Goal: Information Seeking & Learning: Find specific fact

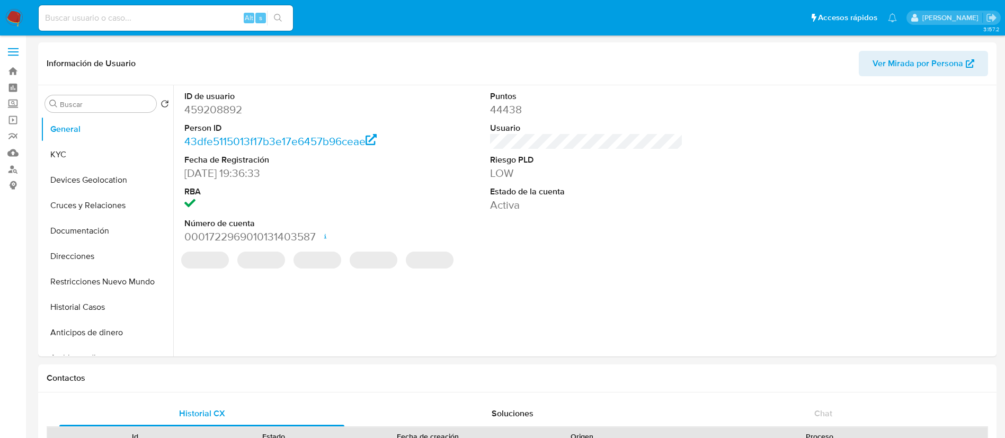
select select "10"
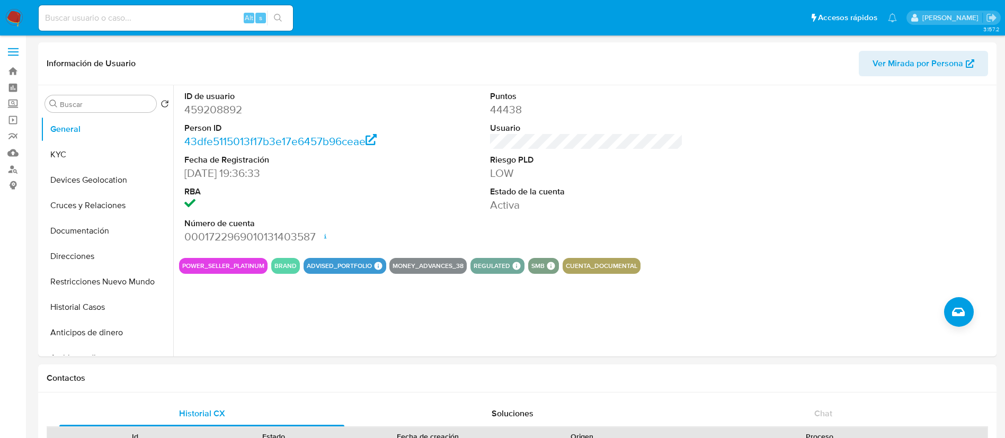
click at [16, 17] on img at bounding box center [14, 18] width 18 height 18
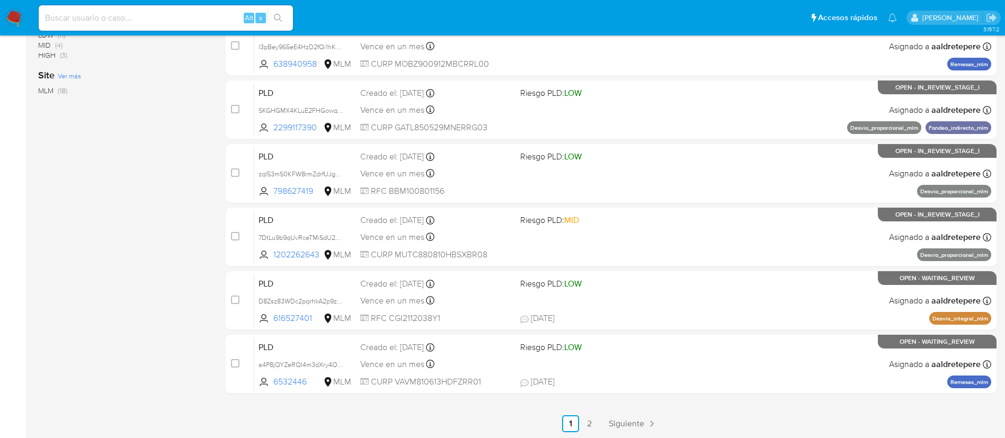
scroll to position [399, 0]
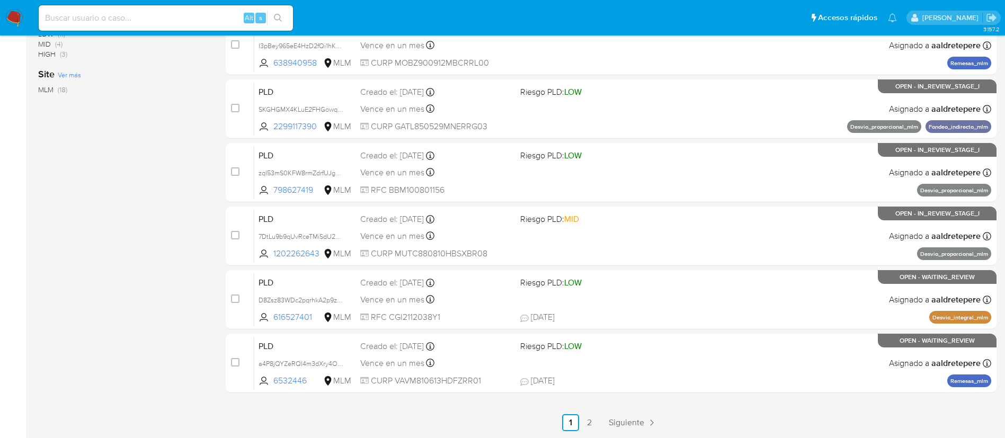
click at [620, 413] on div "select-all-cases-checkbox Asignarme a mí Borrar selección Agrupar por documento…" at bounding box center [611, 76] width 771 height 709
click at [622, 419] on span "Siguiente" at bounding box center [627, 423] width 36 height 8
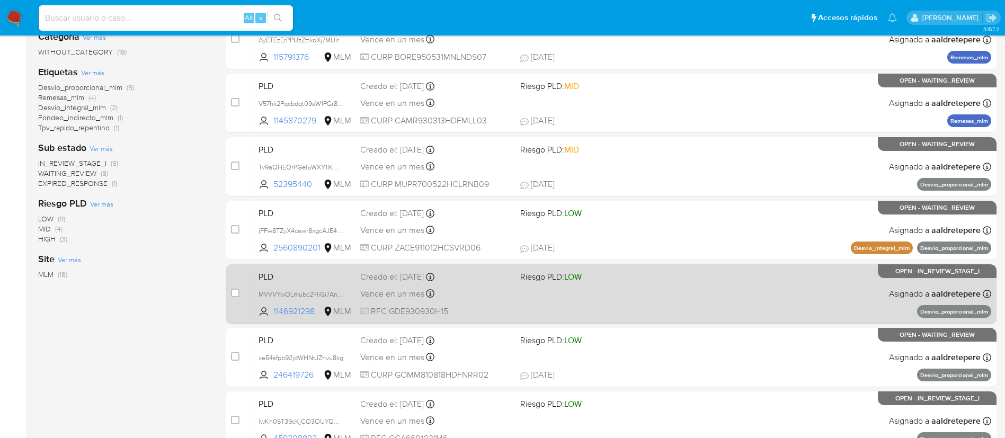
scroll to position [238, 0]
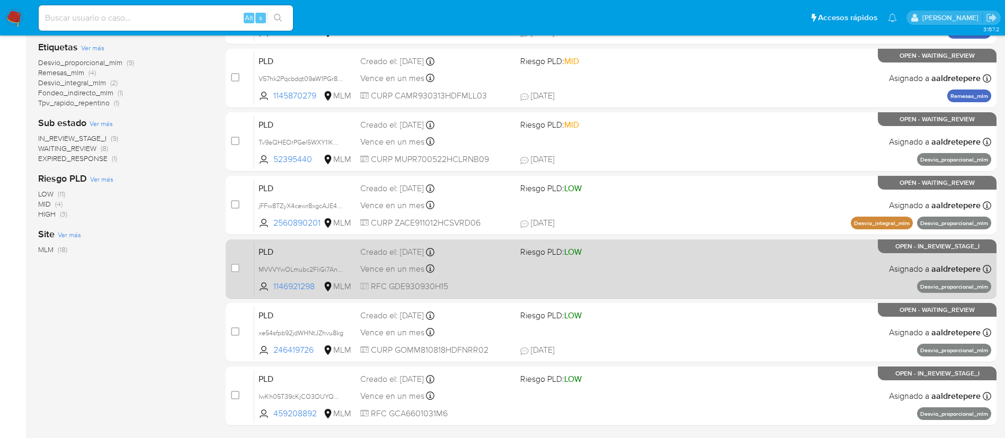
click at [548, 276] on div "PLD MVVVYwOLmubc2FliGi7AnCh7 1146921298 MLM Riesgo PLD: LOW Creado el: 12/08/20…" at bounding box center [622, 269] width 737 height 54
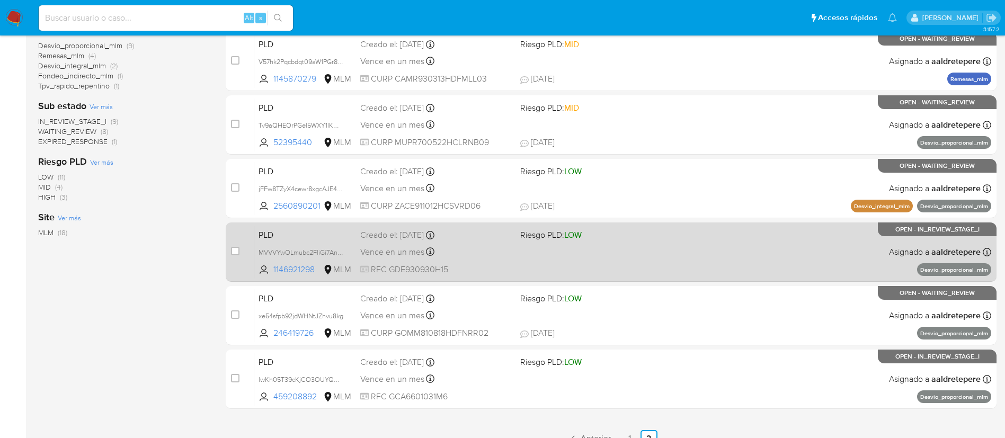
scroll to position [271, 0]
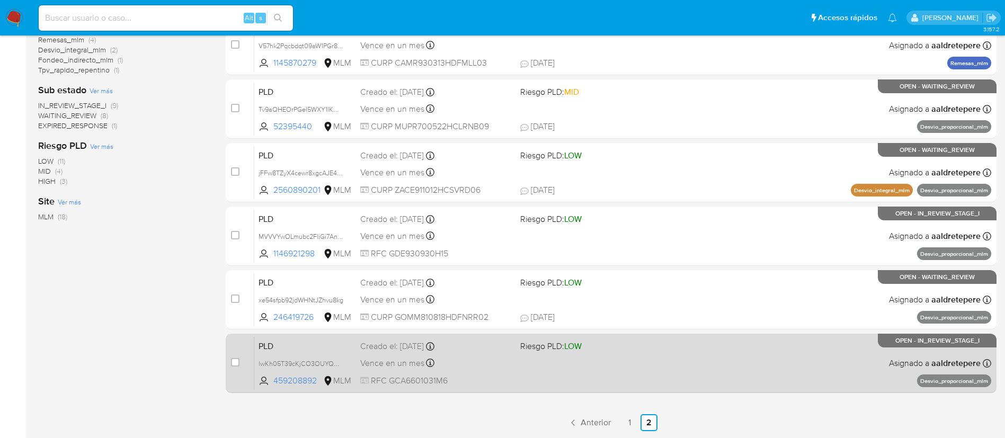
click at [488, 358] on div "Vence en un mes Vence el 11/10/2025 02:02:45" at bounding box center [436, 363] width 152 height 14
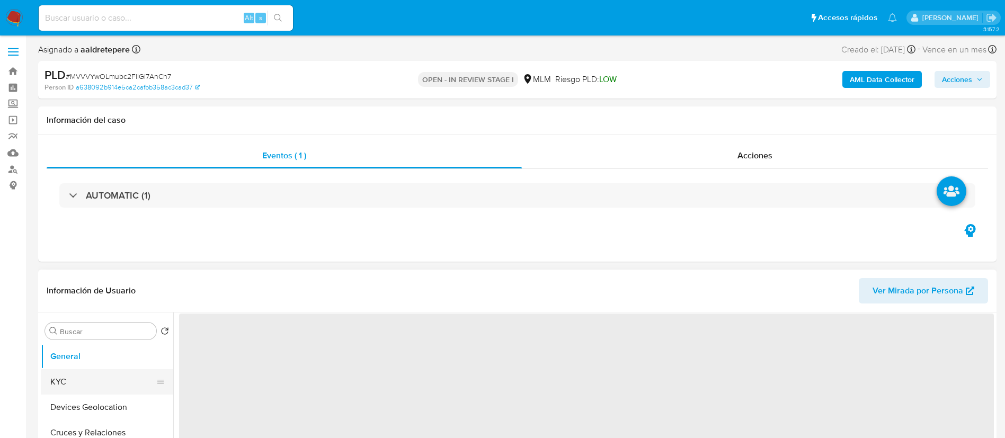
click at [94, 372] on button "KYC" at bounding box center [103, 381] width 124 height 25
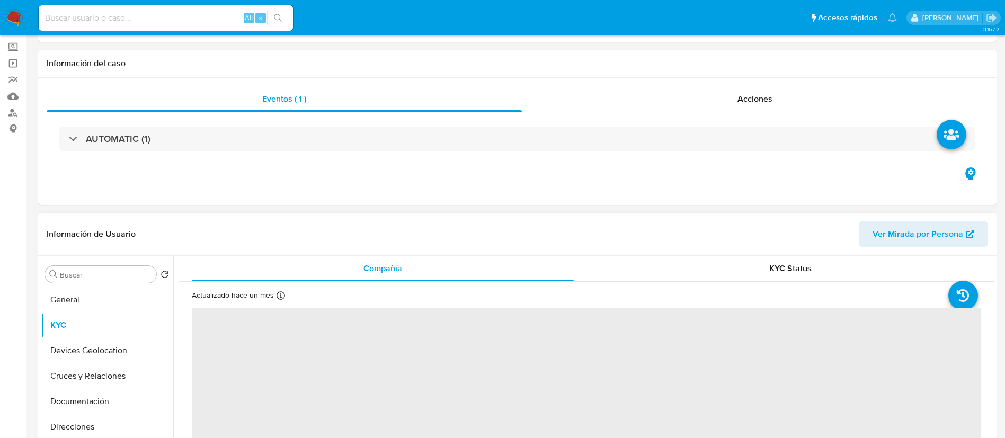
scroll to position [159, 0]
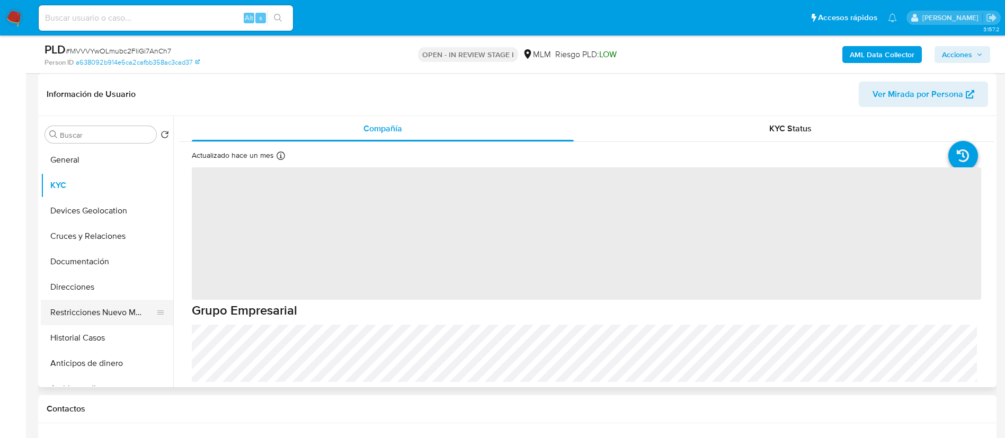
select select "10"
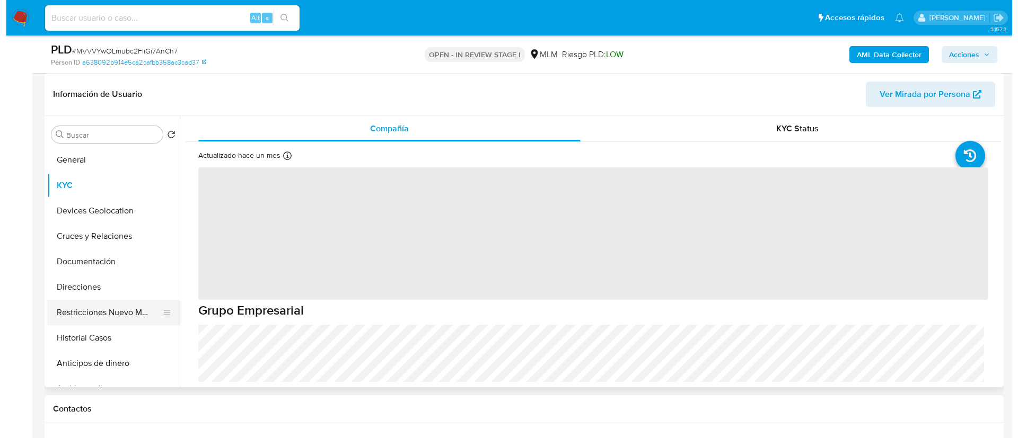
scroll to position [79, 0]
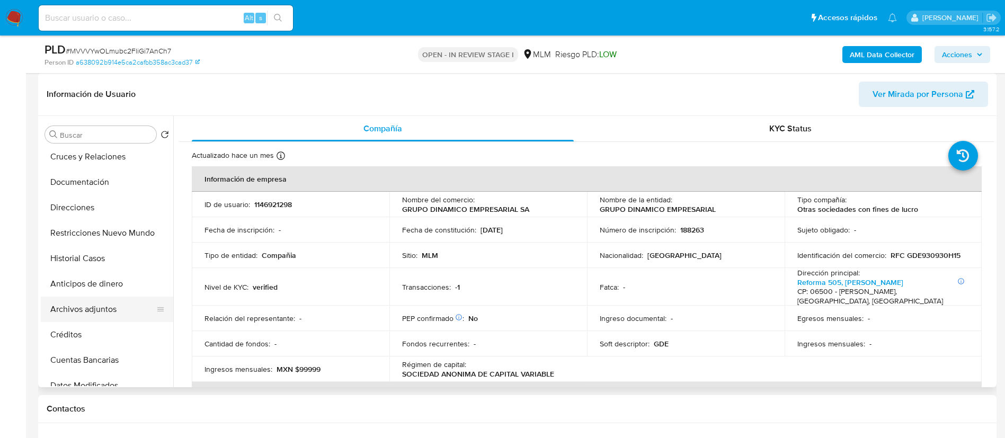
click at [89, 311] on button "Archivos adjuntos" at bounding box center [103, 309] width 124 height 25
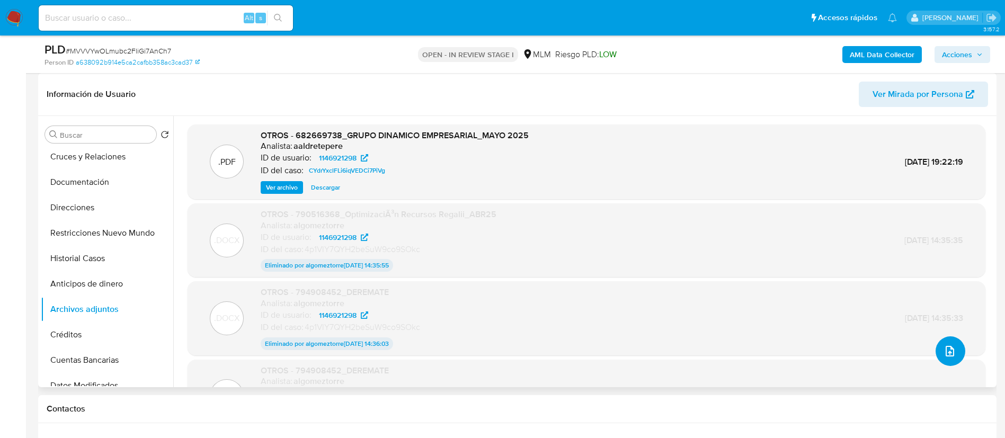
click at [944, 349] on icon "upload-file" at bounding box center [950, 351] width 13 height 13
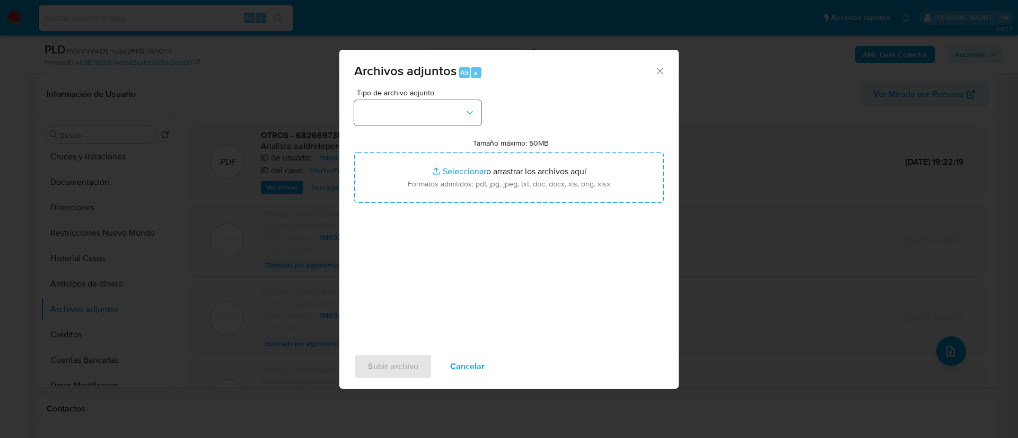
drag, startPoint x: 434, startPoint y: 94, endPoint x: 432, endPoint y: 113, distance: 18.6
click at [434, 99] on div "Tipo de archivo adjunto" at bounding box center [417, 107] width 127 height 37
click at [432, 113] on button "button" at bounding box center [417, 112] width 127 height 25
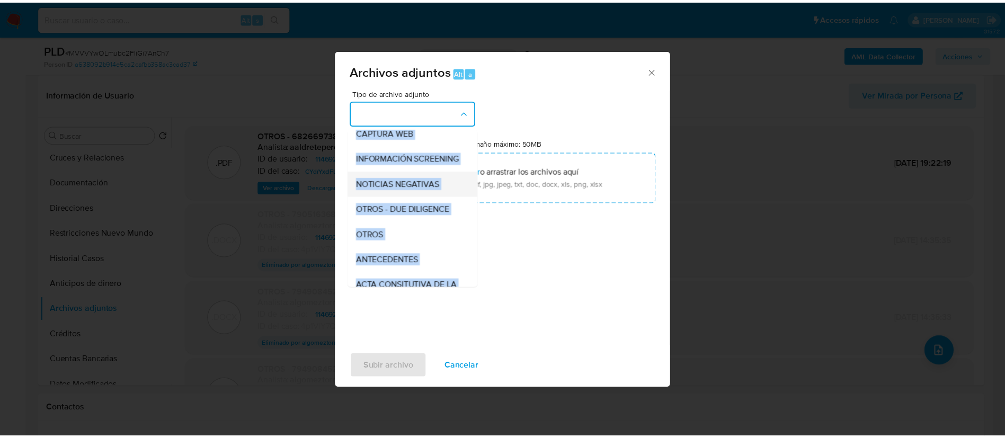
scroll to position [109, 0]
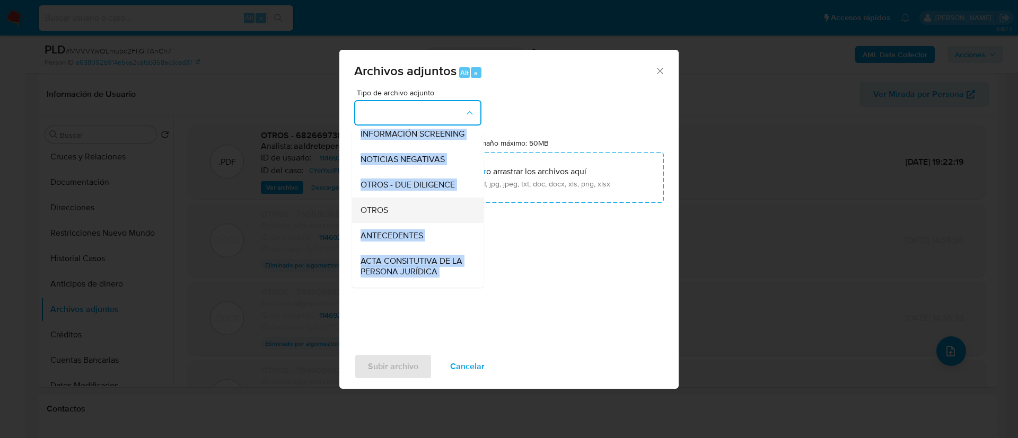
click at [414, 223] on div "OTROS" at bounding box center [414, 210] width 108 height 25
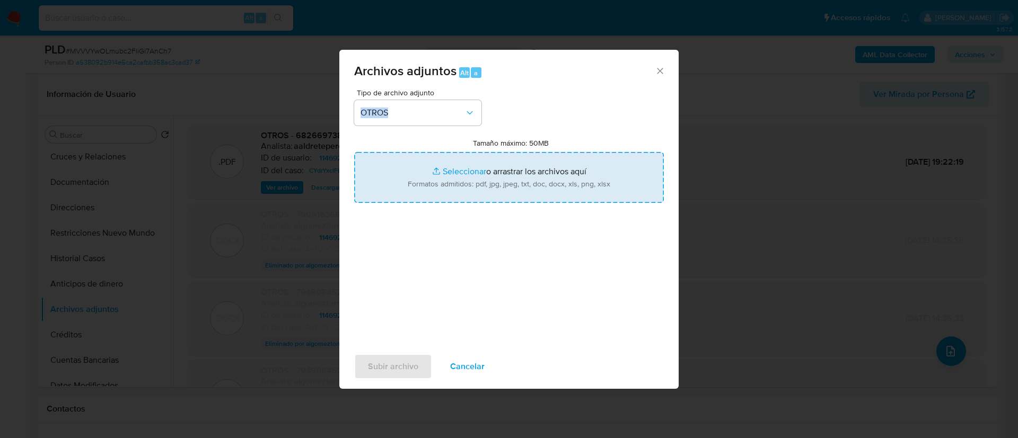
click at [512, 178] on input "Tamaño máximo: 50MB Seleccionar archivos" at bounding box center [509, 177] width 310 height 51
type input "C:\fakepath\682669738_GRUPO DINAMICO EMPRESARIAL_AGOSTO 2025.pdf"
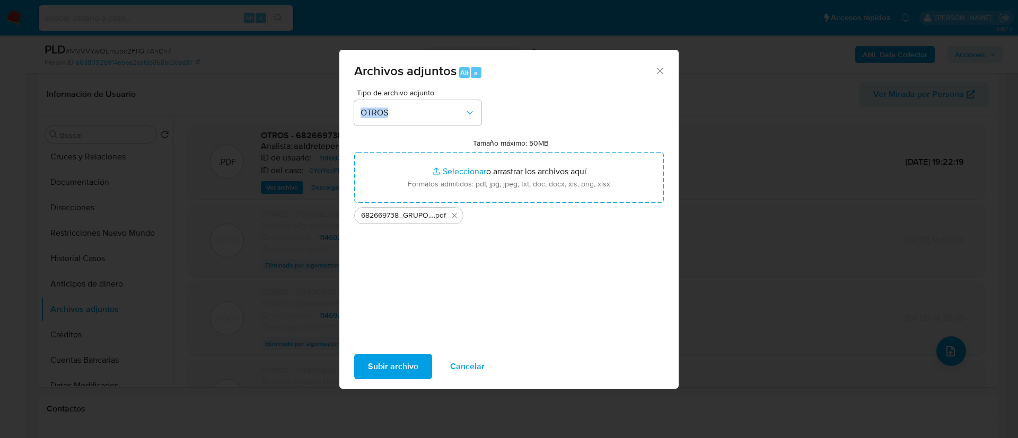
drag, startPoint x: 512, startPoint y: 178, endPoint x: 401, endPoint y: 370, distance: 223.0
click at [401, 370] on span "Subir archivo" at bounding box center [393, 366] width 50 height 23
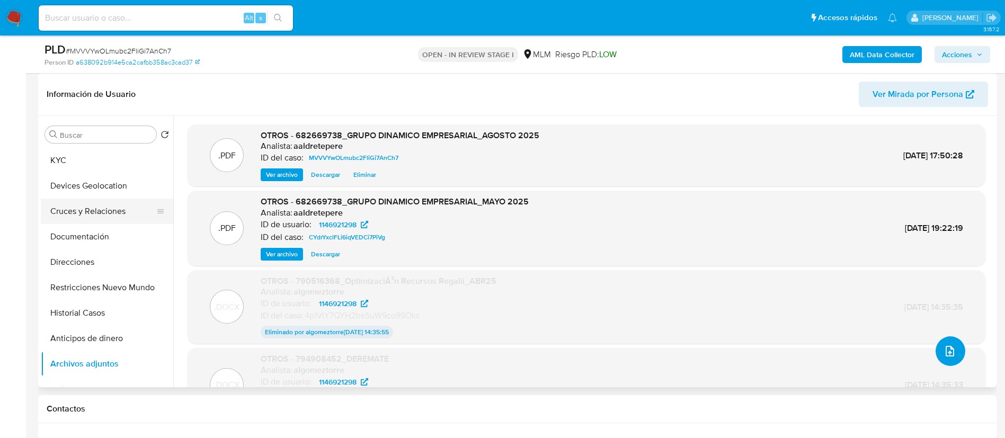
scroll to position [0, 0]
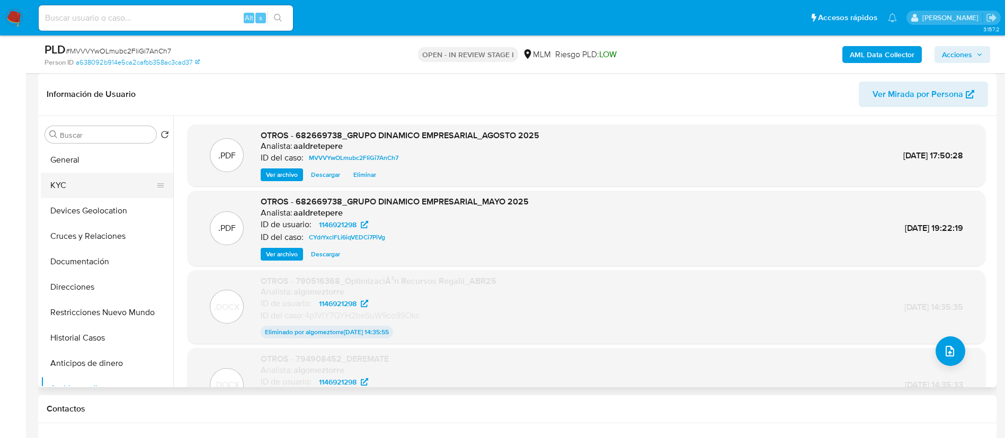
click at [71, 187] on button "KYC" at bounding box center [103, 185] width 124 height 25
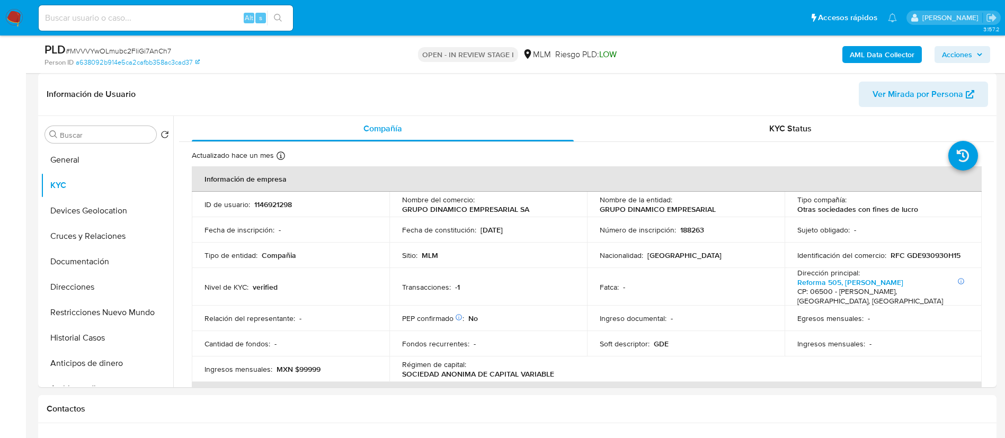
click at [956, 57] on span "Acciones" at bounding box center [957, 54] width 30 height 17
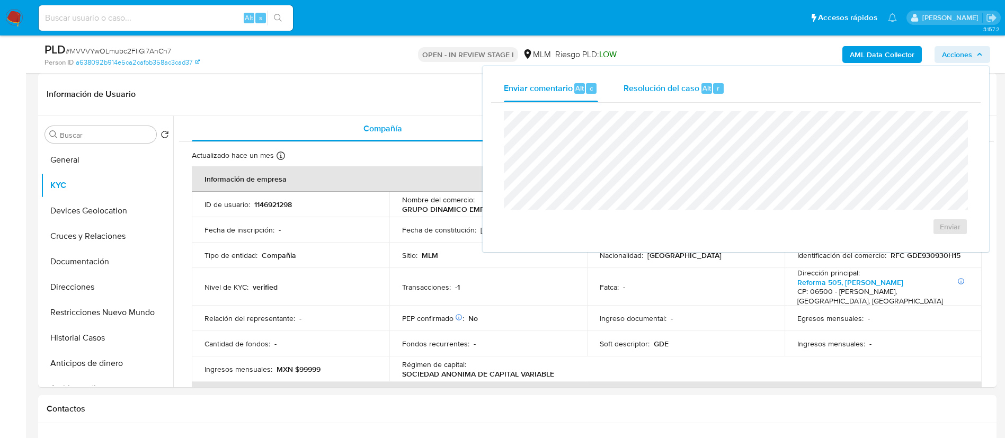
click at [649, 90] on span "Resolución del caso" at bounding box center [662, 88] width 76 height 12
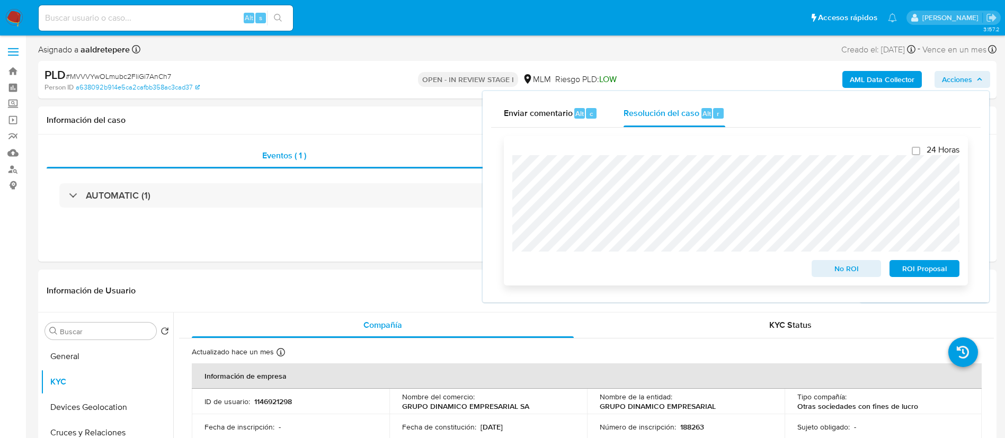
click at [512, 193] on div "24 Horas No ROI ROI Proposal" at bounding box center [736, 210] width 464 height 149
click at [834, 273] on span "No ROI" at bounding box center [846, 268] width 55 height 15
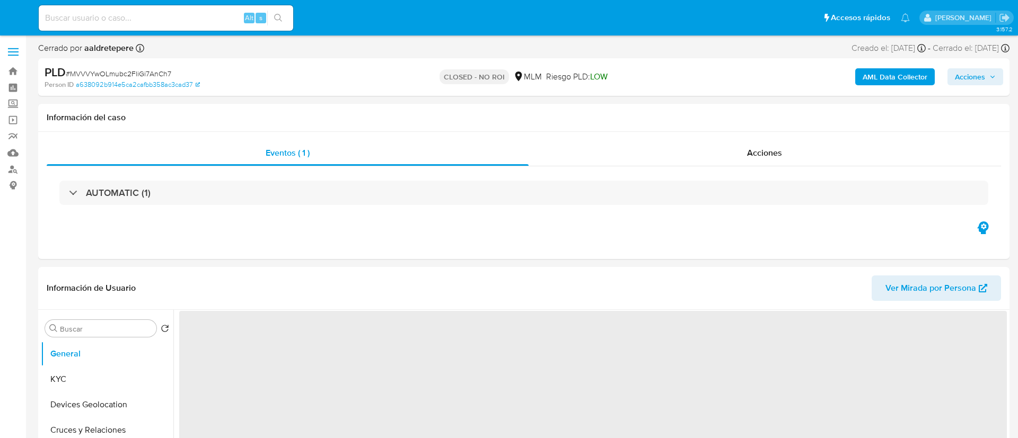
select select "10"
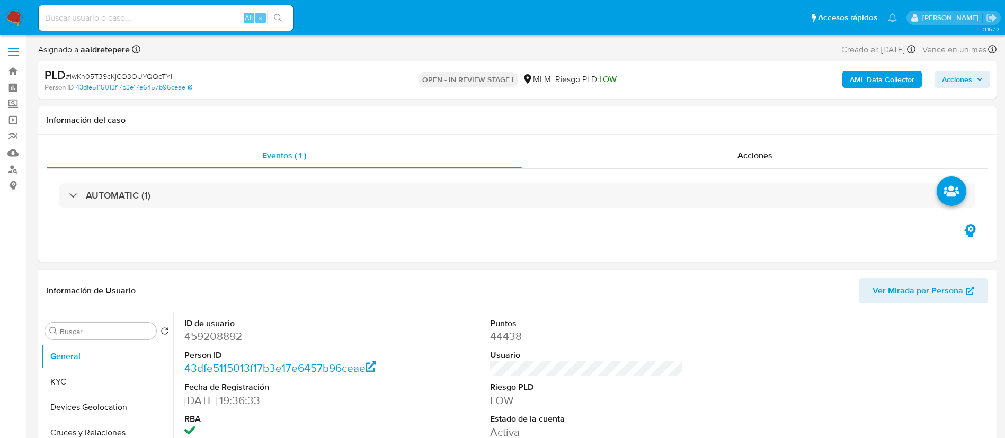
select select "10"
click at [88, 377] on button "KYC" at bounding box center [103, 381] width 124 height 25
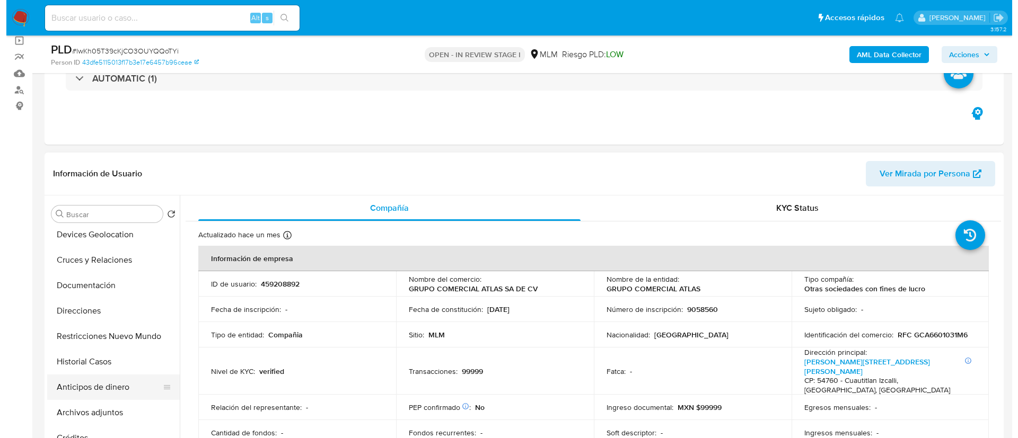
scroll to position [79, 0]
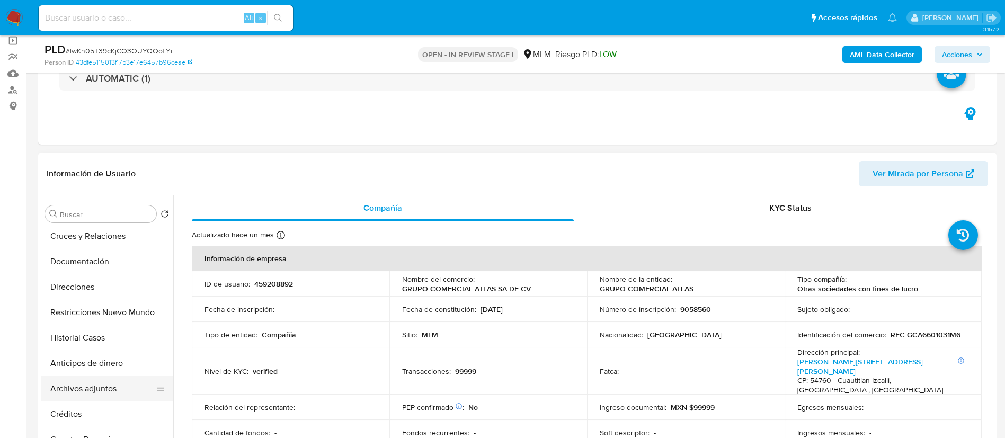
click at [77, 386] on button "Archivos adjuntos" at bounding box center [103, 388] width 124 height 25
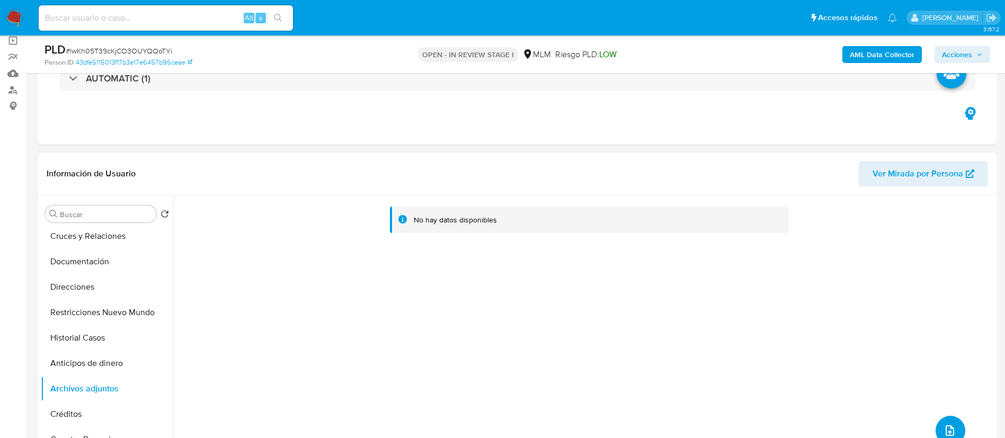
click at [946, 434] on icon "upload-file" at bounding box center [950, 431] width 8 height 11
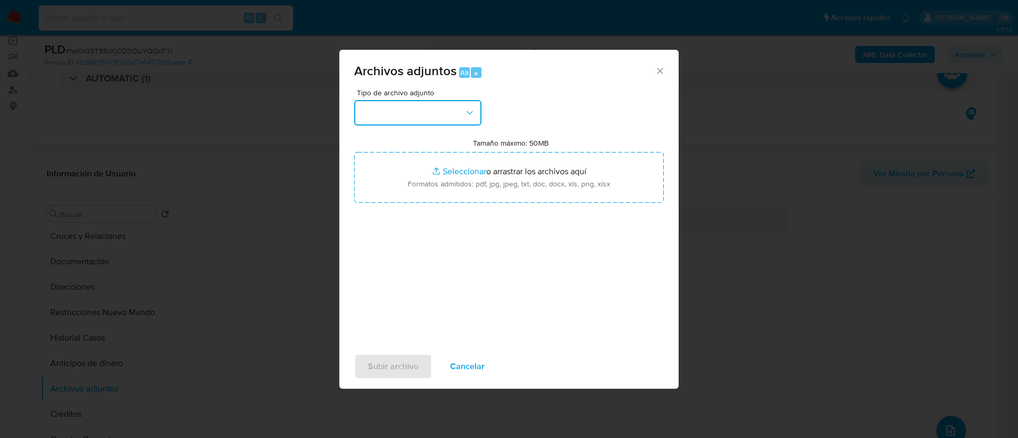
click at [447, 103] on button "button" at bounding box center [417, 112] width 127 height 25
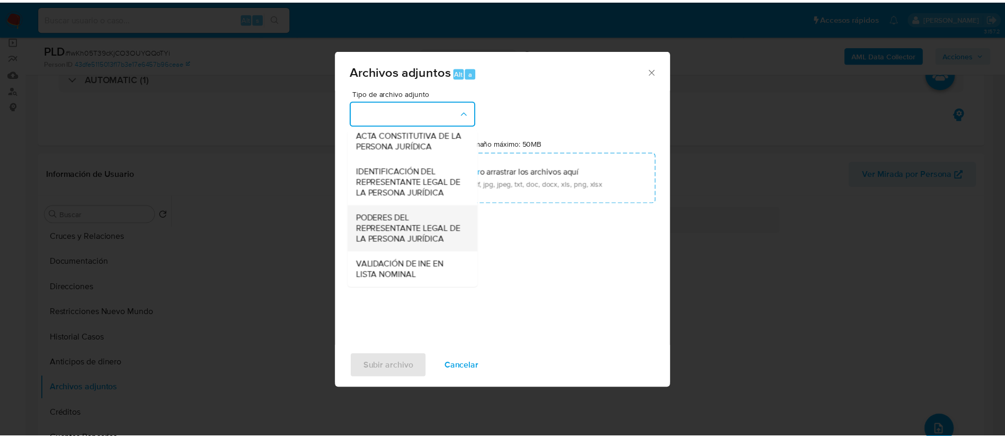
scroll to position [163, 0]
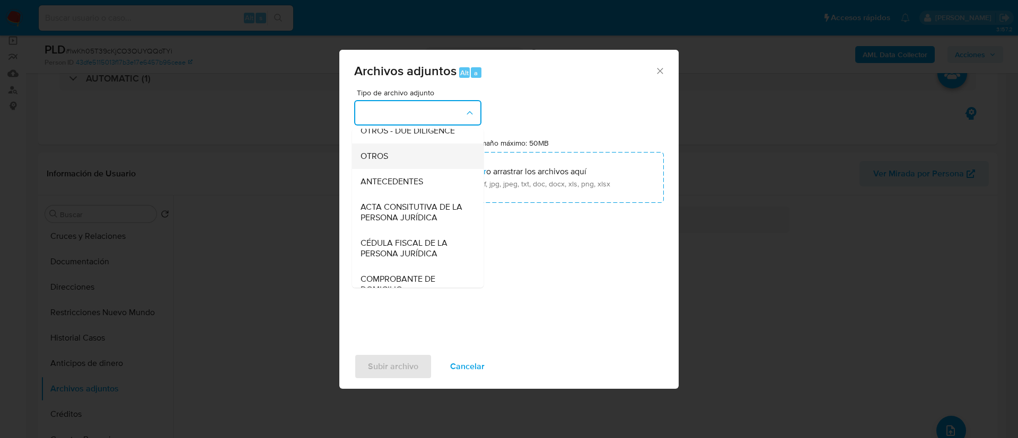
click at [411, 167] on div "OTROS" at bounding box center [414, 156] width 108 height 25
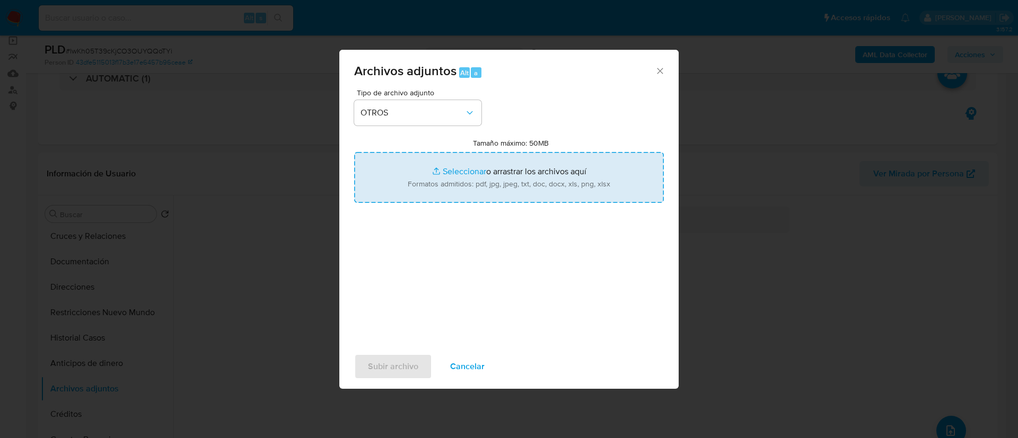
click at [462, 160] on input "Tamaño máximo: 50MB Seleccionar archivos" at bounding box center [509, 177] width 310 height 51
type input "C:\fakepath\459208892_GRUPO COMERCIAL ATLAS_AGOSTO 2025.pdf"
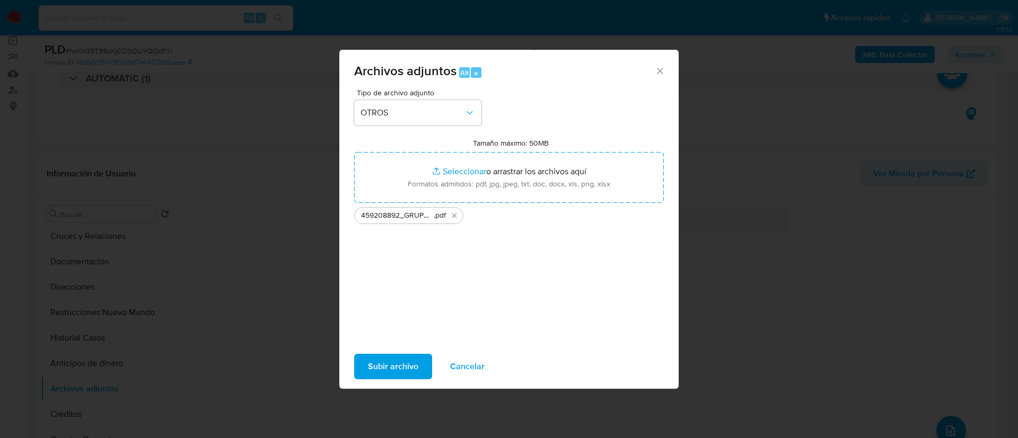
click at [418, 368] on button "Subir archivo" at bounding box center [393, 366] width 78 height 25
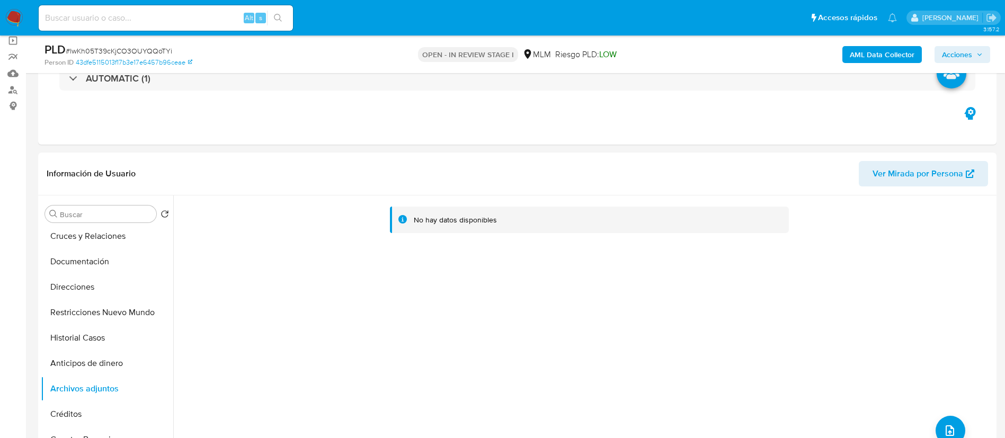
click at [959, 56] on span "Acciones" at bounding box center [957, 54] width 30 height 17
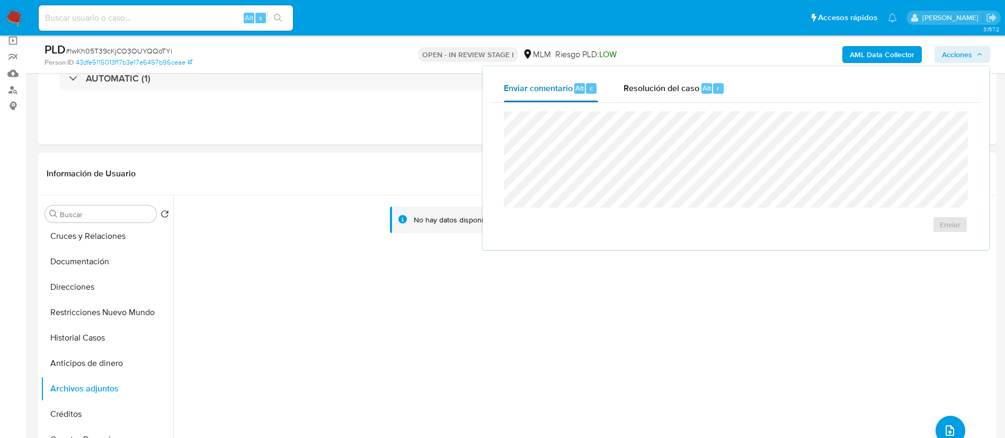
drag, startPoint x: 522, startPoint y: 90, endPoint x: 528, endPoint y: 109, distance: 20.6
click at [523, 90] on span "Enviar comentario" at bounding box center [538, 88] width 69 height 12
click at [949, 229] on span "Enviar" at bounding box center [950, 224] width 21 height 15
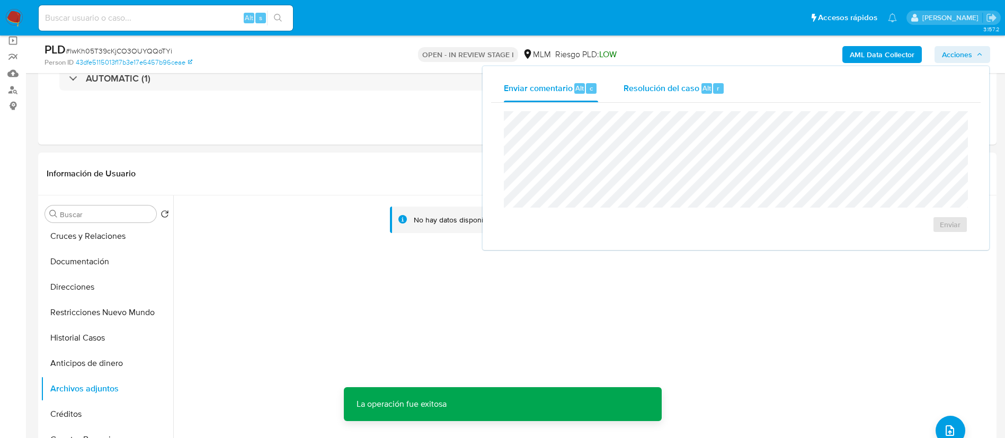
click at [662, 88] on span "Resolución del caso" at bounding box center [662, 88] width 76 height 12
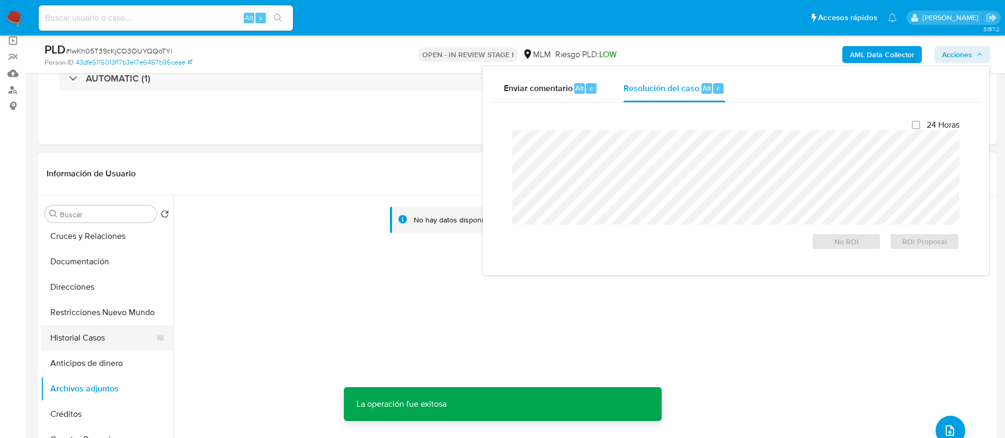
click at [85, 335] on button "Historial Casos" at bounding box center [103, 337] width 124 height 25
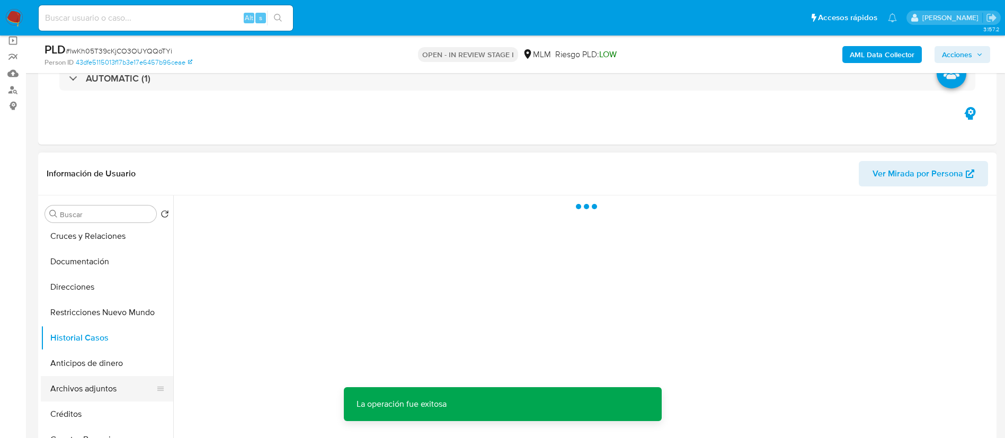
click at [103, 391] on button "Archivos adjuntos" at bounding box center [103, 388] width 124 height 25
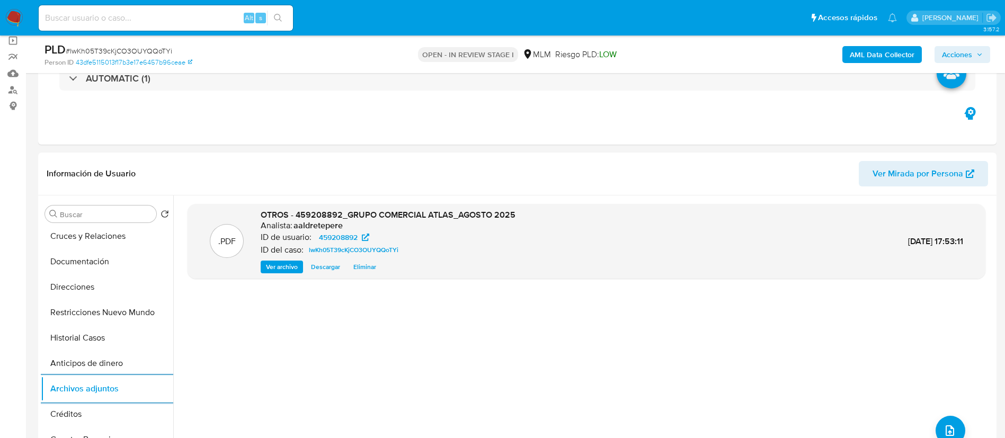
click at [976, 49] on span "Acciones" at bounding box center [962, 54] width 41 height 15
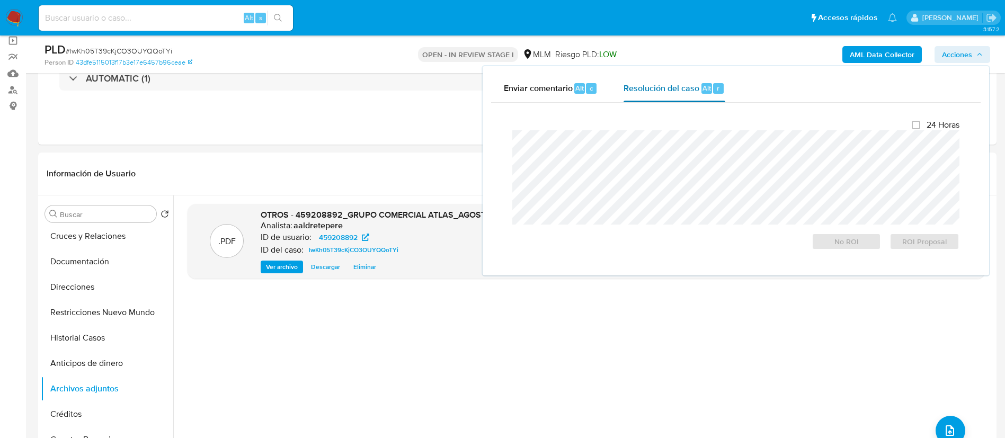
click at [643, 93] on span "Resolución del caso" at bounding box center [662, 88] width 76 height 12
drag, startPoint x: 841, startPoint y: 242, endPoint x: 837, endPoint y: 234, distance: 9.5
click at [842, 243] on span "No ROI" at bounding box center [846, 241] width 55 height 15
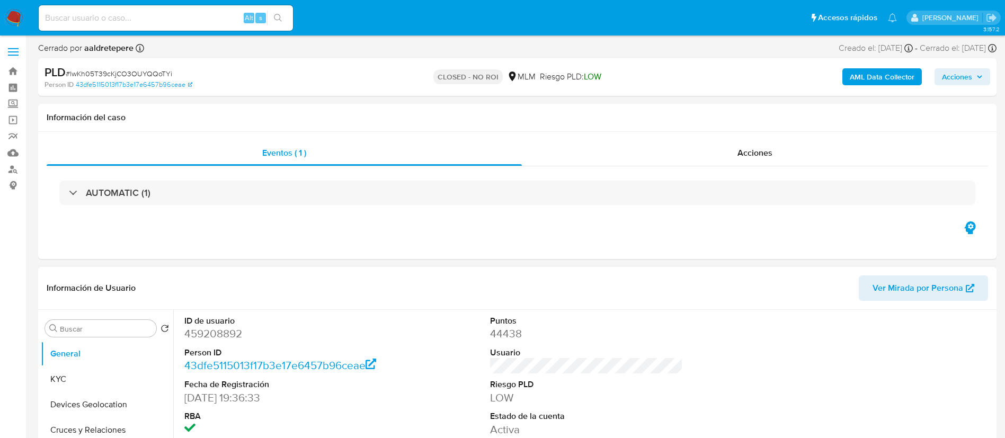
select select "10"
click at [16, 13] on img at bounding box center [14, 18] width 18 height 18
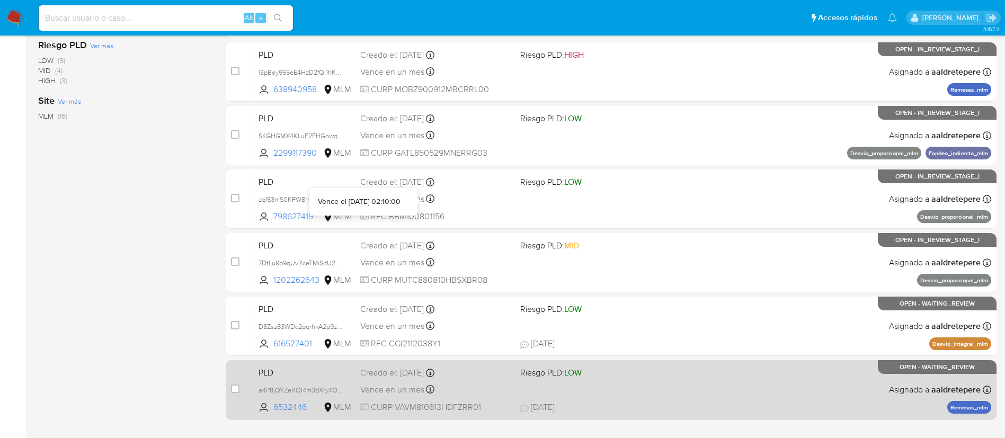
scroll to position [399, 0]
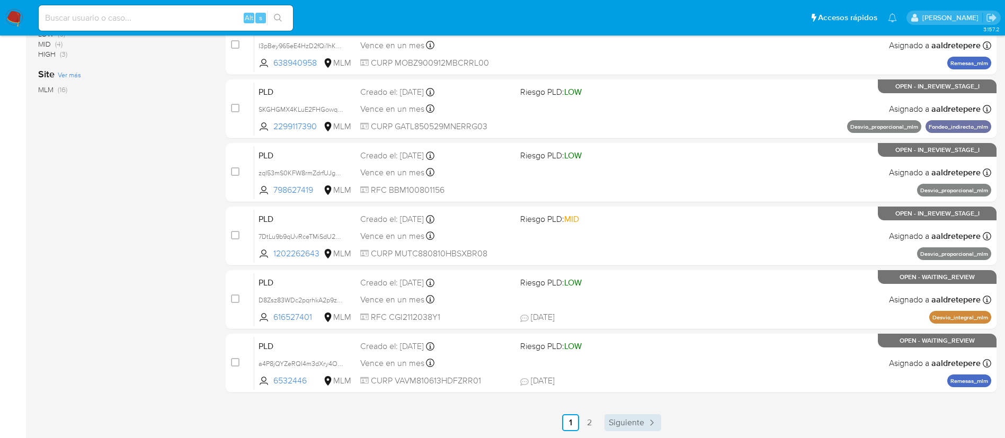
click at [626, 419] on span "Siguiente" at bounding box center [627, 423] width 36 height 8
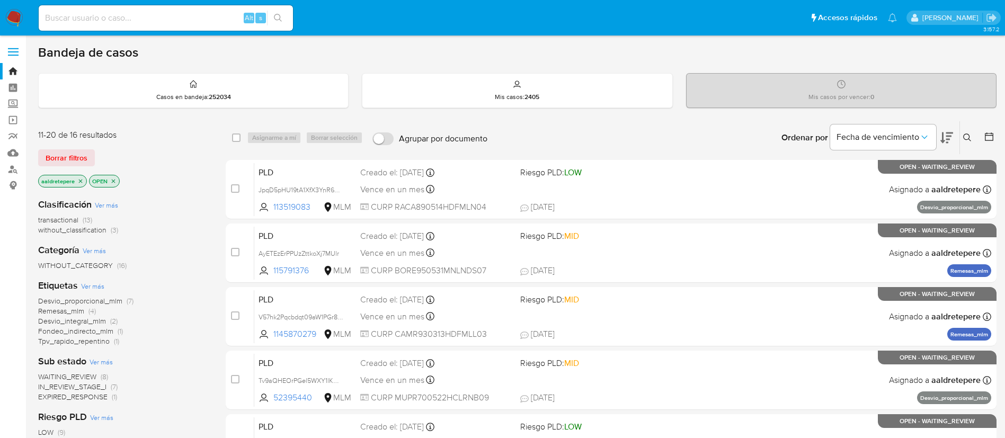
scroll to position [169, 0]
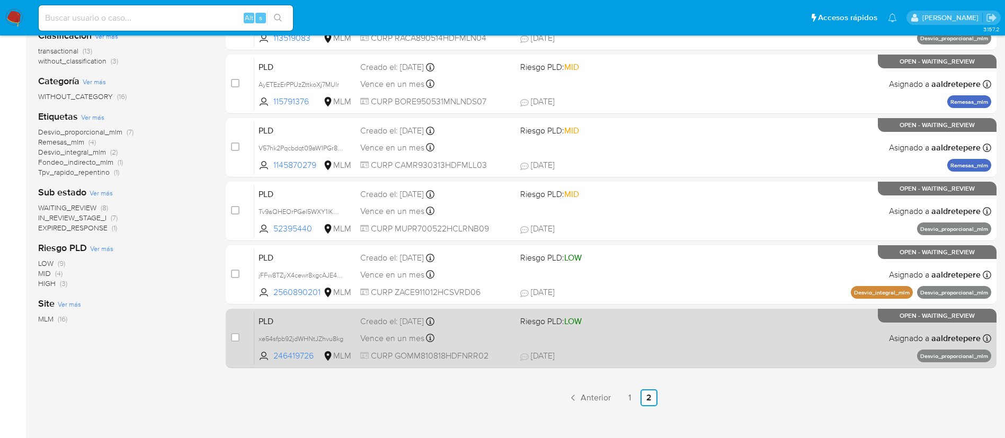
click at [663, 341] on div "PLD xe54sfpb92jdWHNtJZhvu8kg 246419726 MLM Riesgo PLD: LOW Creado el: 12/08/202…" at bounding box center [622, 339] width 737 height 54
click at [236, 337] on input "checkbox" at bounding box center [235, 337] width 8 height 8
checkbox input "true"
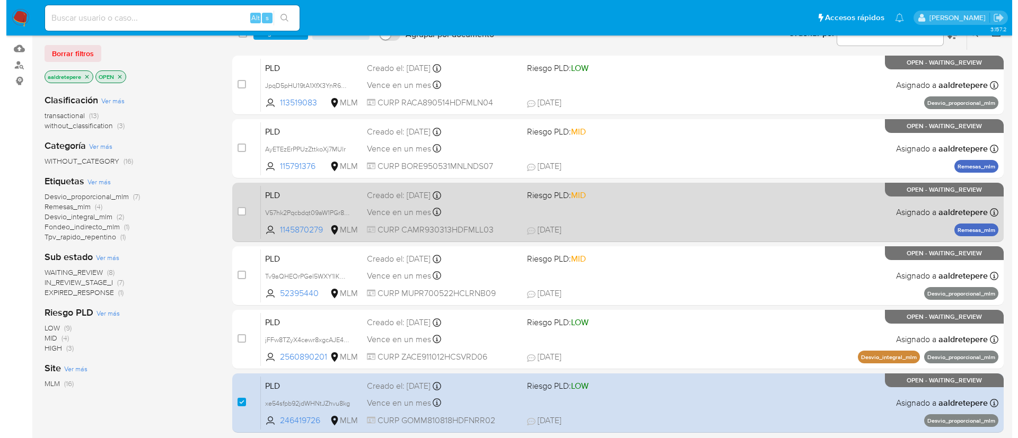
scroll to position [0, 0]
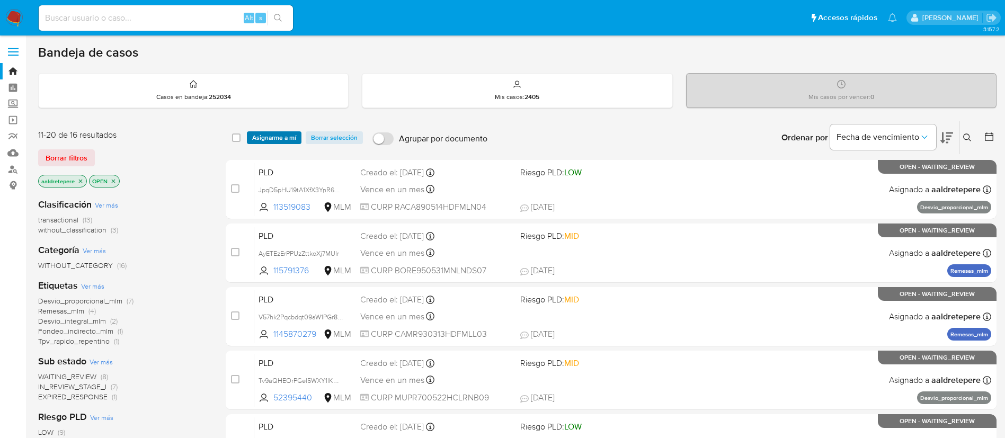
click at [283, 141] on span "Asignarme a mí" at bounding box center [274, 137] width 44 height 11
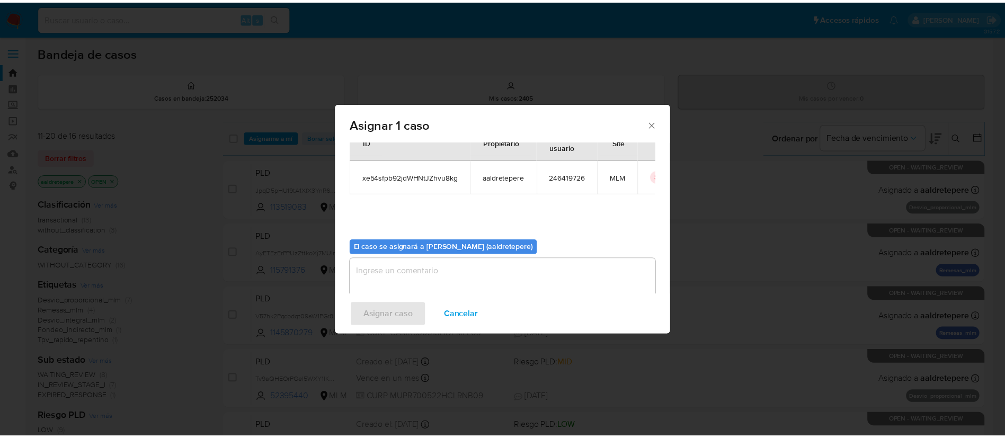
scroll to position [55, 0]
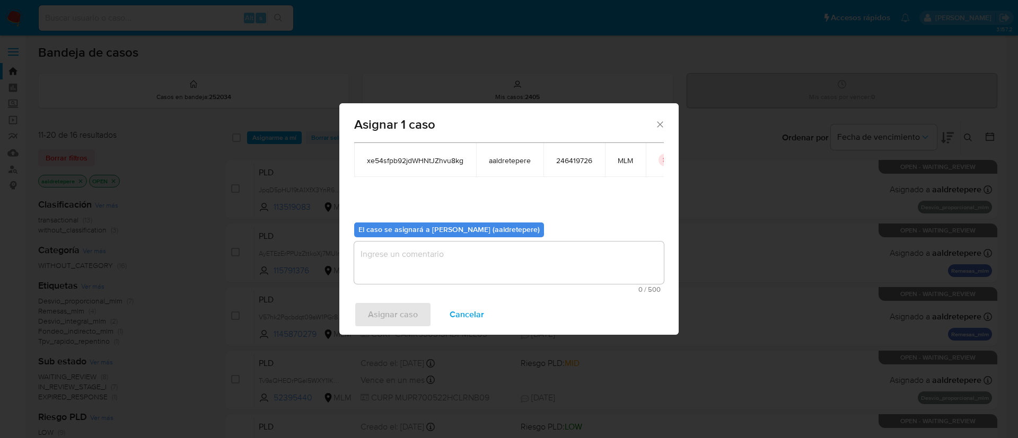
click at [486, 262] on textarea "assign-modal" at bounding box center [509, 263] width 310 height 42
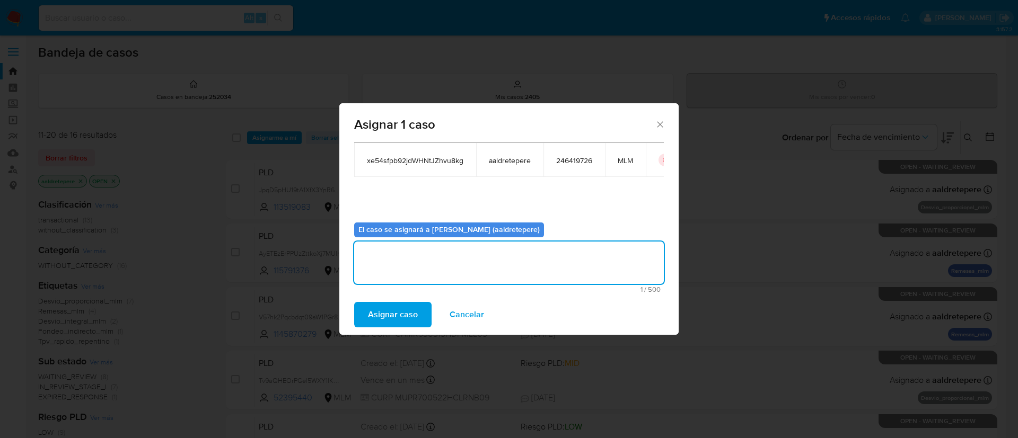
click at [414, 313] on span "Asignar caso" at bounding box center [393, 314] width 50 height 23
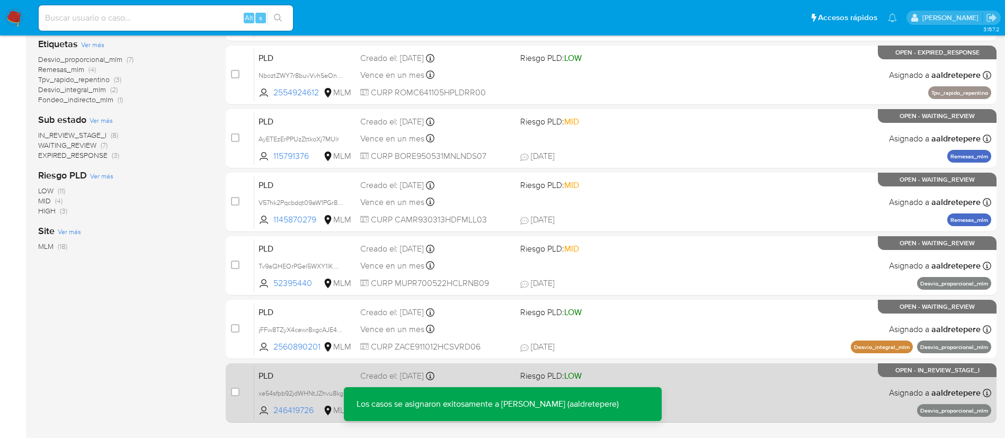
scroll to position [271, 0]
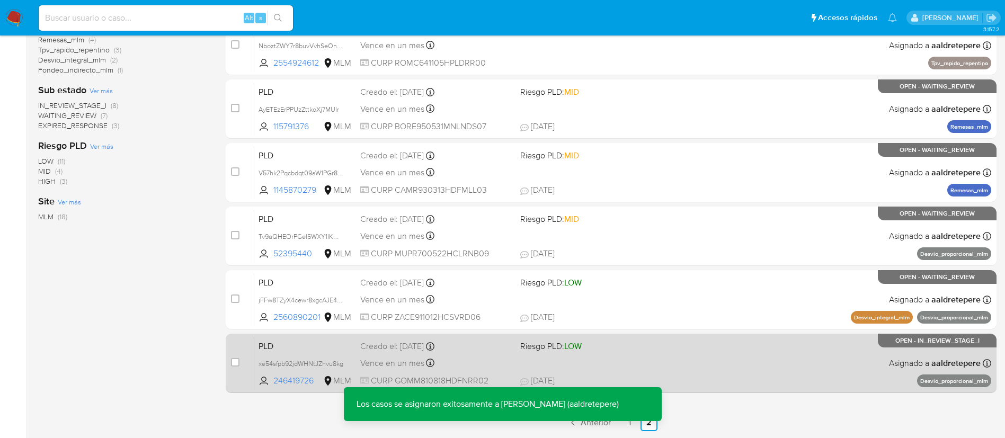
click at [665, 378] on span "03/09/2025 03/09/2025 00:54" at bounding box center [676, 381] width 312 height 12
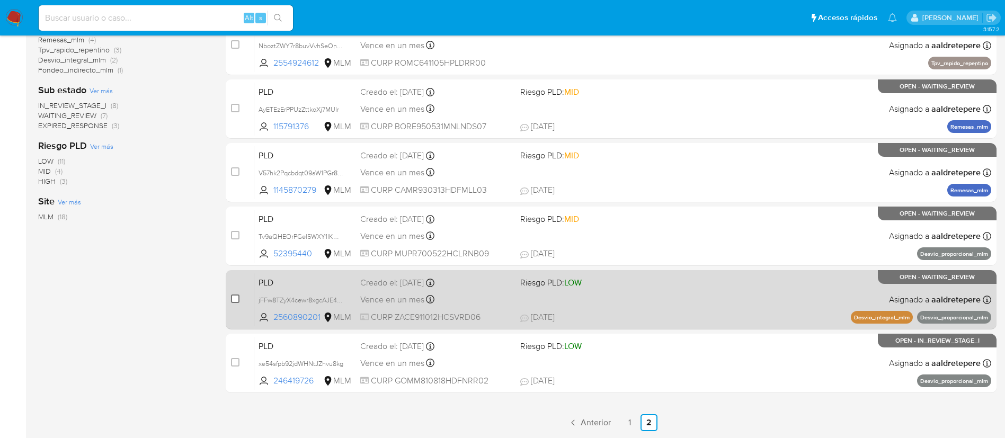
click at [233, 303] on input "checkbox" at bounding box center [235, 299] width 8 height 8
checkbox input "true"
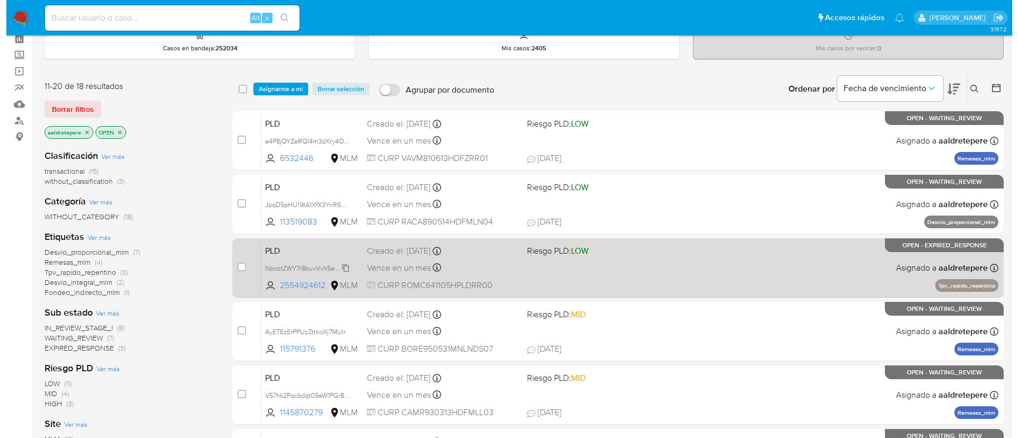
scroll to position [0, 0]
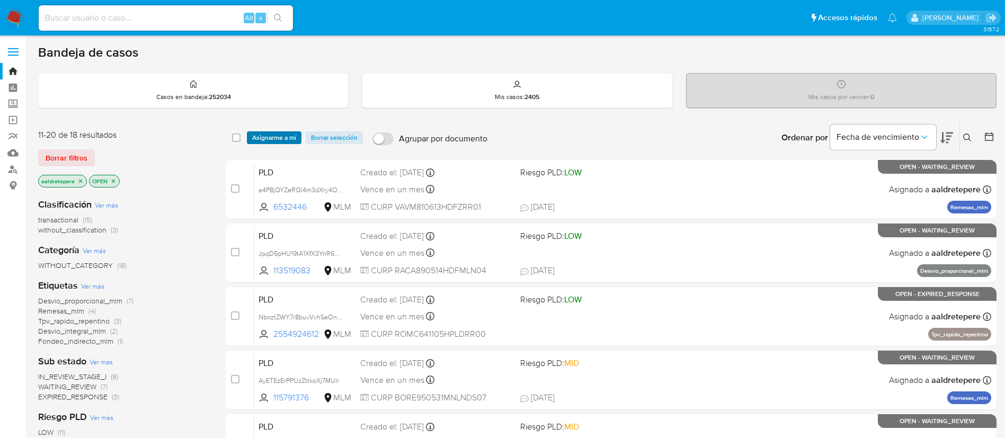
click at [267, 135] on span "Asignarme a mí" at bounding box center [274, 137] width 44 height 11
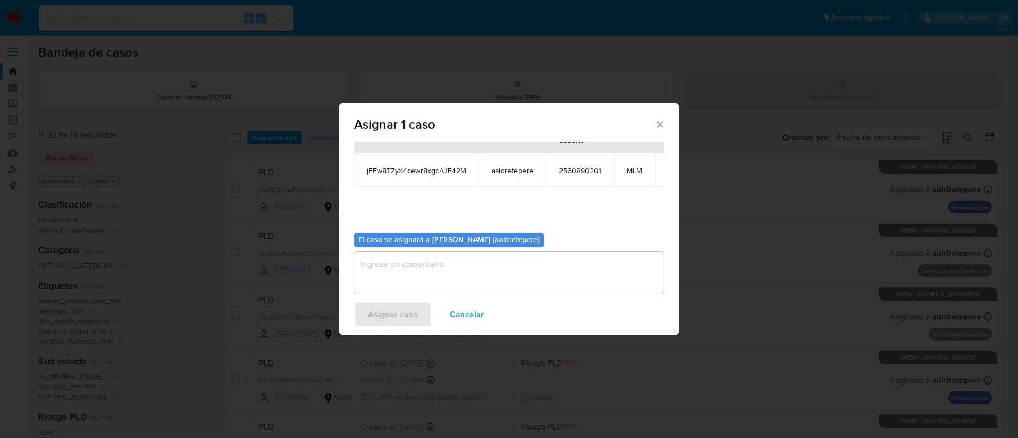
scroll to position [67, 0]
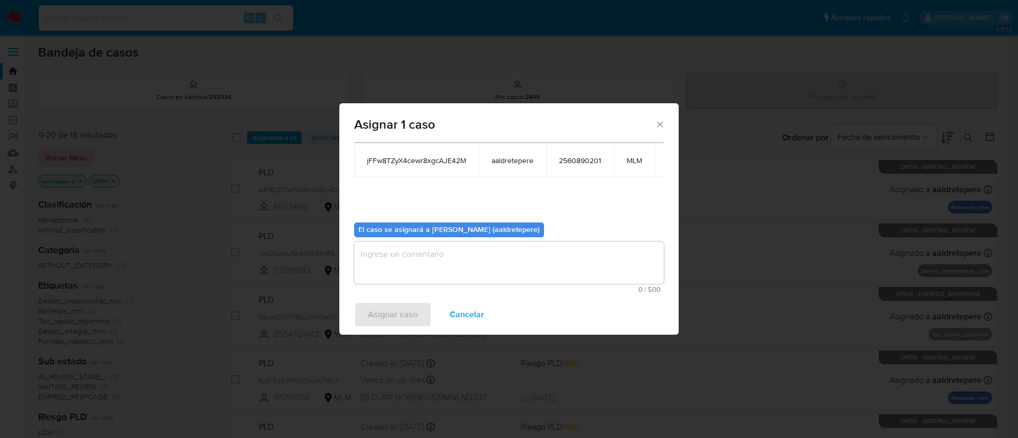
click at [463, 262] on textarea "assign-modal" at bounding box center [509, 263] width 310 height 42
click at [404, 316] on div "Asignar caso Cancelar" at bounding box center [508, 315] width 339 height 40
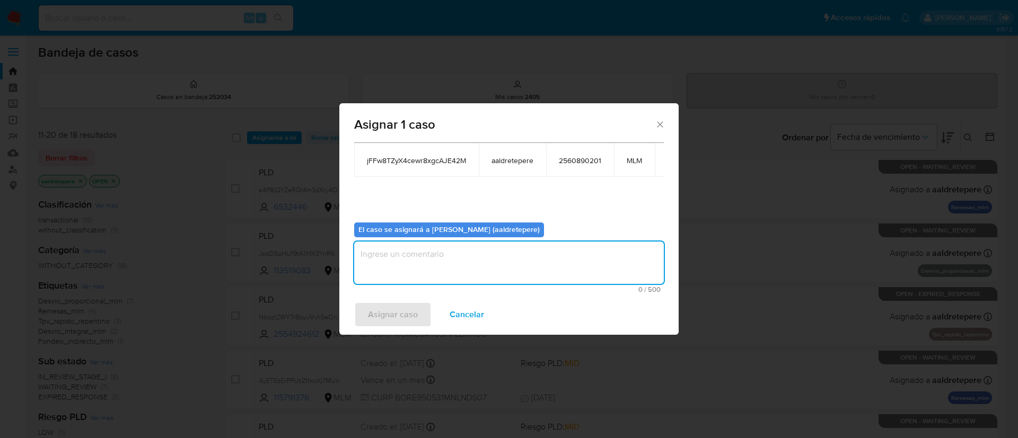
click at [421, 253] on textarea "assign-modal" at bounding box center [509, 263] width 310 height 42
click at [398, 308] on span "Asignar caso" at bounding box center [393, 314] width 50 height 23
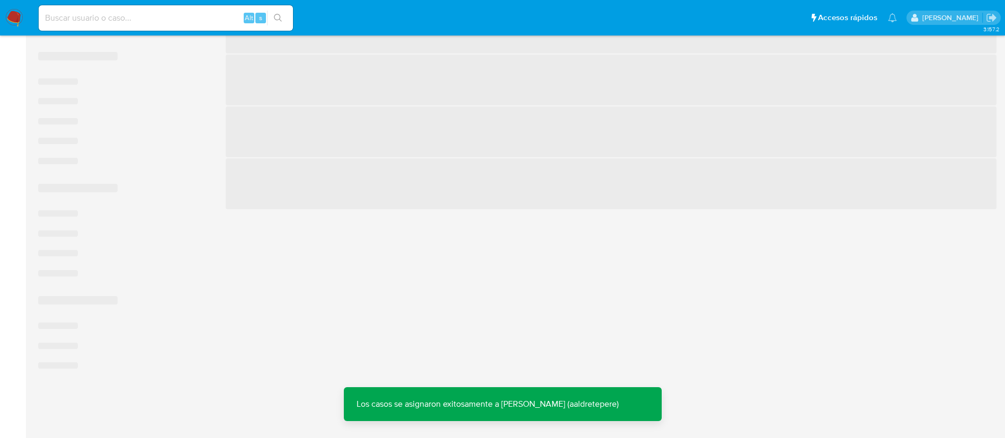
scroll to position [208, 0]
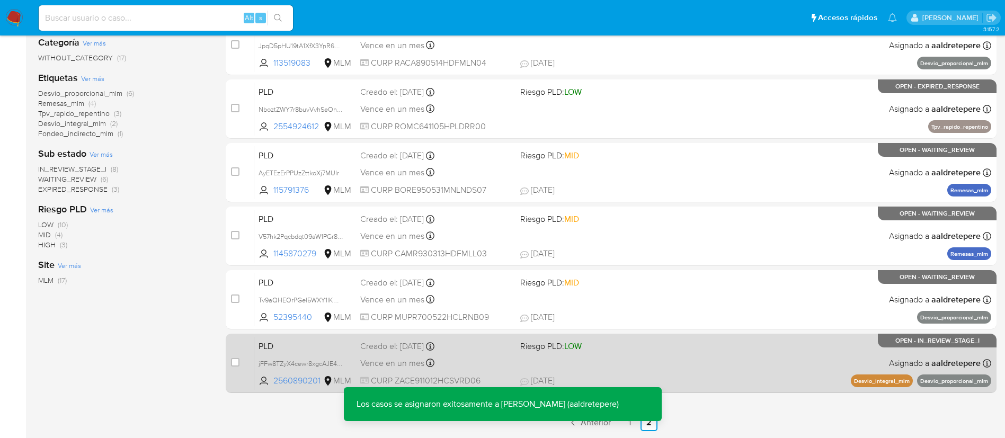
click at [603, 352] on span "Riesgo PLD: LOW" at bounding box center [596, 346] width 152 height 14
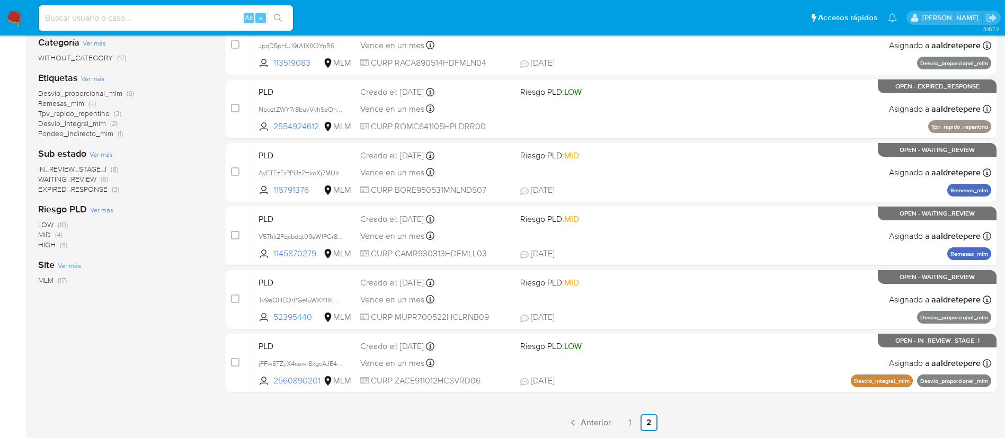
click at [13, 9] on img at bounding box center [14, 18] width 18 height 18
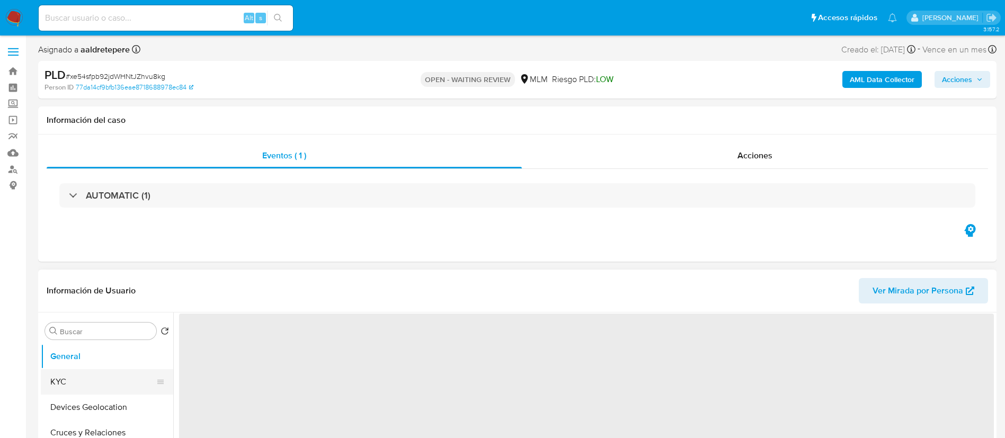
click at [93, 370] on button "KYC" at bounding box center [103, 381] width 124 height 25
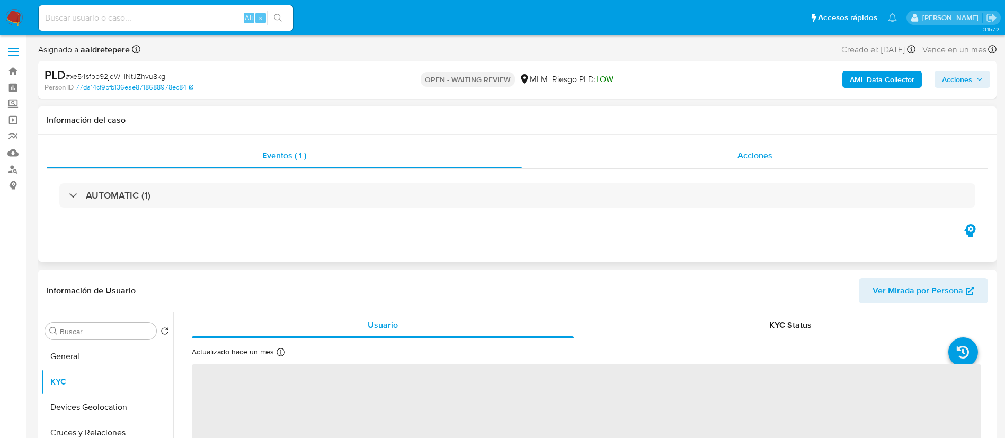
select select "10"
click at [736, 148] on div "Acciones" at bounding box center [755, 155] width 466 height 25
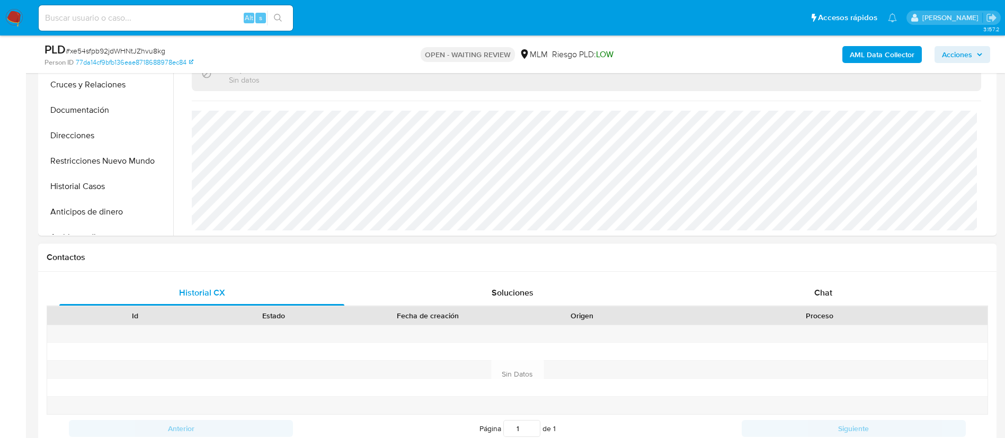
scroll to position [477, 0]
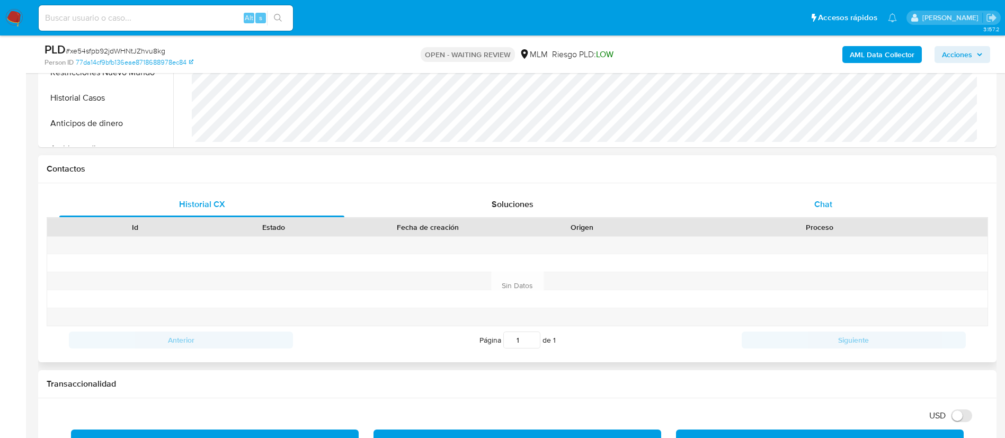
click at [820, 205] on span "Chat" at bounding box center [824, 204] width 18 height 12
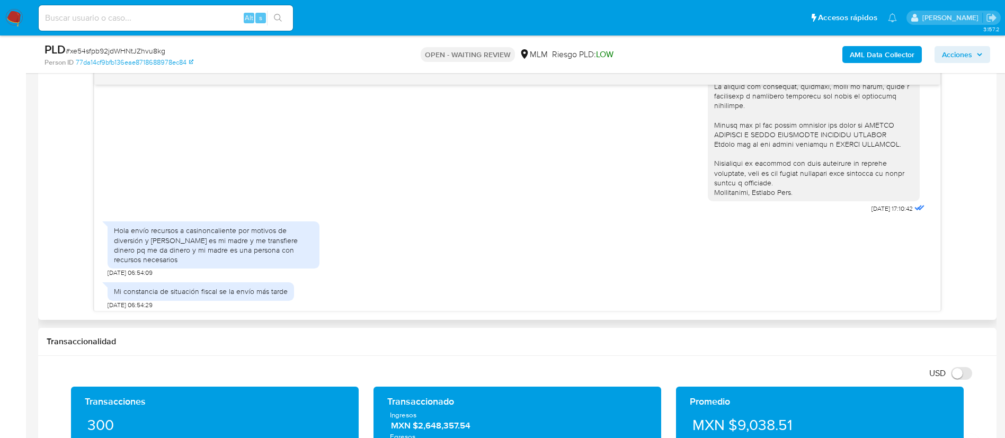
scroll to position [197, 0]
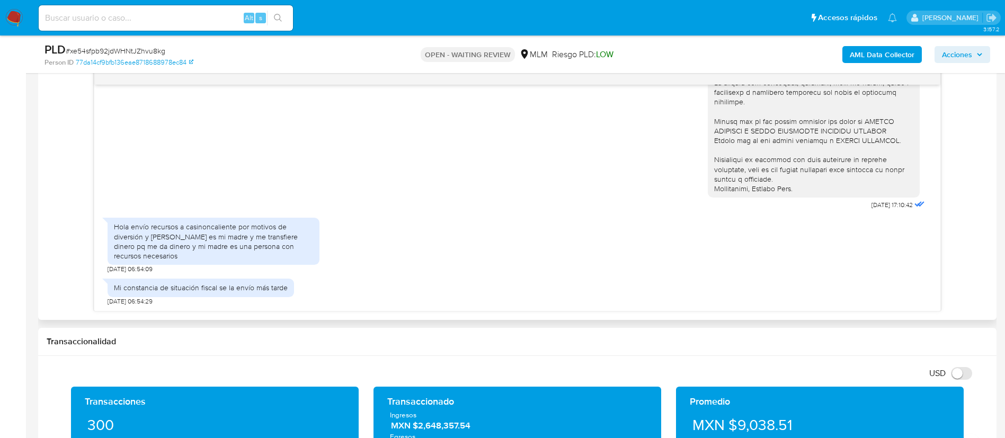
drag, startPoint x: 428, startPoint y: 228, endPoint x: 499, endPoint y: 227, distance: 70.5
click at [499, 227] on div "Hola envío recursos a casinoncaliente por motivos de diversión y [PERSON_NAME] …" at bounding box center [518, 243] width 820 height 61
click at [623, 225] on div "Hola envío recursos a casinoncaliente por motivos de diversión y [PERSON_NAME] …" at bounding box center [518, 243] width 820 height 61
click at [733, 165] on div at bounding box center [813, 49] width 199 height 289
click at [176, 236] on div "Hola envío recursos a casinoncaliente por motivos de diversión y [PERSON_NAME] …" at bounding box center [213, 241] width 199 height 39
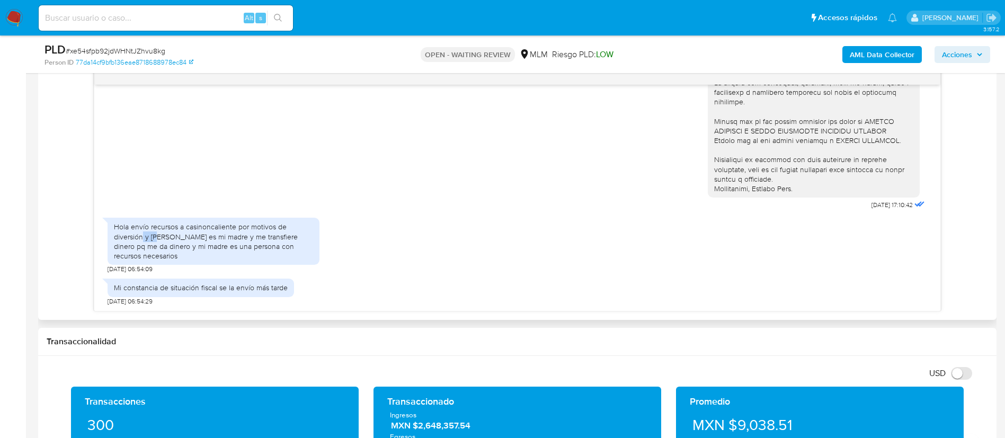
drag, startPoint x: 158, startPoint y: 234, endPoint x: 142, endPoint y: 234, distance: 17.0
click at [142, 234] on div "Hola envío recursos a casinoncaliente por motivos de diversión y [PERSON_NAME] …" at bounding box center [213, 241] width 199 height 39
drag, startPoint x: 158, startPoint y: 228, endPoint x: 329, endPoint y: 251, distance: 172.8
click at [329, 251] on div "Hola envío recursos a casinoncaliente por motivos de diversión y [PERSON_NAME] …" at bounding box center [518, 243] width 820 height 61
click at [162, 263] on div "Hola envío recursos a casinoncaliente por motivos de diversión y [PERSON_NAME] …" at bounding box center [214, 241] width 212 height 47
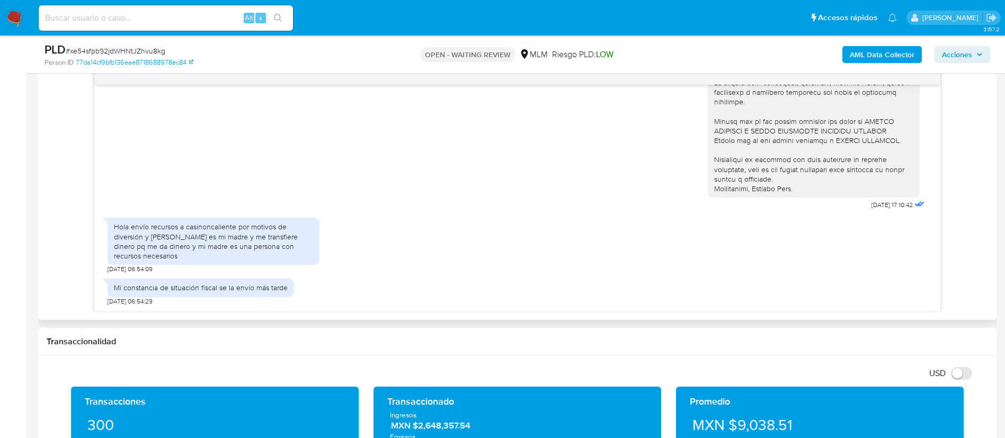
click at [172, 246] on div "Hola envío recursos a casinoncaliente por motivos de diversión y [PERSON_NAME] …" at bounding box center [213, 241] width 199 height 39
click at [163, 241] on div "Hola envío recursos a casinoncaliente por motivos de diversión y [PERSON_NAME] …" at bounding box center [213, 241] width 199 height 39
drag, startPoint x: 212, startPoint y: 237, endPoint x: 358, endPoint y: 278, distance: 151.4
click at [358, 278] on div "[DATE] 17:10:42 Hola envío recursos a casinoncaliente por motivos de diversión …" at bounding box center [517, 198] width 846 height 226
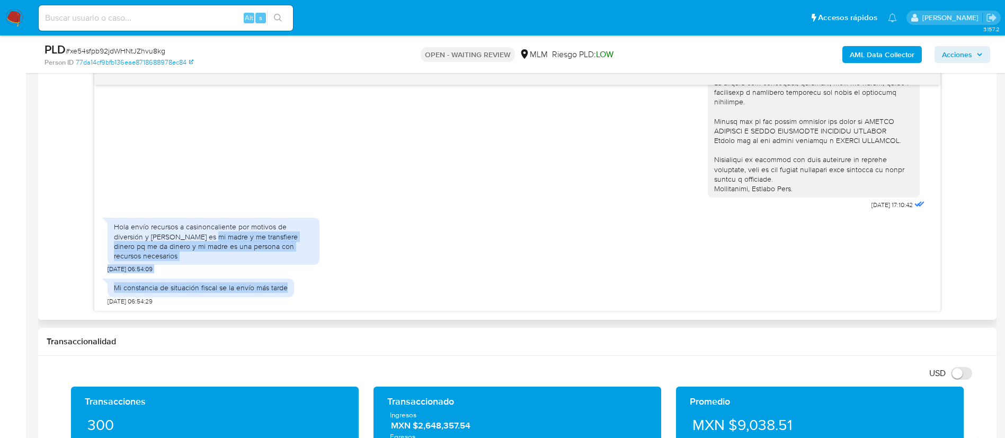
click at [450, 303] on div "Mi constancia de situación fiscal se la envío más tarde 03/09/2025 06:54:29" at bounding box center [518, 289] width 820 height 32
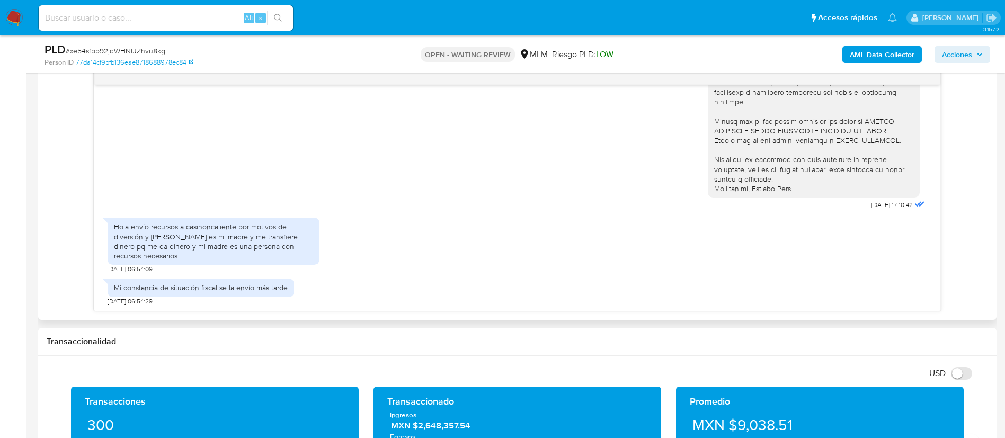
click at [624, 262] on div "Hola envío recursos a casinoncaliente por motivos de diversión y magdalena es m…" at bounding box center [518, 243] width 820 height 61
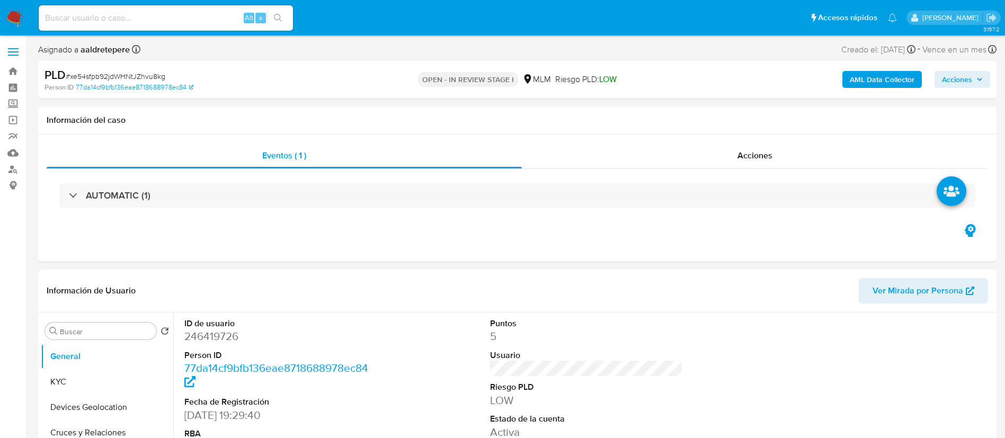
select select "10"
click at [767, 153] on span "Acciones" at bounding box center [755, 155] width 35 height 12
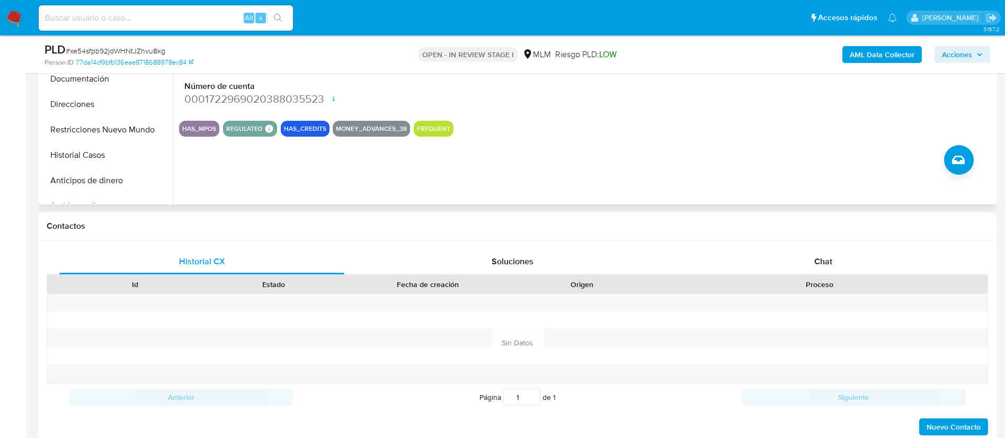
scroll to position [477, 0]
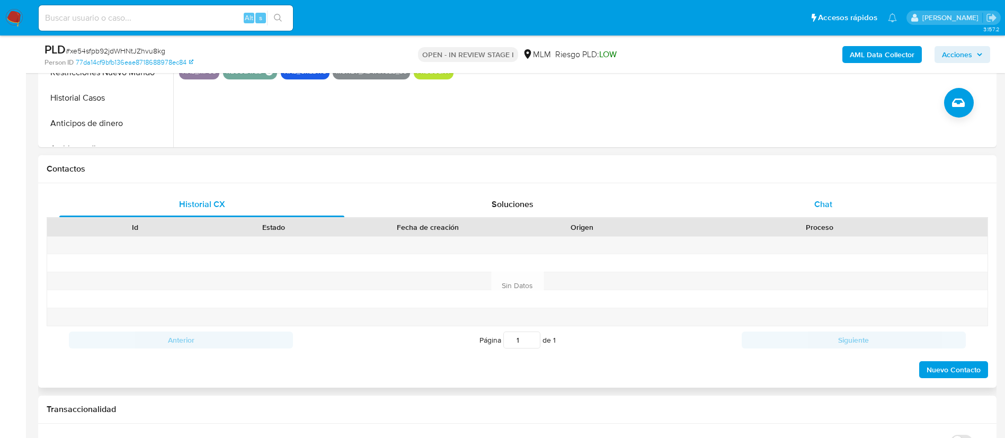
click at [824, 205] on span "Chat" at bounding box center [824, 204] width 18 height 12
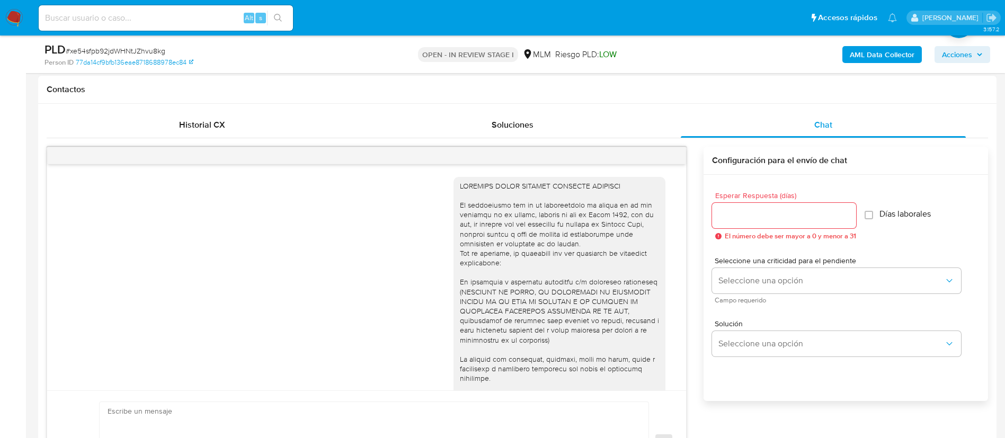
scroll to position [197, 0]
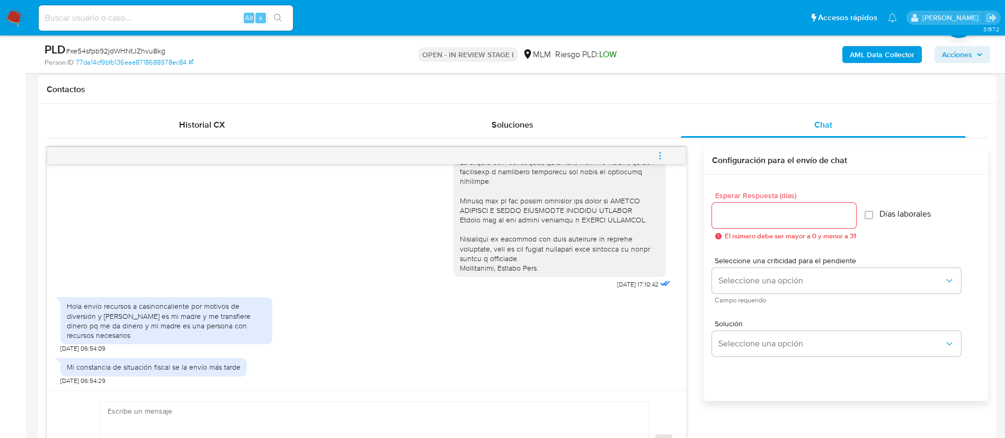
click at [808, 224] on div at bounding box center [784, 215] width 144 height 25
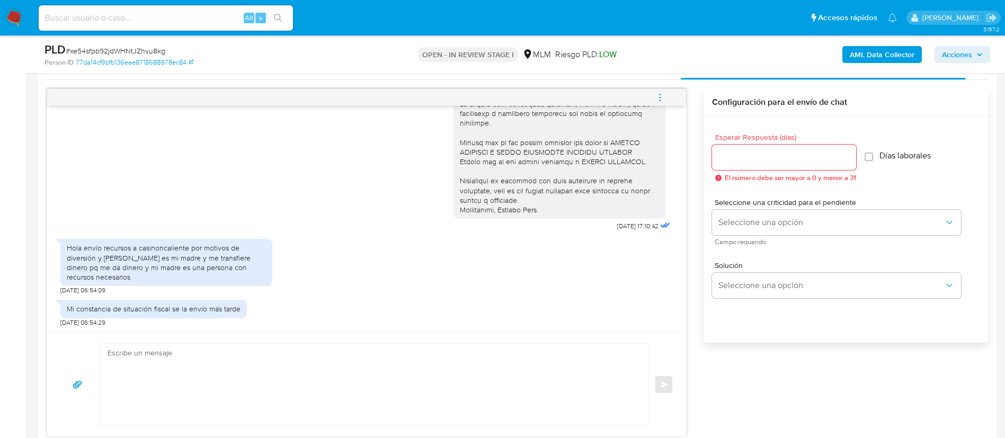
scroll to position [636, 0]
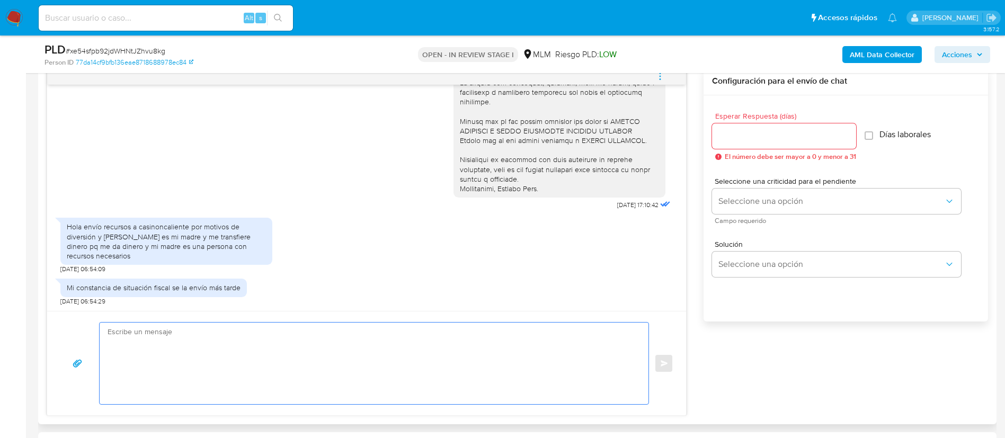
drag, startPoint x: 446, startPoint y: 333, endPoint x: 434, endPoint y: 356, distance: 26.6
click at [446, 334] on textarea at bounding box center [372, 364] width 528 height 82
paste textarea "Muchas gracias por tus respuestas. Estamos revisando tu cuenta, si tenemos algu…"
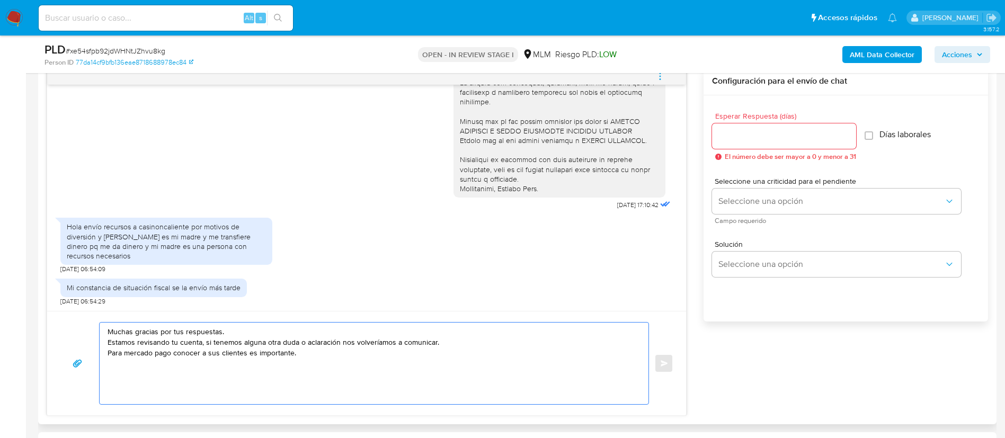
type textarea "Muchas gracias por tus respuestas. Estamos revisando tu cuenta, si tenemos algu…"
click at [790, 141] on input "Esperar Respuesta (días)" at bounding box center [784, 136] width 144 height 14
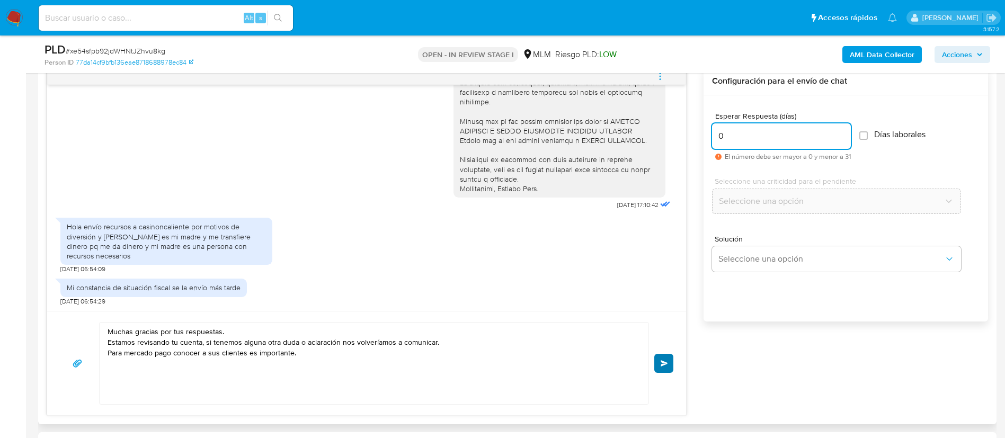
type input "0"
click at [671, 363] on button "Enviar" at bounding box center [664, 363] width 19 height 19
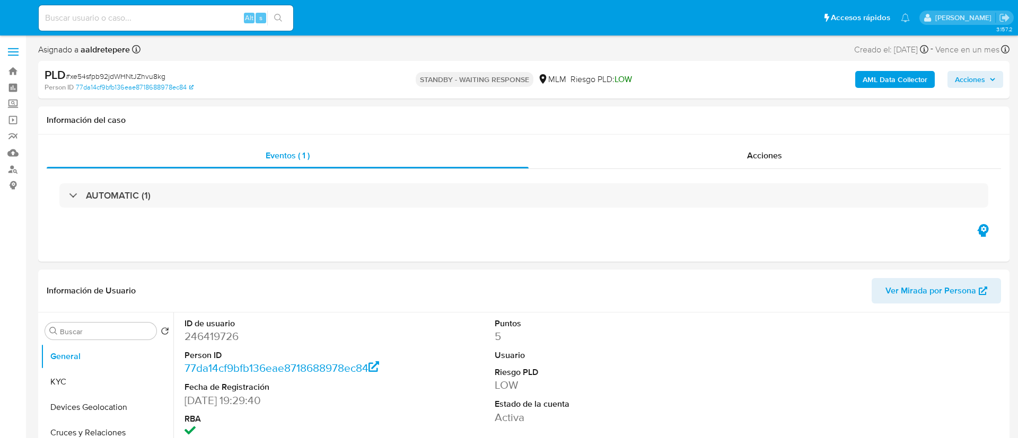
select select "10"
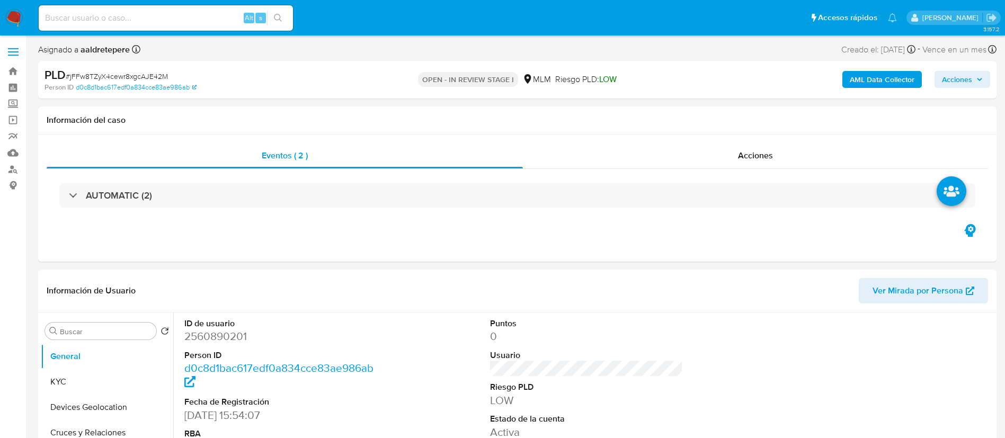
select select "10"
click at [125, 373] on button "KYC" at bounding box center [103, 381] width 124 height 25
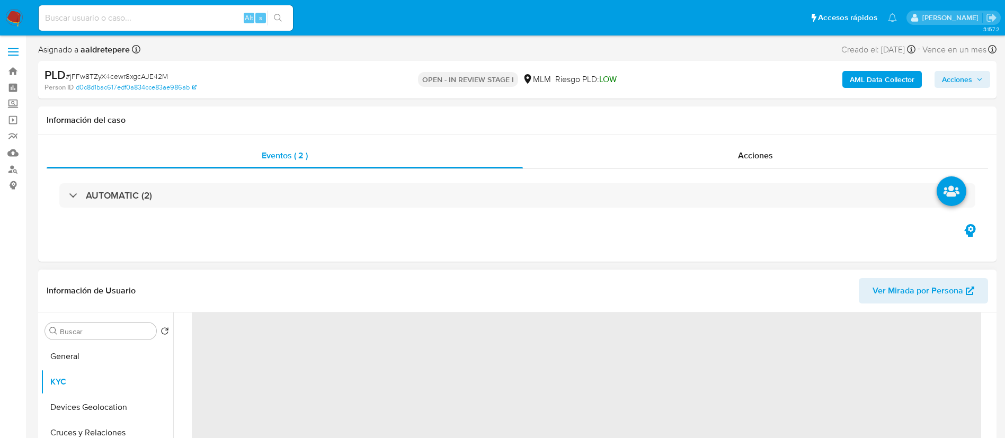
scroll to position [79, 0]
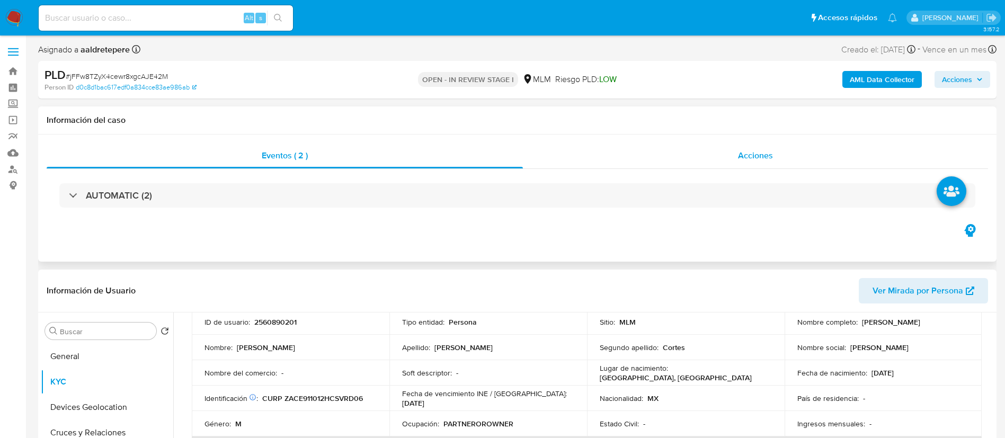
click at [751, 153] on span "Acciones" at bounding box center [755, 155] width 35 height 12
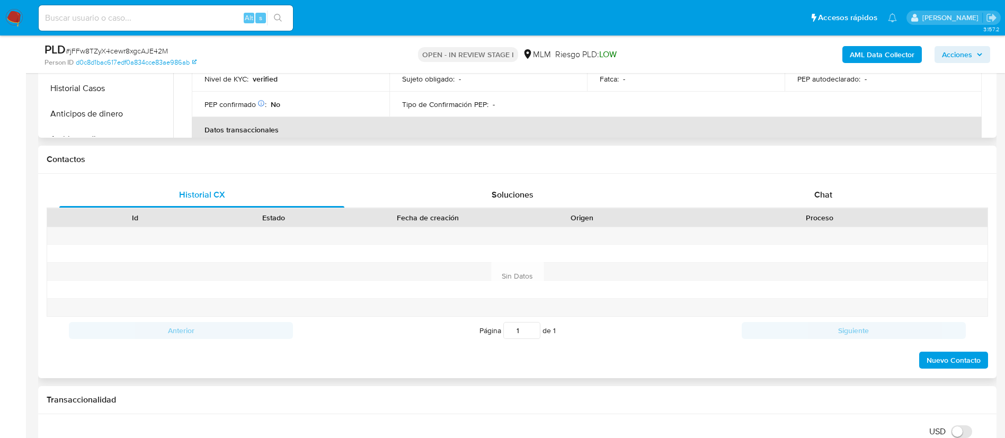
scroll to position [556, 0]
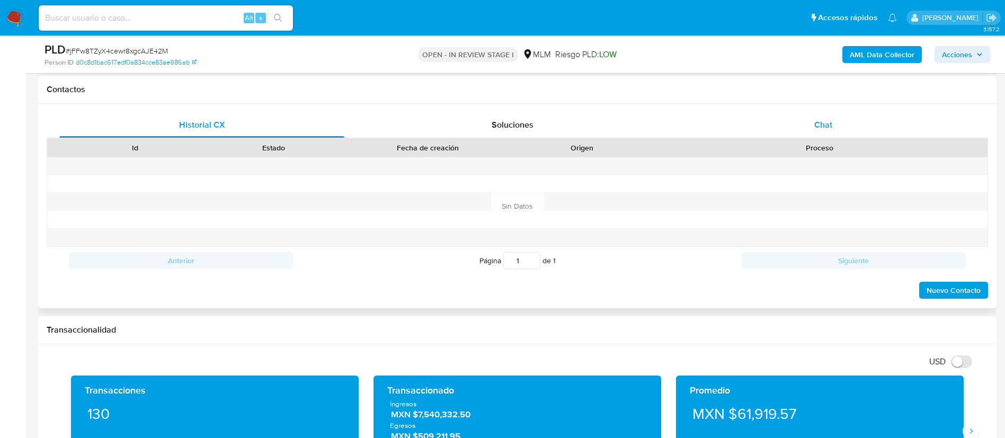
click at [826, 124] on span "Chat" at bounding box center [824, 125] width 18 height 12
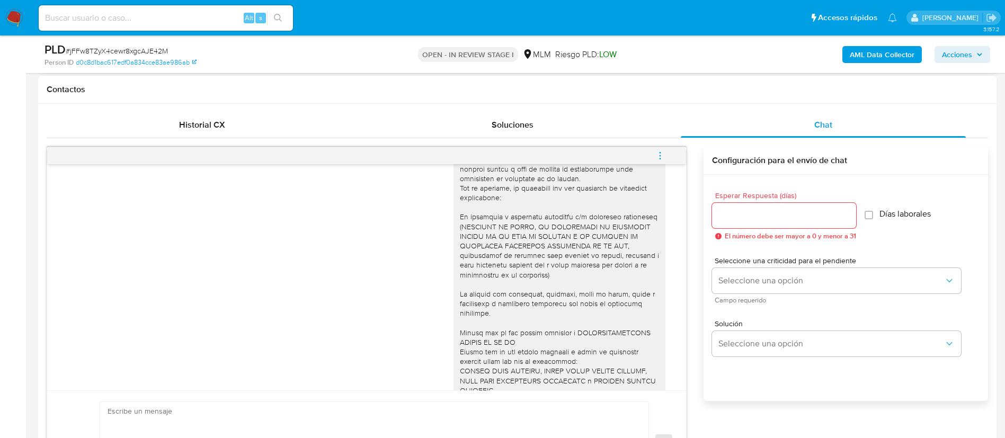
scroll to position [0, 0]
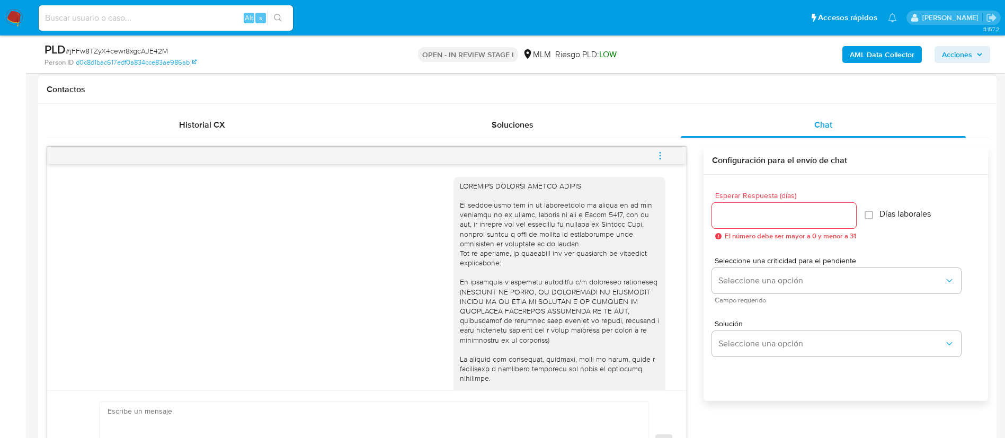
click at [655, 148] on button "menu-action" at bounding box center [660, 155] width 35 height 25
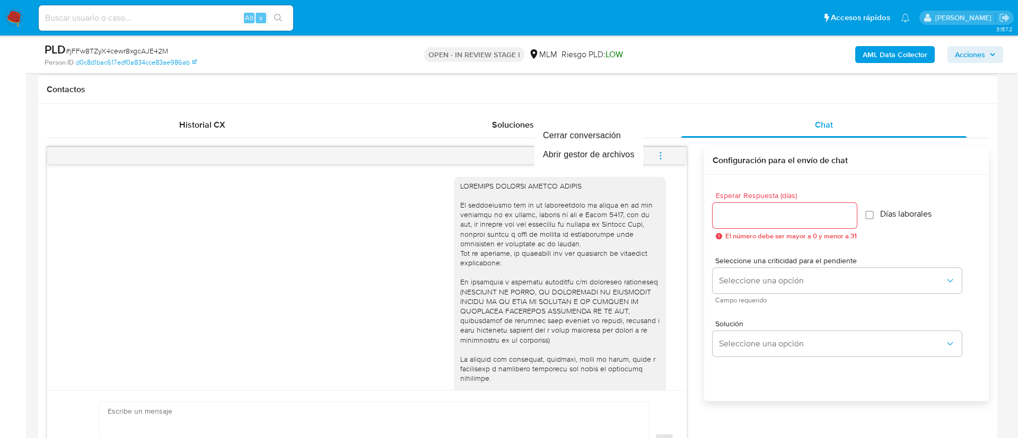
click at [525, 322] on div at bounding box center [509, 219] width 1018 height 438
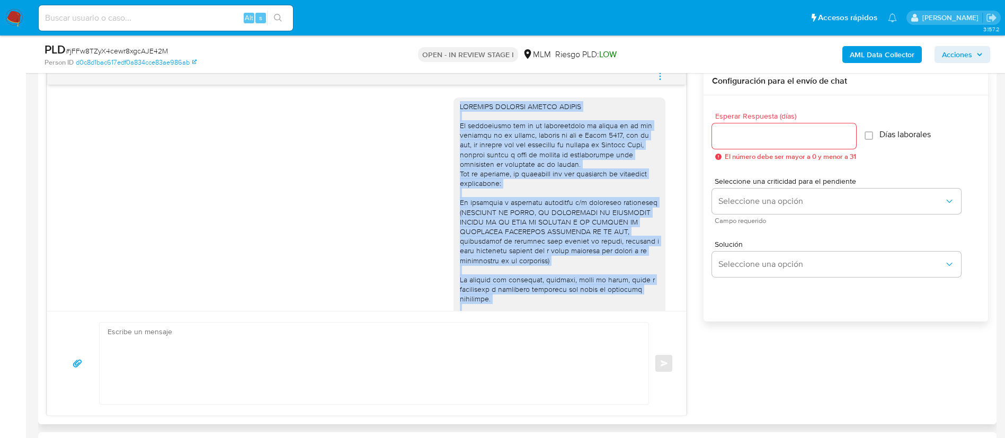
drag, startPoint x: 559, startPoint y: 246, endPoint x: 443, endPoint y: 105, distance: 182.6
click at [454, 105] on div at bounding box center [560, 266] width 212 height 336
copy div "ESTIMADO EDUARDO ZAVALA CORTES Te comunicamos que se ha identificado un cambio …"
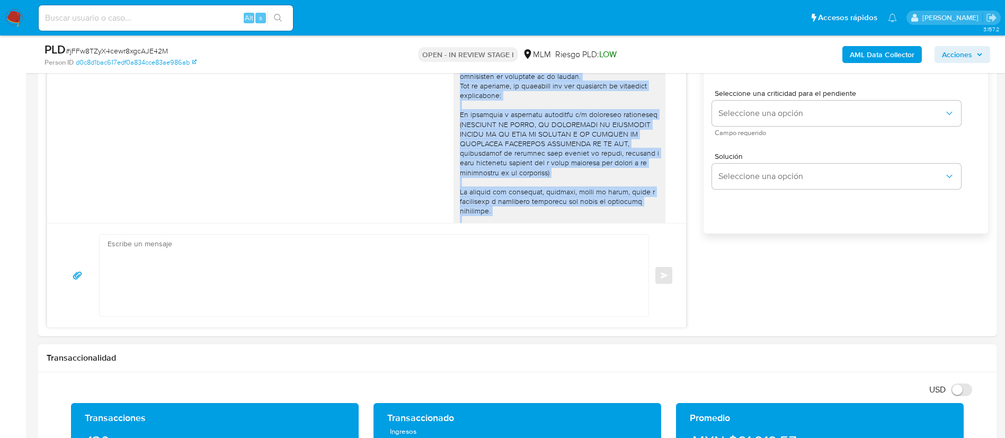
scroll to position [795, 0]
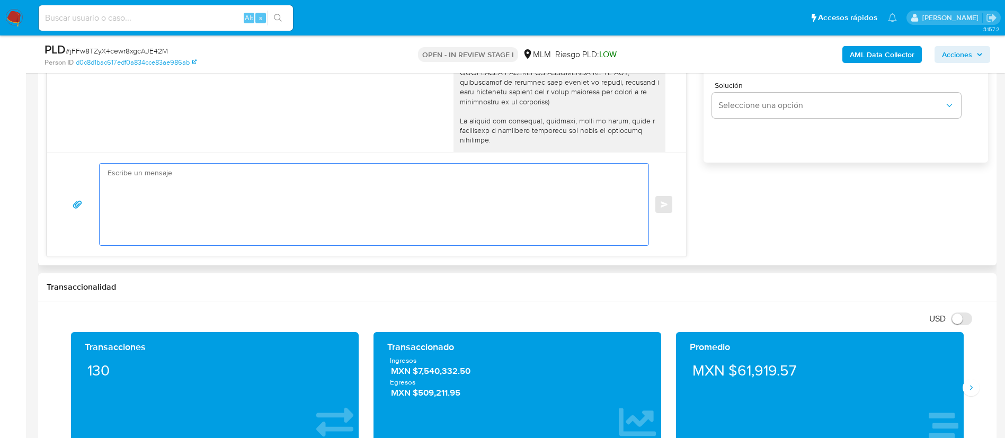
click at [208, 185] on textarea at bounding box center [372, 205] width 528 height 82
paste textarea "ESTIMADO EDUARDO ZAVALA CORTES Te comunicamos que se ha identificado un cambio …"
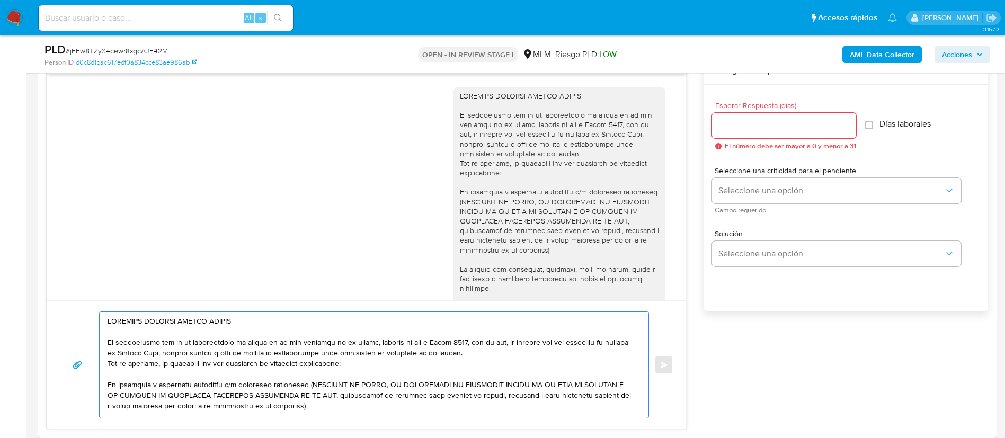
scroll to position [477, 0]
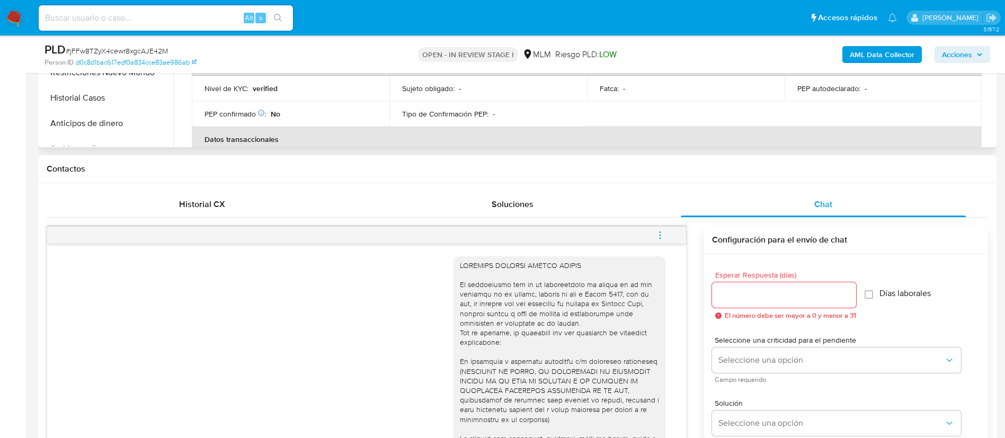
type textarea "ESTIMADO EDUARDO ZAVALA CORTES Te comunicamos que se ha identificado un cambio …"
click at [734, 289] on input "Esperar Respuesta (días)" at bounding box center [784, 295] width 144 height 14
type input "2"
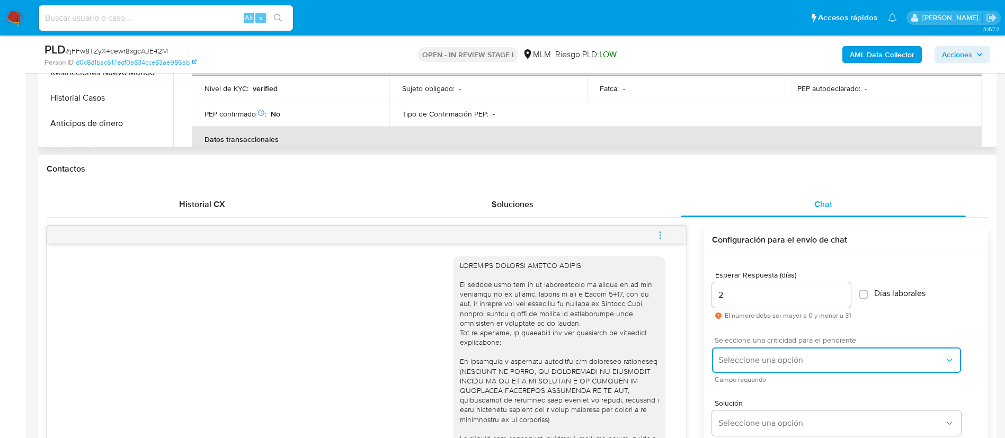
click at [774, 358] on span "Seleccione una opción" at bounding box center [832, 360] width 226 height 11
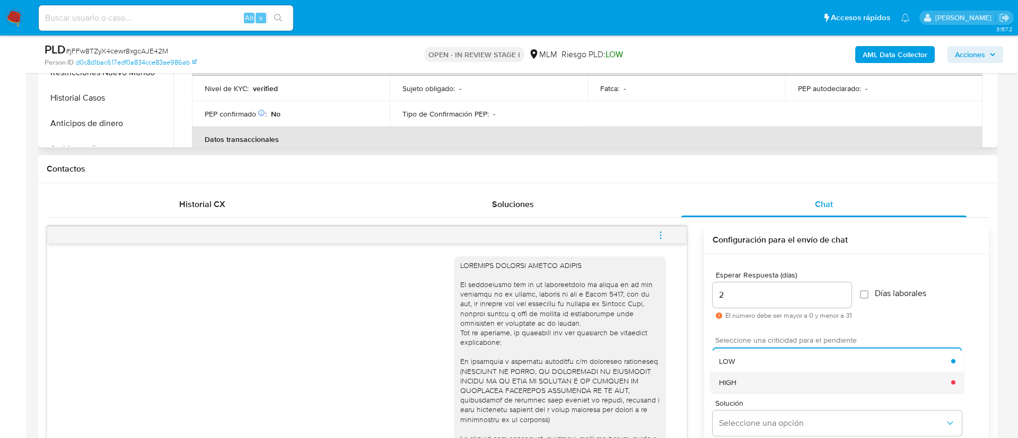
click at [740, 375] on div "HIGH" at bounding box center [835, 382] width 232 height 21
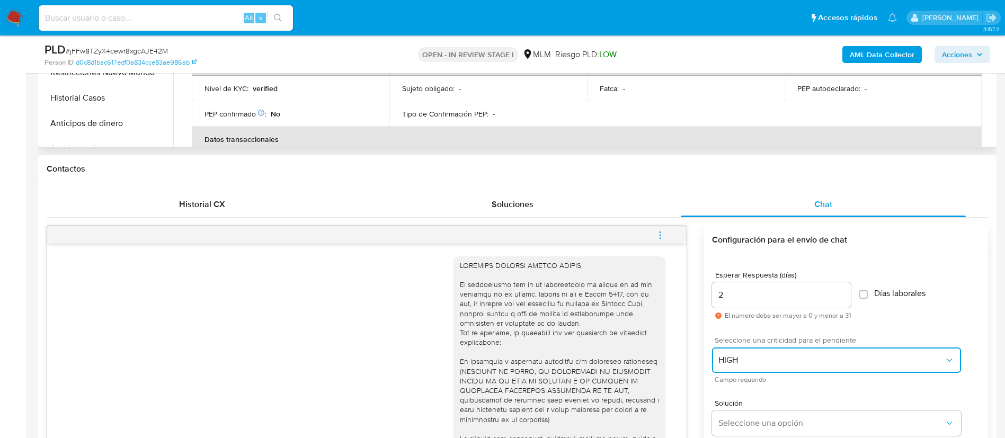
scroll to position [874, 0]
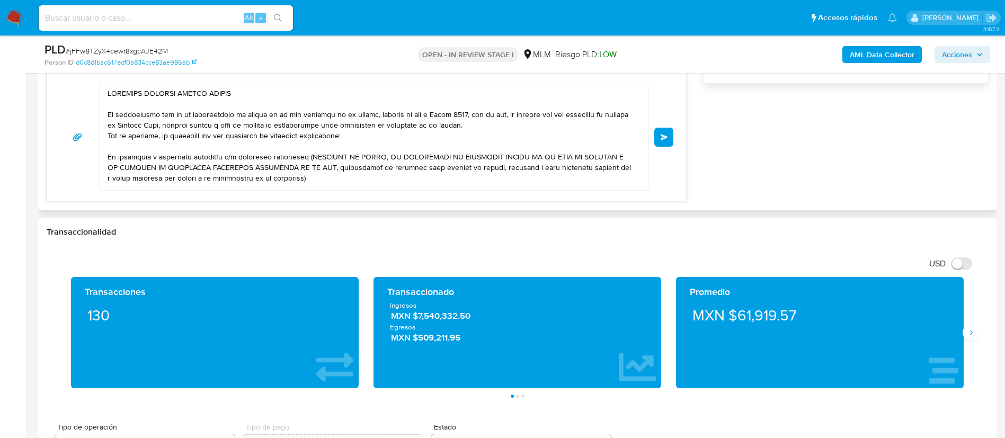
click at [659, 142] on button "Enviar" at bounding box center [664, 137] width 19 height 19
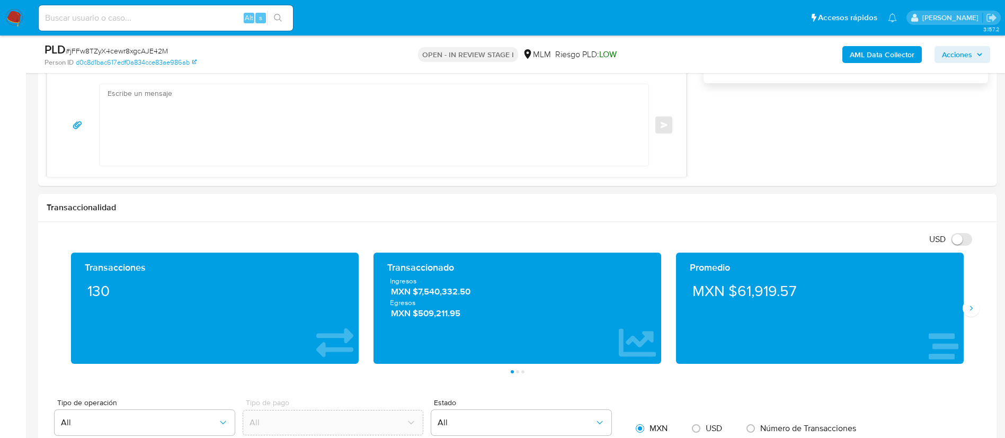
scroll to position [534, 0]
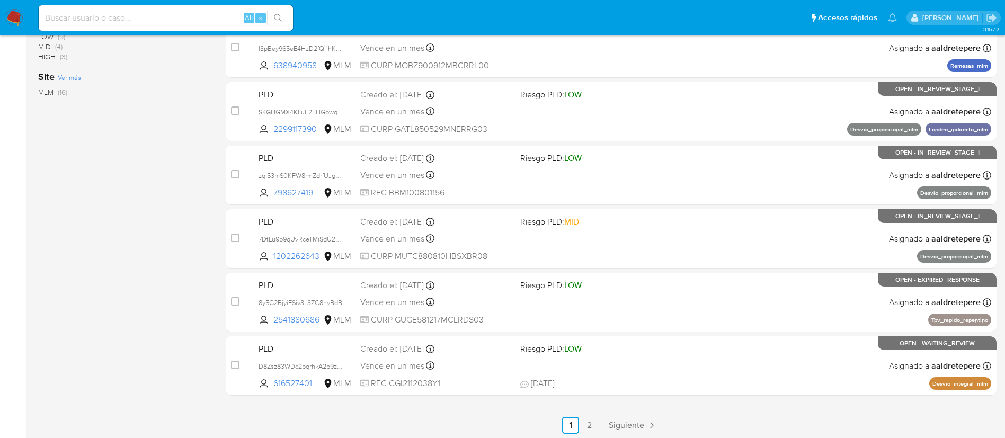
scroll to position [399, 0]
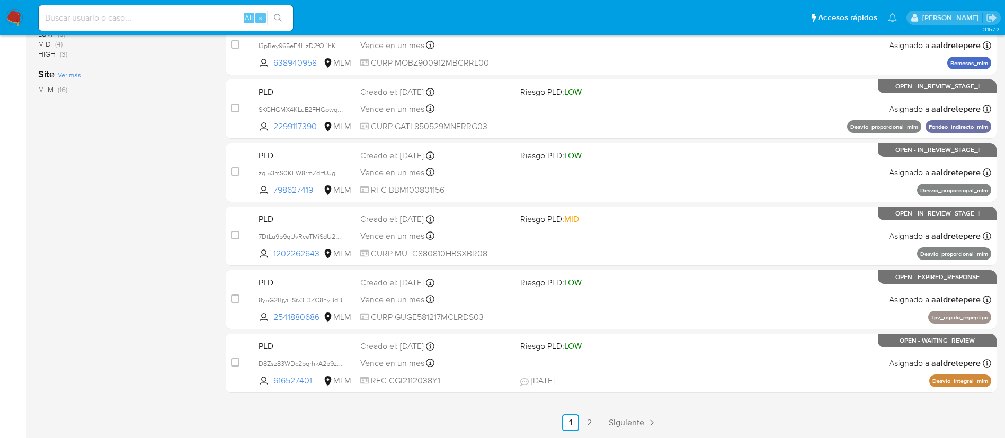
click at [628, 434] on main "3.157.2" at bounding box center [502, 19] width 1005 height 837
click at [629, 431] on link "Siguiente" at bounding box center [633, 422] width 57 height 17
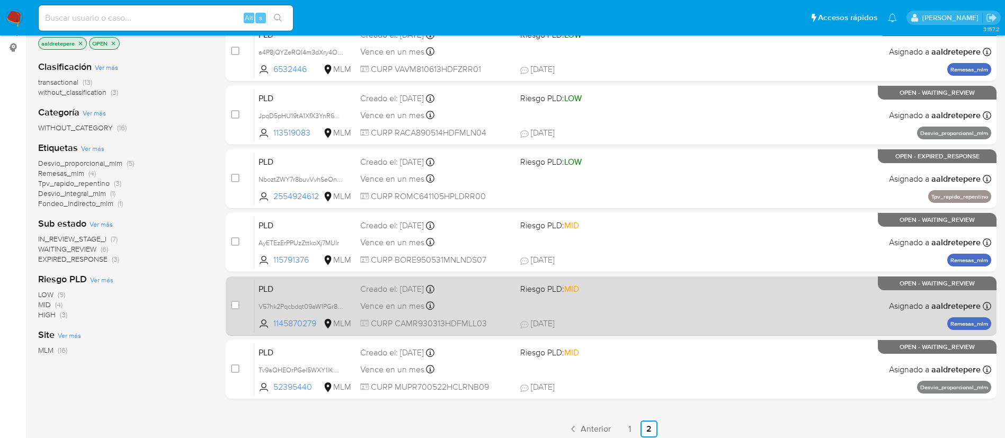
scroll to position [169, 0]
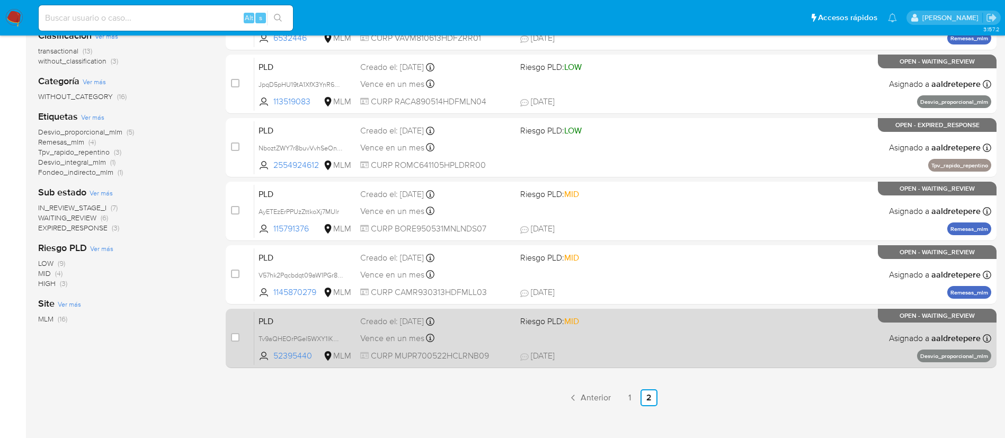
click at [808, 333] on div "PLD Tv9aQHEOrPGel5WXY1lKUS8e 52395440 MLM Riesgo PLD: MID Creado el: 12/08/2025…" at bounding box center [622, 339] width 737 height 54
click at [234, 339] on input "checkbox" at bounding box center [235, 337] width 8 height 8
checkbox input "true"
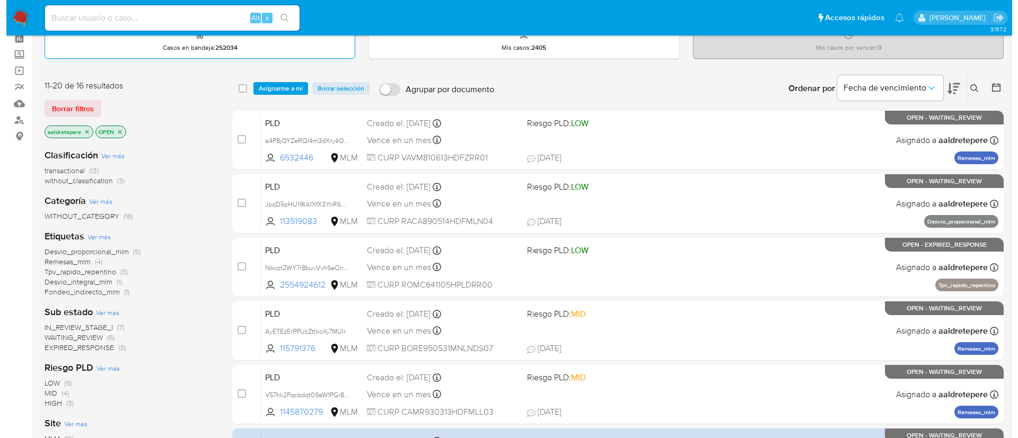
scroll to position [0, 0]
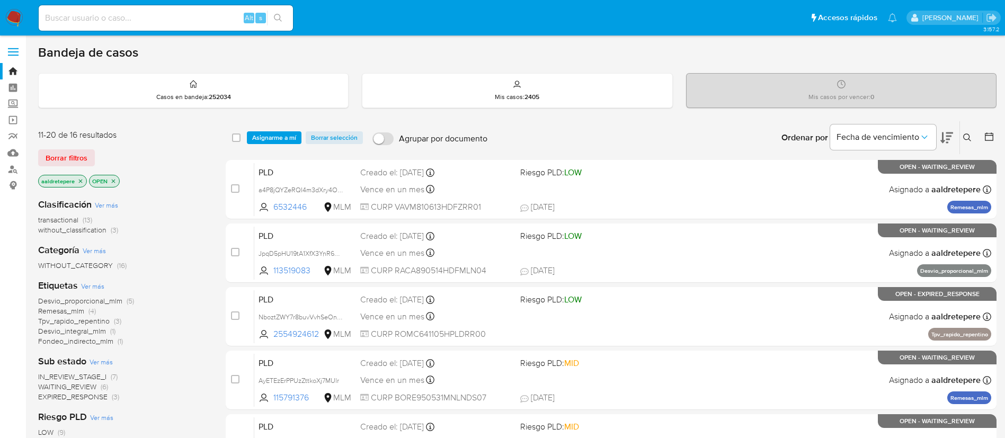
click at [277, 152] on div "select-all-cases-checkbox Asignarme a mí Borrar selección Agrupar por documento…" at bounding box center [611, 137] width 771 height 33
click at [280, 137] on span "Asignarme a mí" at bounding box center [274, 137] width 44 height 11
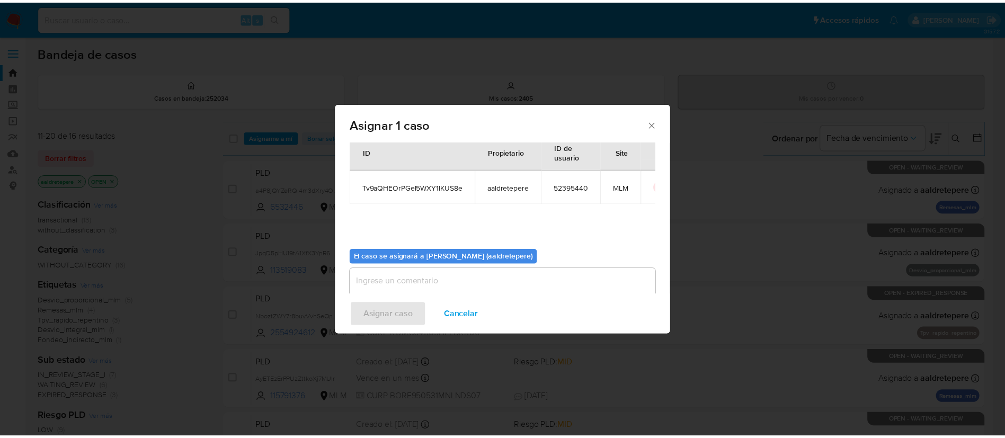
scroll to position [55, 0]
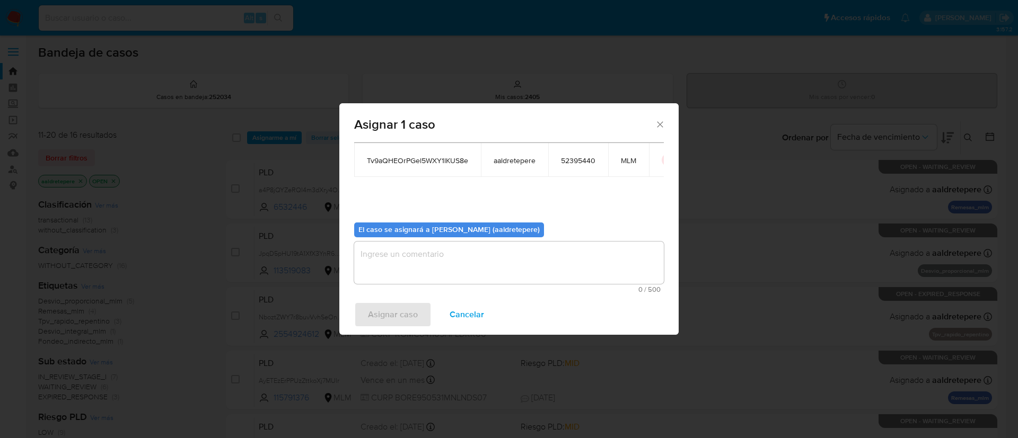
drag, startPoint x: 512, startPoint y: 263, endPoint x: 471, endPoint y: 284, distance: 46.0
click at [512, 264] on textarea "assign-modal" at bounding box center [509, 263] width 310 height 42
click at [384, 316] on span "Asignar caso" at bounding box center [393, 314] width 50 height 23
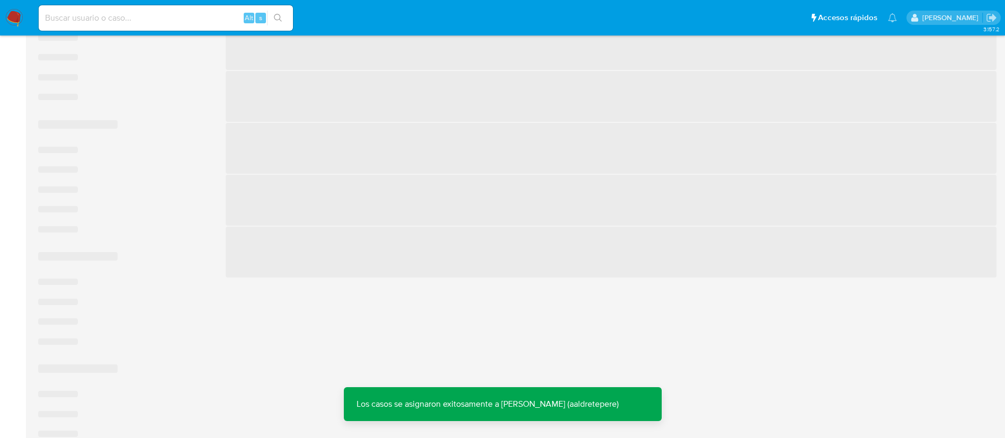
scroll to position [169, 0]
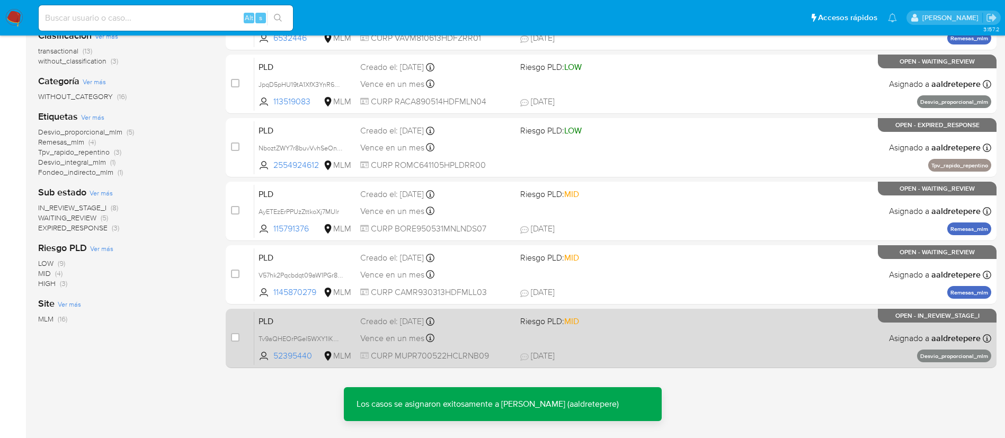
click at [611, 330] on div "PLD Tv9aQHEOrPGel5WXY1lKUS8e 52395440 MLM Riesgo PLD: MID Creado el: 12/08/2025…" at bounding box center [622, 339] width 737 height 54
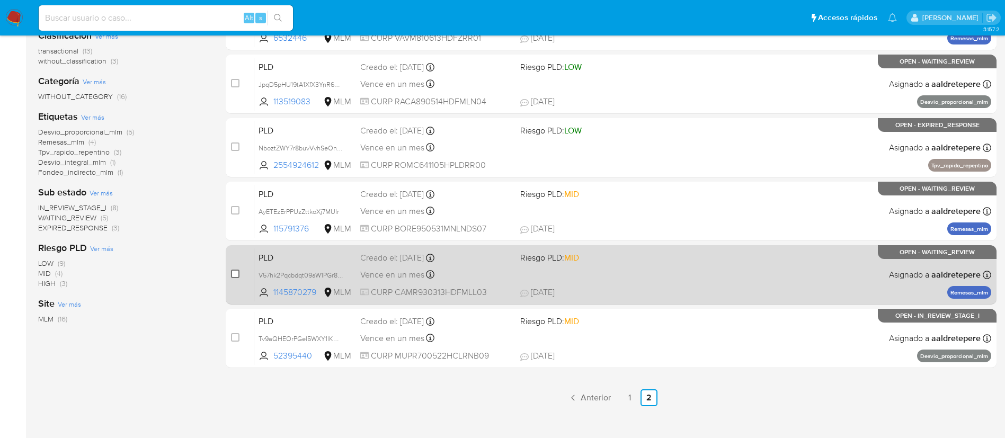
click at [238, 275] on input "checkbox" at bounding box center [235, 274] width 8 height 8
checkbox input "true"
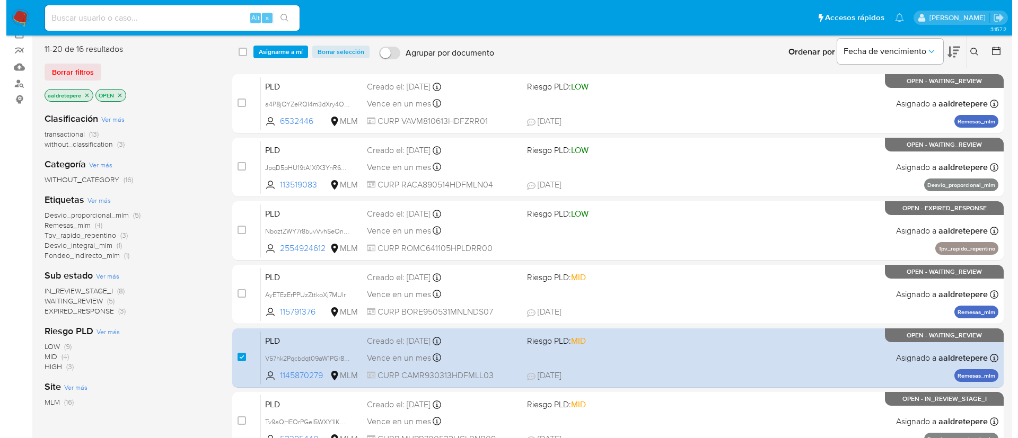
scroll to position [0, 0]
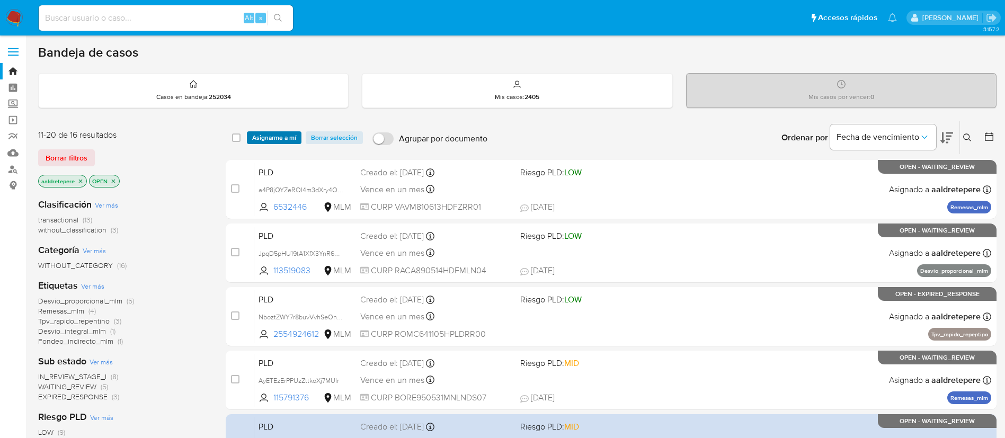
click at [286, 134] on span "Asignarme a mí" at bounding box center [274, 137] width 44 height 11
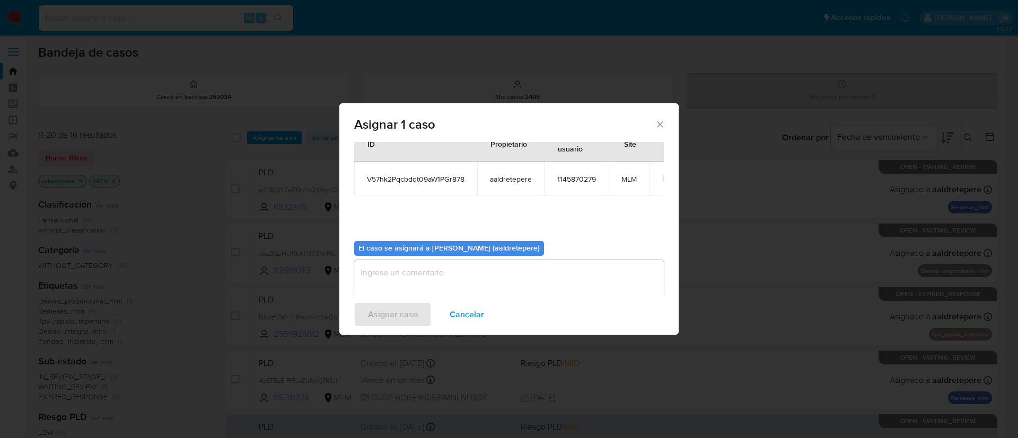
scroll to position [55, 0]
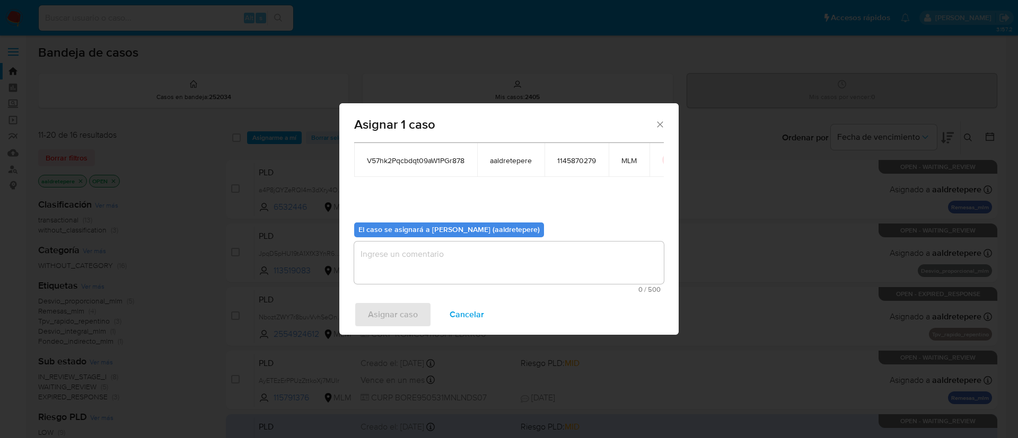
click at [470, 245] on textarea "assign-modal" at bounding box center [509, 263] width 310 height 42
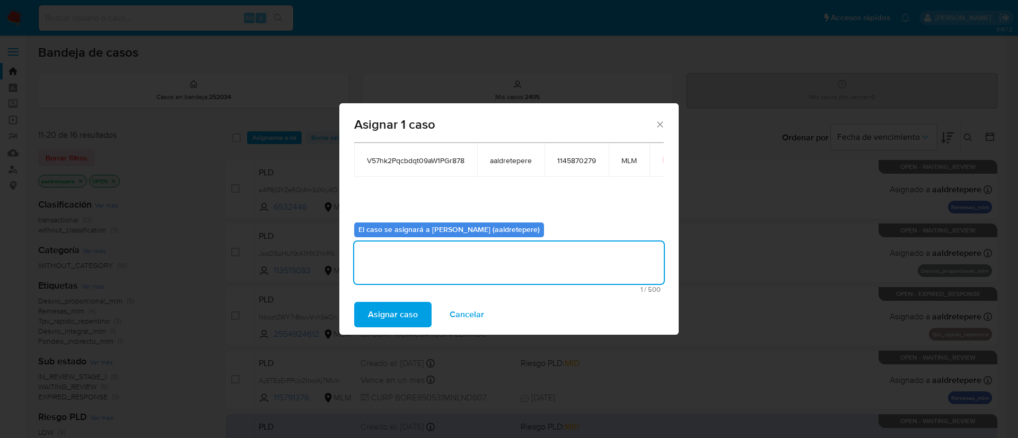
click at [412, 312] on span "Asignar caso" at bounding box center [393, 314] width 50 height 23
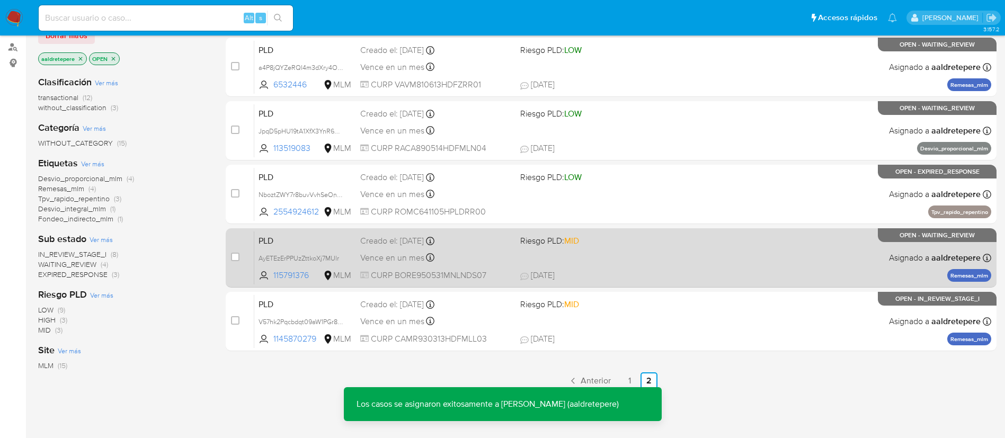
scroll to position [169, 0]
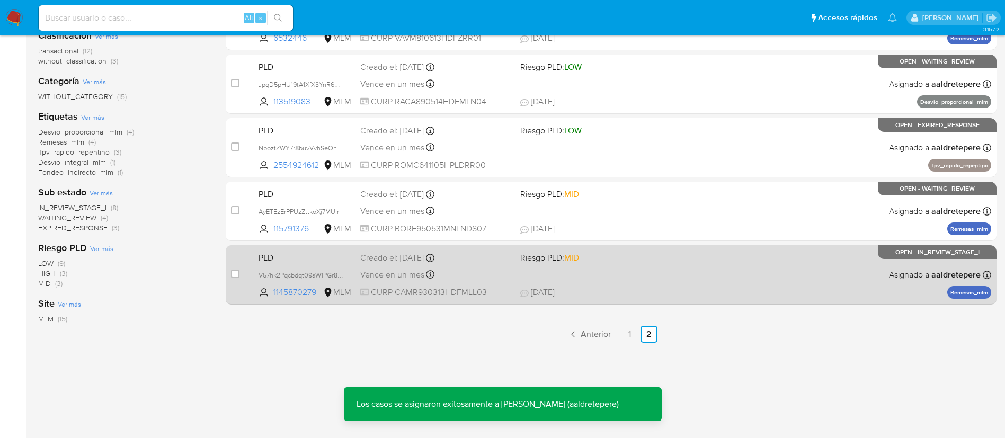
click at [743, 270] on div "PLD V57hk2Pqcbdqt09aW1PGr878 1145870279 MLM Riesgo PLD: MID Creado el: 12/08/20…" at bounding box center [622, 275] width 737 height 54
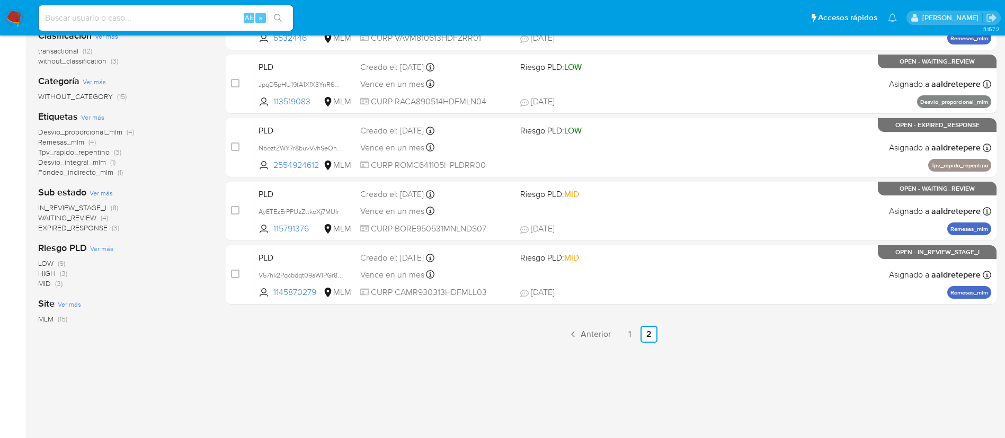
click at [16, 21] on img at bounding box center [14, 18] width 18 height 18
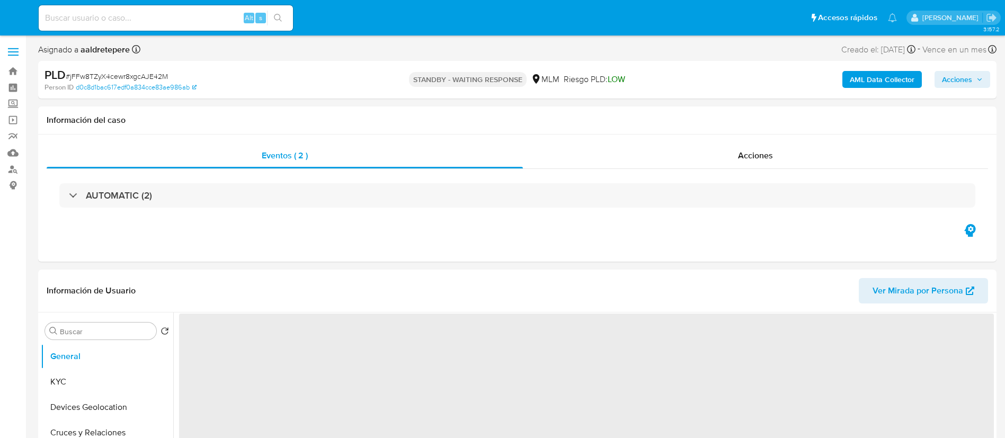
select select "10"
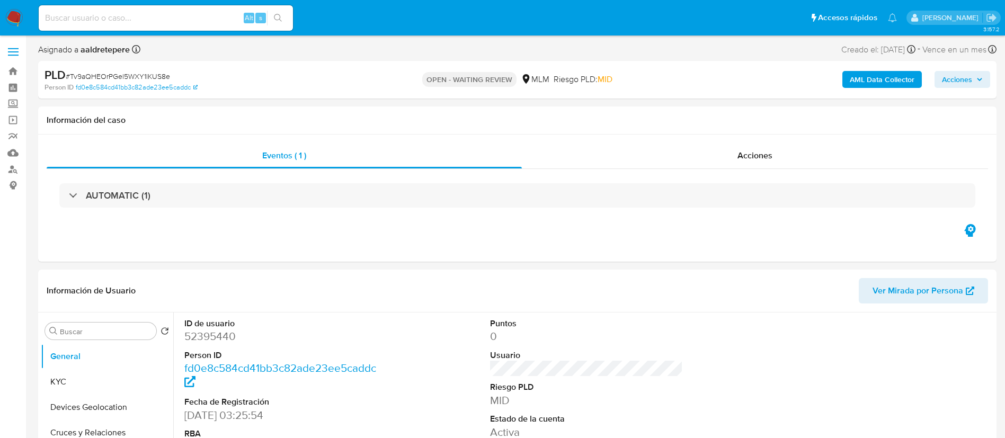
select select "10"
click at [92, 388] on button "KYC" at bounding box center [103, 381] width 124 height 25
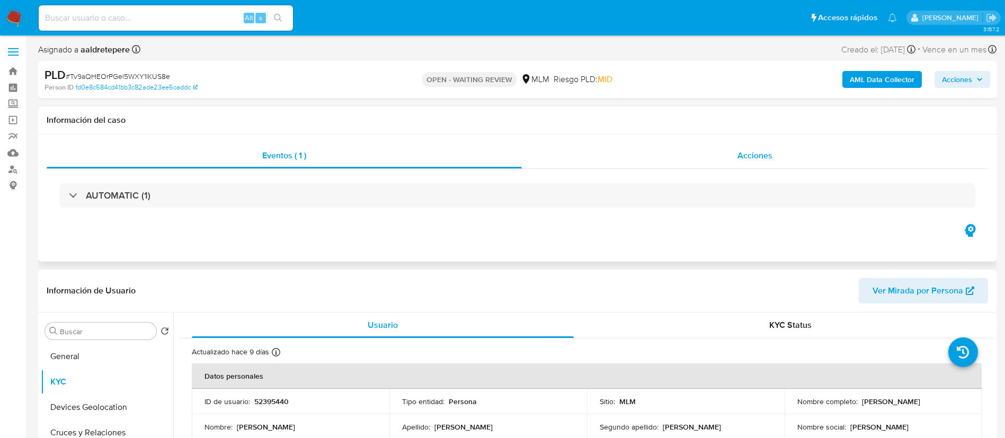
click at [749, 158] on span "Acciones" at bounding box center [755, 155] width 35 height 12
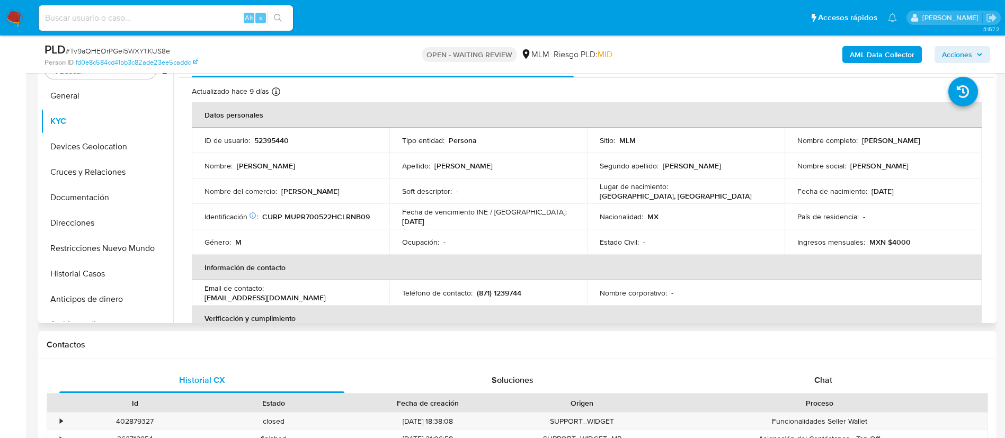
scroll to position [397, 0]
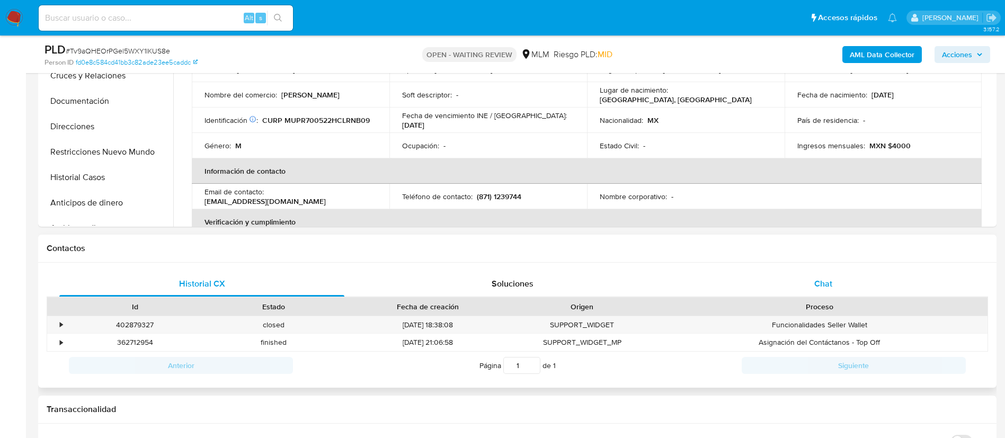
click at [830, 285] on span "Chat" at bounding box center [824, 284] width 18 height 12
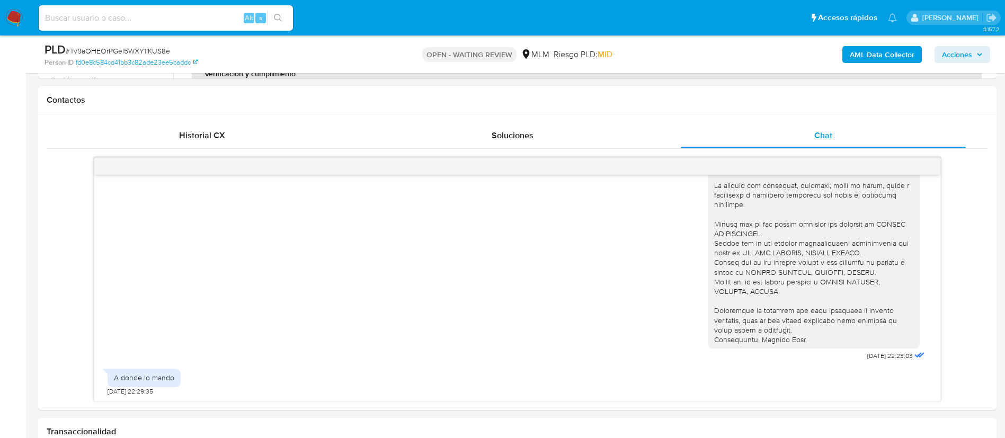
scroll to position [556, 0]
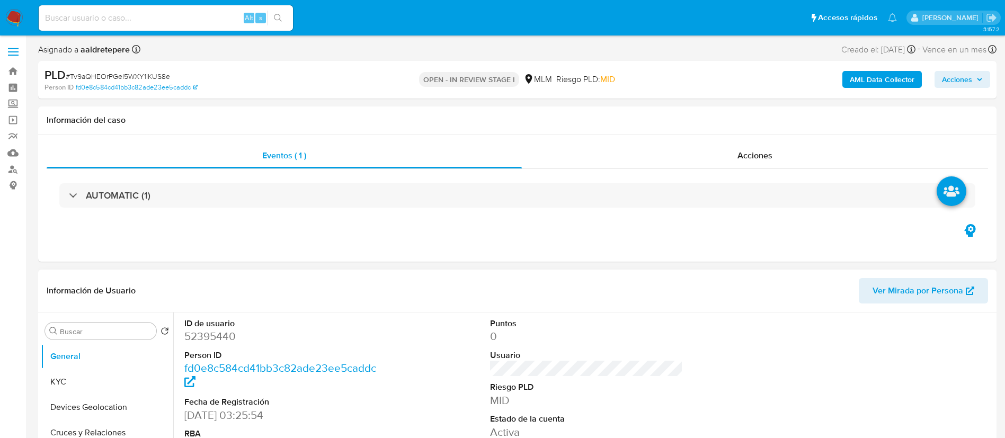
select select "10"
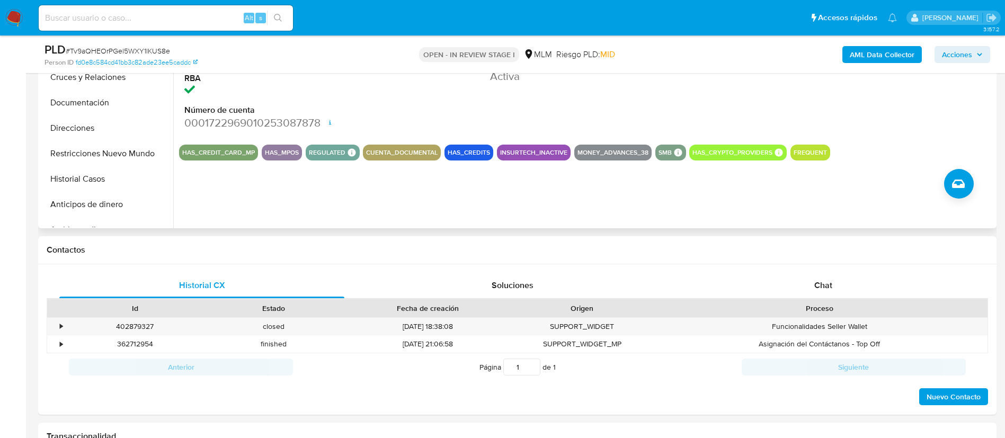
scroll to position [159, 0]
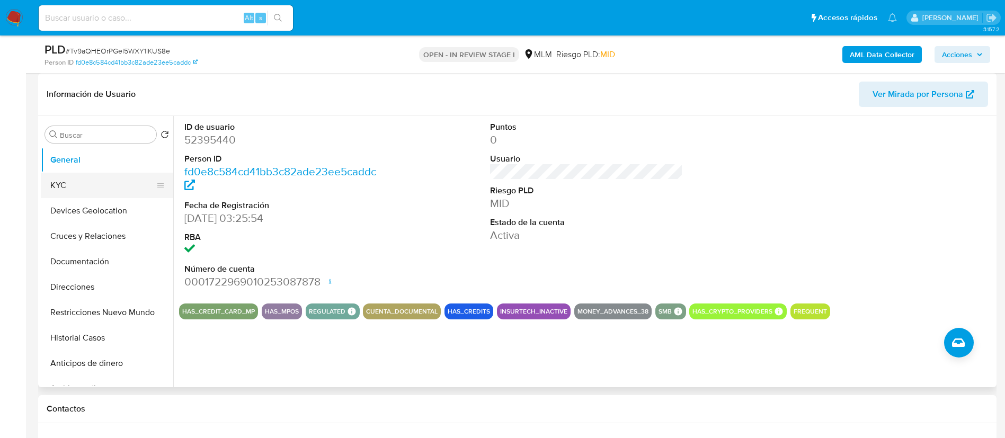
click at [90, 184] on button "KYC" at bounding box center [103, 185] width 124 height 25
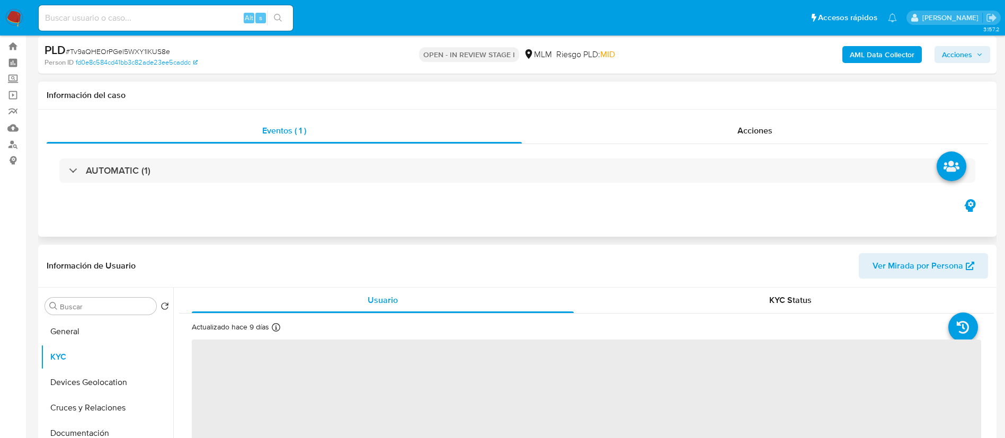
scroll to position [0, 0]
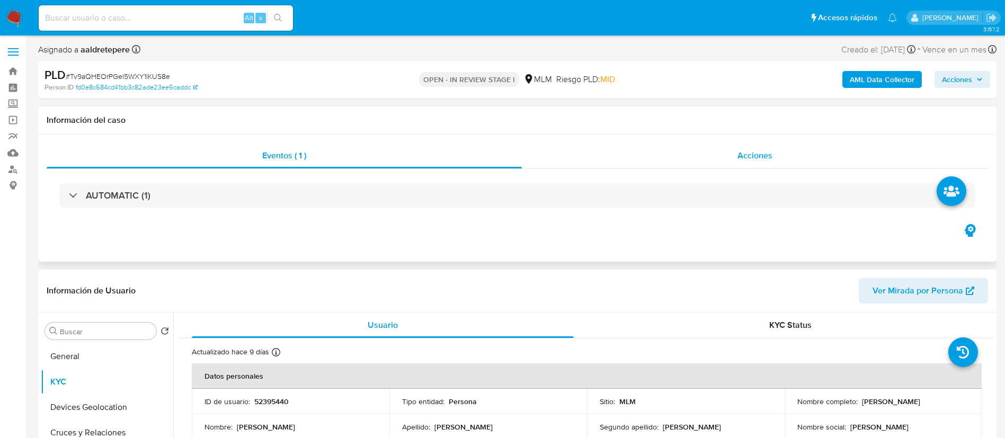
click at [746, 149] on span "Acciones" at bounding box center [755, 155] width 35 height 12
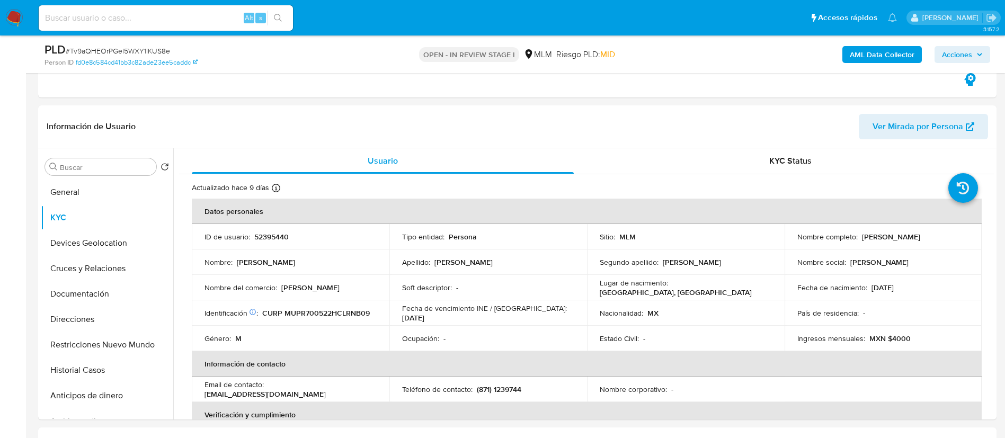
scroll to position [318, 0]
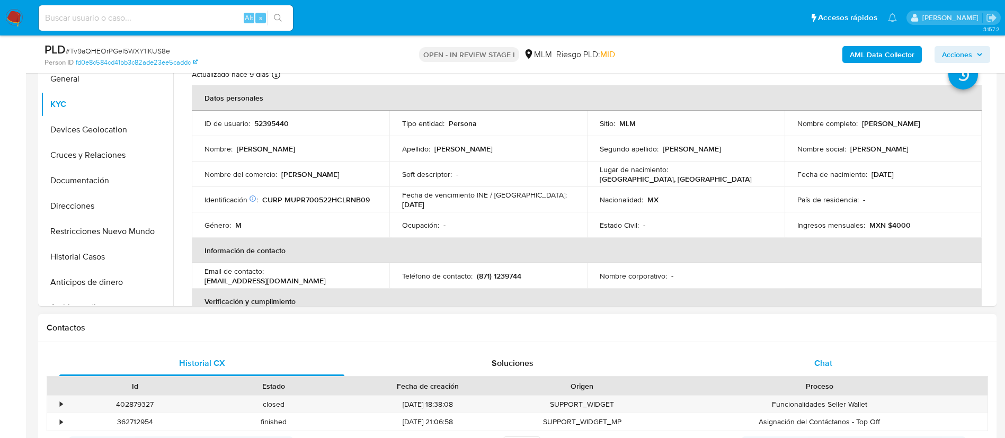
click at [815, 360] on span "Chat" at bounding box center [824, 363] width 18 height 12
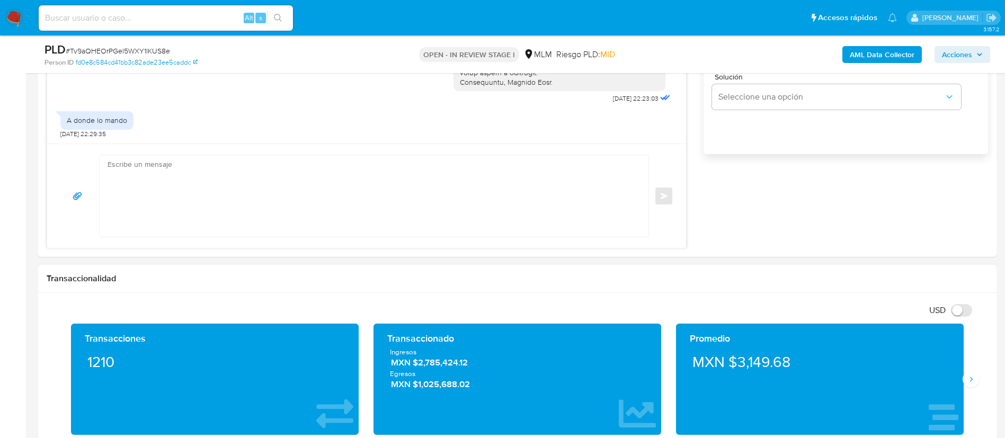
scroll to position [715, 0]
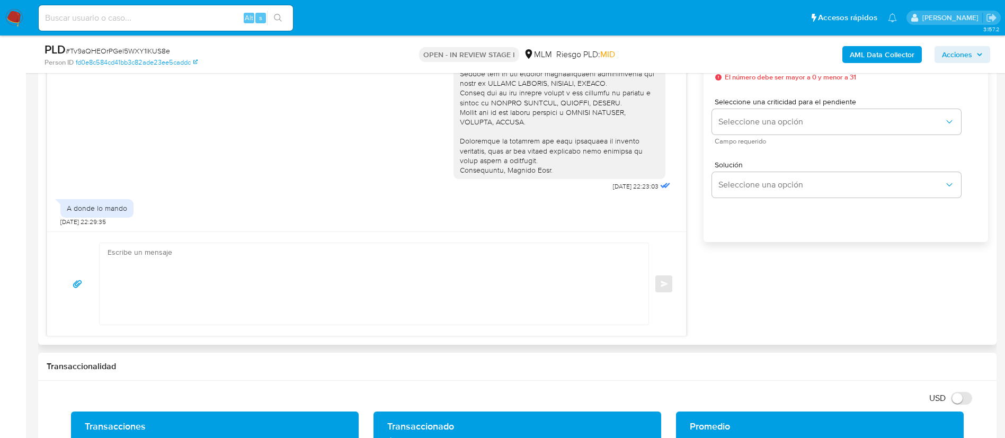
click at [332, 285] on textarea at bounding box center [372, 284] width 528 height 82
paste textarea "Para adjuntar los archivos presiona "Responder" > haz clic en el botón "Adjunta…"
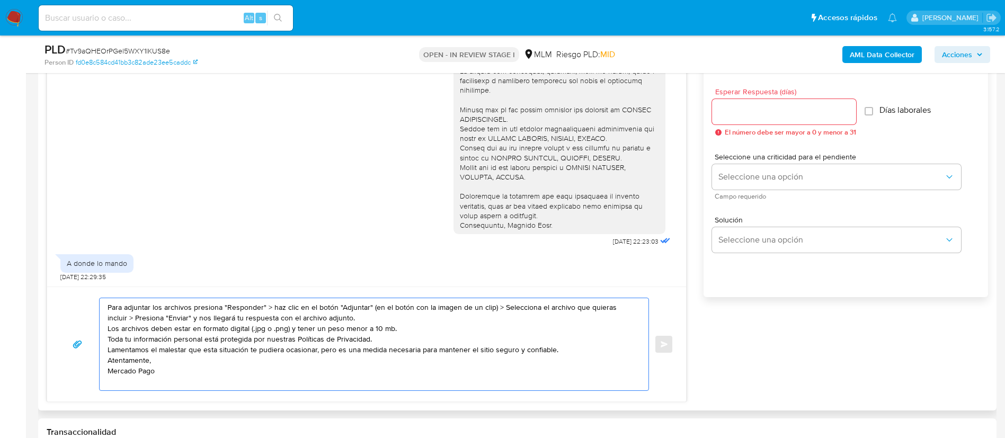
scroll to position [636, 0]
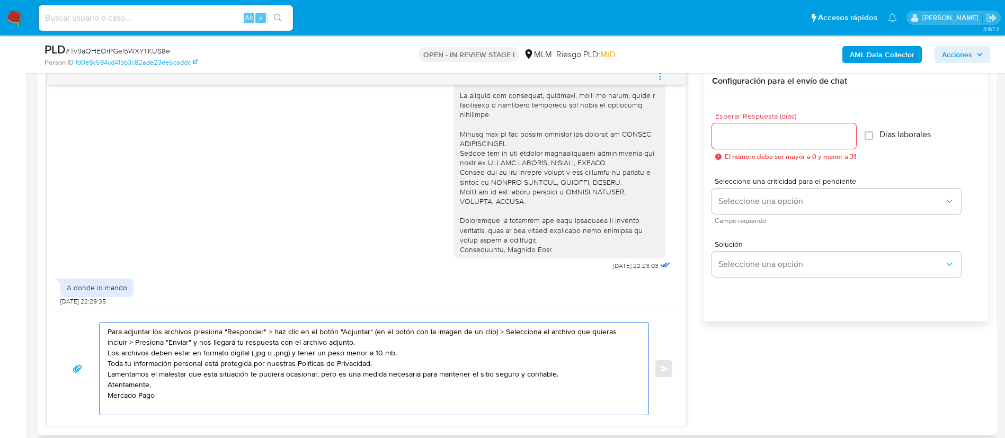
type textarea "Para adjuntar los archivos presiona "Responder" > haz clic en el botón "Adjunta…"
click at [778, 140] on input "Esperar Respuesta (días)" at bounding box center [784, 136] width 144 height 14
type input "2"
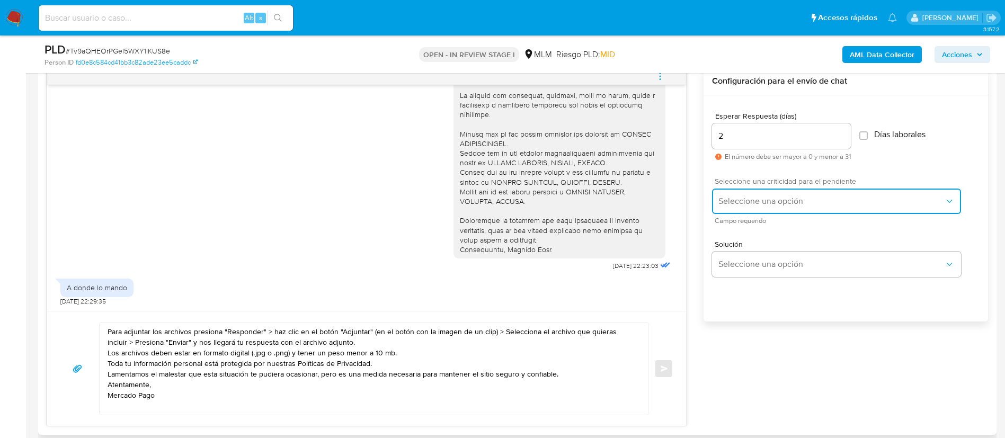
click at [734, 199] on span "Seleccione una opción" at bounding box center [832, 201] width 226 height 11
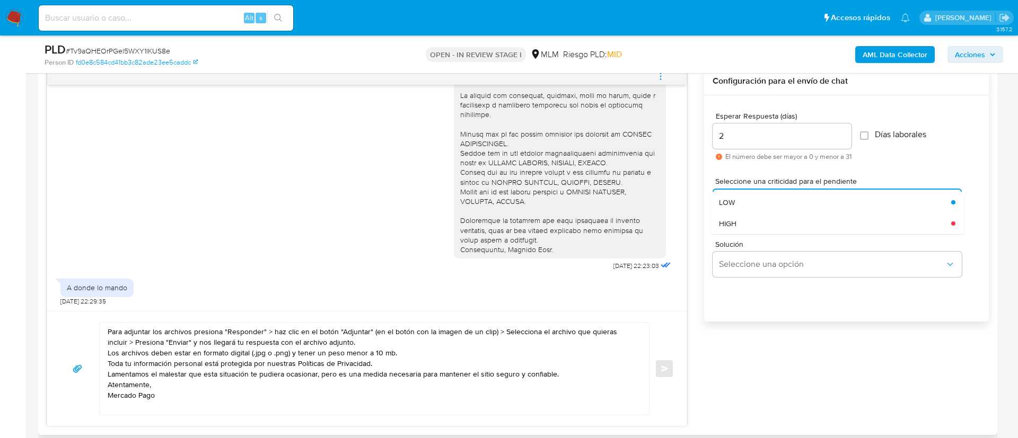
drag, startPoint x: 733, startPoint y: 224, endPoint x: 660, endPoint y: 319, distance: 119.5
click at [732, 224] on span "HIGH" at bounding box center [727, 224] width 17 height 10
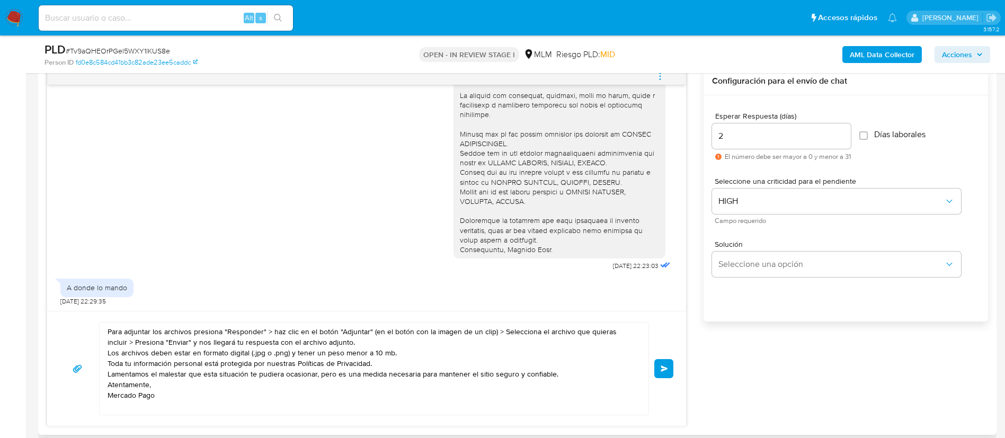
click at [667, 365] on button "Enviar" at bounding box center [664, 368] width 19 height 19
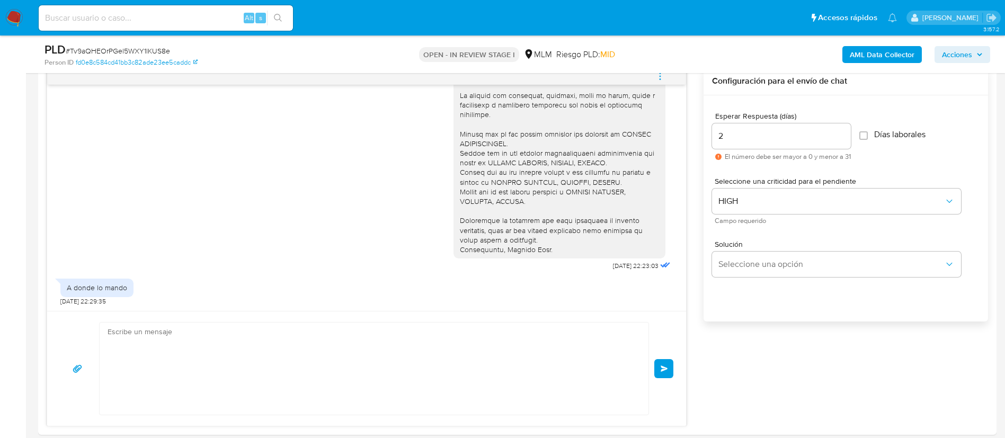
scroll to position [341, 0]
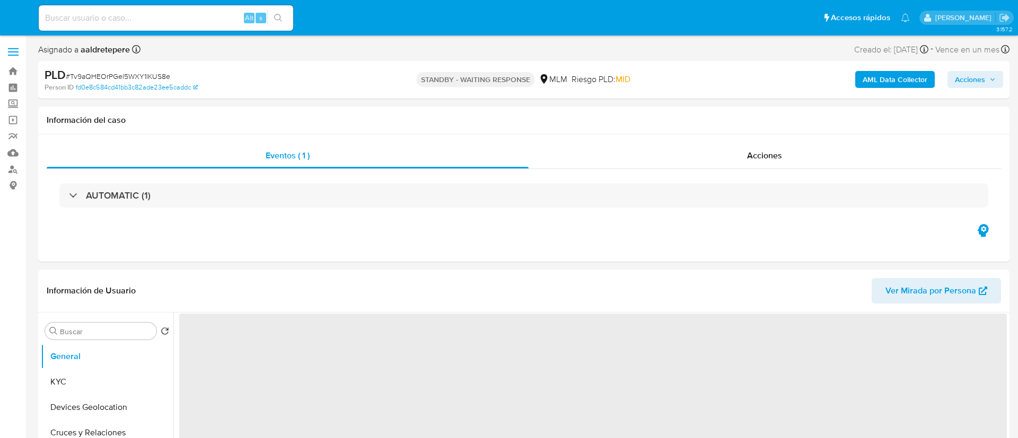
select select "10"
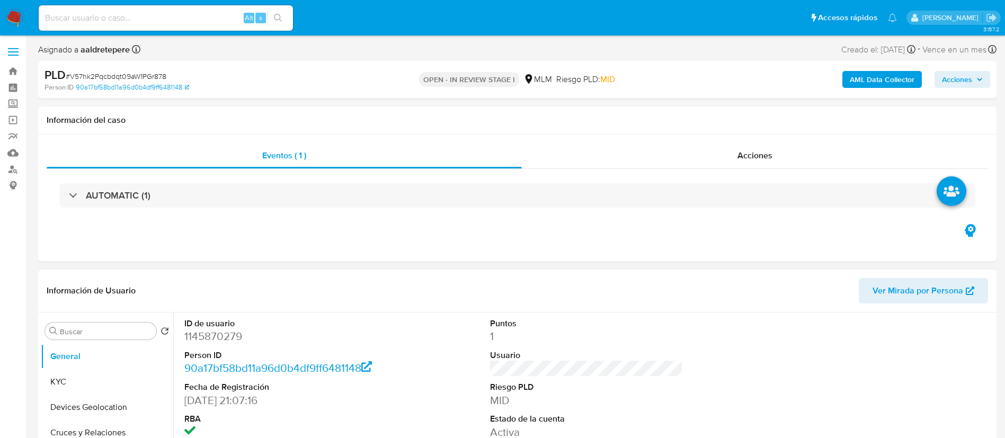
select select "10"
drag, startPoint x: 94, startPoint y: 382, endPoint x: 99, endPoint y: 356, distance: 26.8
click at [94, 382] on button "KYC" at bounding box center [107, 381] width 132 height 25
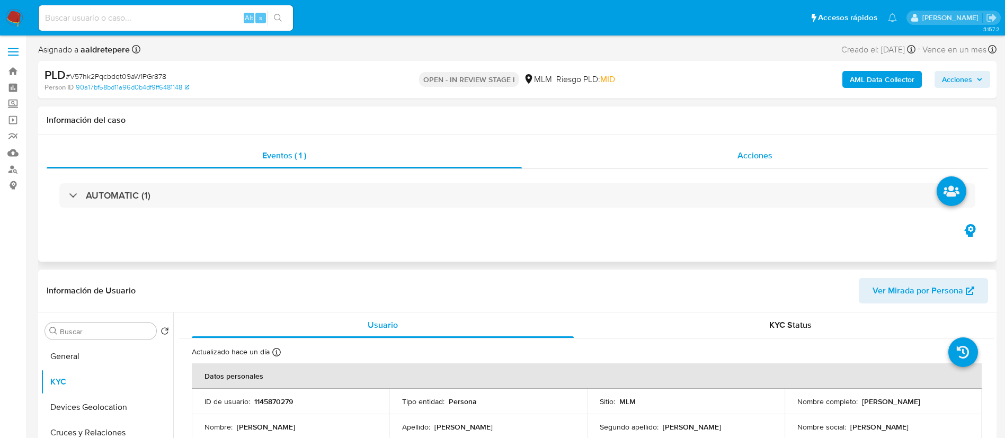
click at [758, 145] on div "Acciones" at bounding box center [755, 155] width 466 height 25
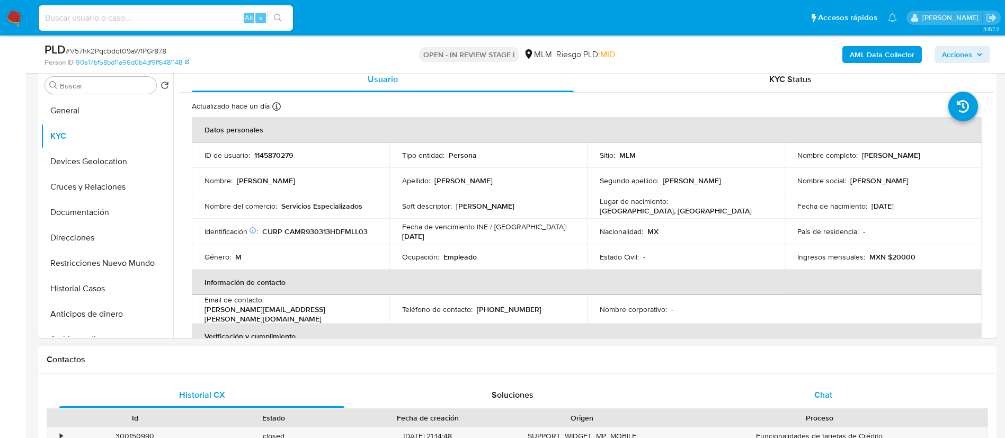
scroll to position [318, 0]
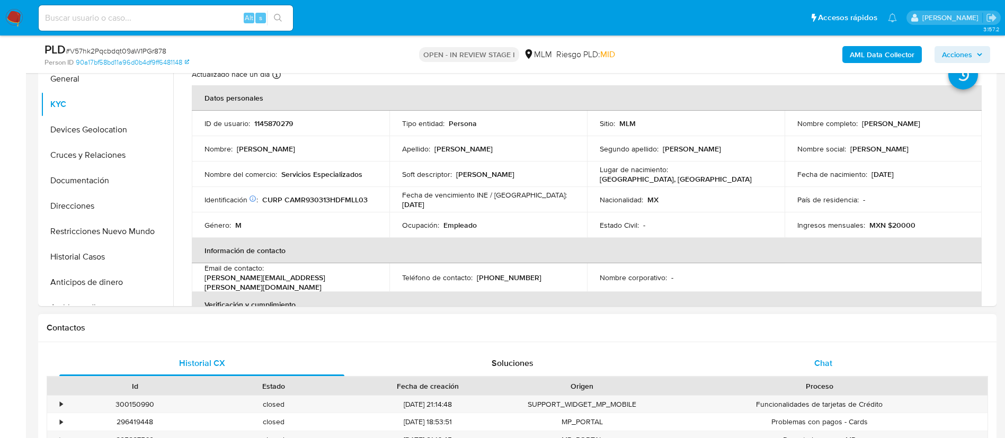
click at [828, 360] on span "Chat" at bounding box center [824, 363] width 18 height 12
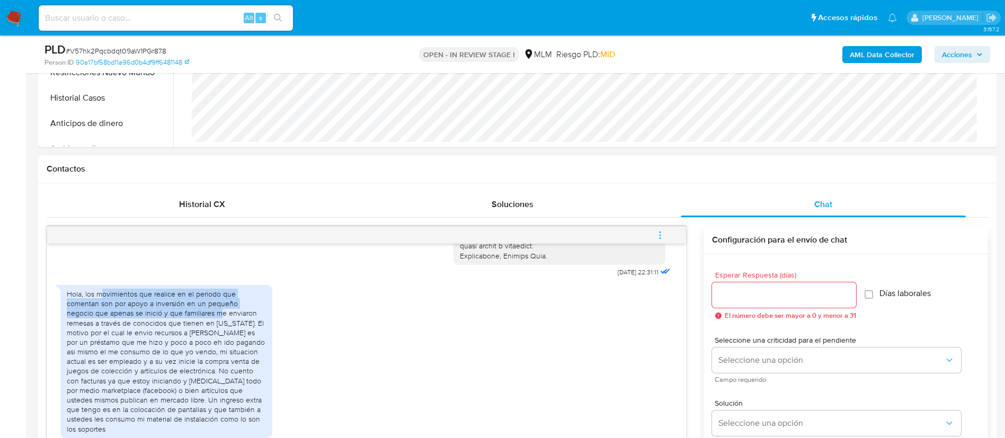
drag, startPoint x: 103, startPoint y: 294, endPoint x: 193, endPoint y: 314, distance: 93.0
click at [193, 314] on div "Hola, los movimientos que realice en el periodo que comentan son por apoyo a in…" at bounding box center [166, 361] width 199 height 145
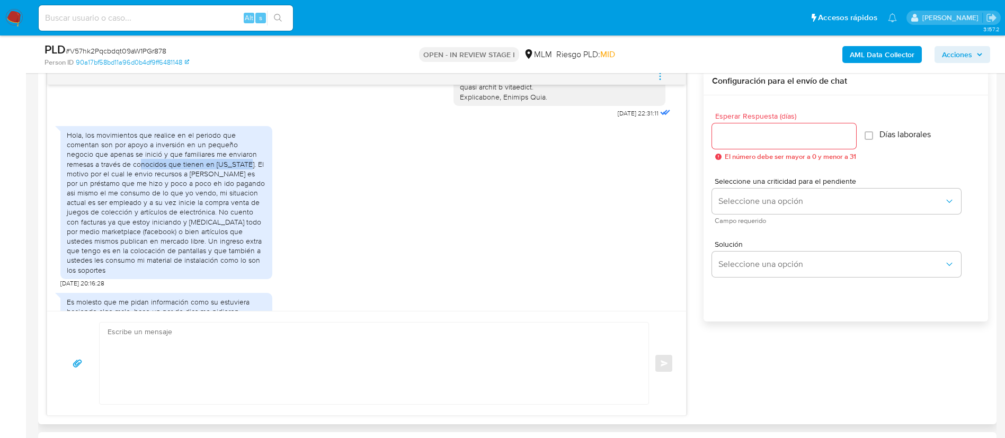
drag, startPoint x: 106, startPoint y: 164, endPoint x: 205, endPoint y: 165, distance: 99.1
click at [205, 165] on div "Hola, los movimientos que realice en el periodo que comentan son por apoyo a in…" at bounding box center [166, 202] width 199 height 145
click at [115, 182] on div "Hola, los movimientos que realice en el periodo que comentan son por apoyo a in…" at bounding box center [166, 202] width 199 height 145
drag, startPoint x: 116, startPoint y: 182, endPoint x: 249, endPoint y: 184, distance: 133.0
click at [249, 184] on div "Hola, los movimientos que realice en el periodo que comentan son por apoyo a in…" at bounding box center [166, 202] width 199 height 145
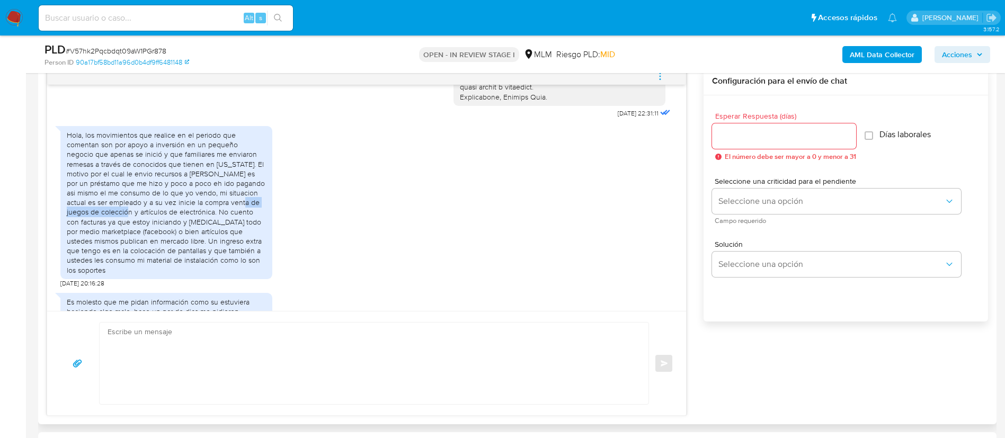
drag, startPoint x: 211, startPoint y: 202, endPoint x: 103, endPoint y: 216, distance: 109.0
click at [103, 216] on div "Hola, los movimientos que realice en el periodo que comentan son por apoyo a in…" at bounding box center [166, 202] width 199 height 145
click at [197, 221] on div "Hola, los movimientos que realice en el periodo que comentan son por apoyo a in…" at bounding box center [166, 202] width 199 height 145
drag, startPoint x: 125, startPoint y: 208, endPoint x: 184, endPoint y: 216, distance: 59.4
click at [184, 216] on div "Hola, los movimientos que realice en el periodo que comentan son por apoyo a in…" at bounding box center [166, 202] width 199 height 145
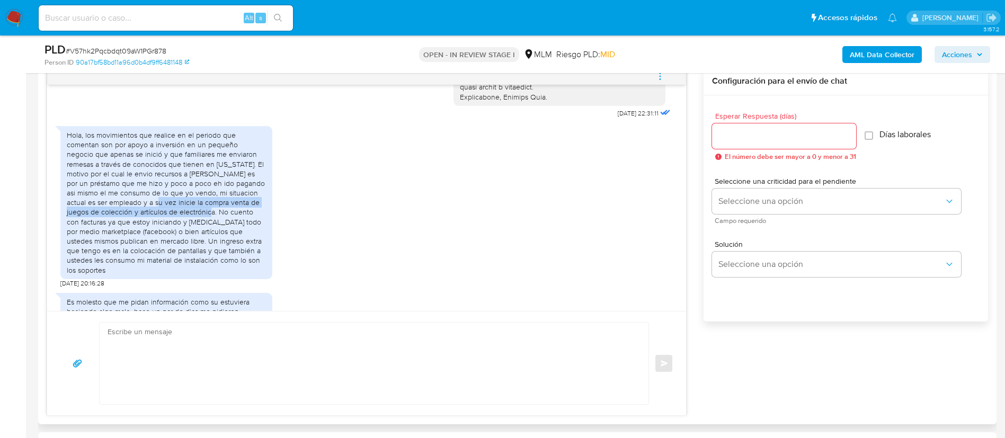
click at [184, 216] on div "Hola, los movimientos que realice en el periodo que comentan son por apoyo a in…" at bounding box center [166, 202] width 199 height 145
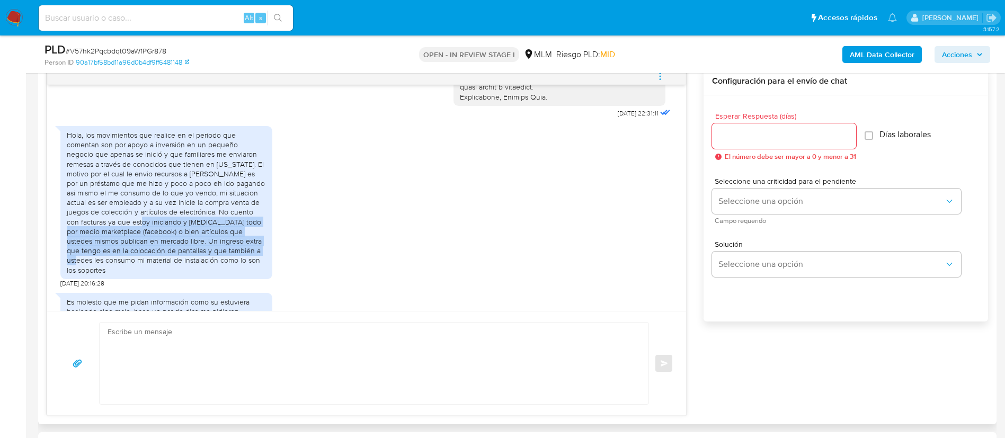
drag, startPoint x: 109, startPoint y: 225, endPoint x: 246, endPoint y: 252, distance: 139.4
click at [246, 252] on div "Hola, los movimientos que realice en el periodo que comentan son por apoyo a in…" at bounding box center [166, 202] width 199 height 145
click at [218, 223] on div "Hola, los movimientos que realice en el periodo que comentan son por apoyo a in…" at bounding box center [166, 202] width 199 height 145
drag, startPoint x: 187, startPoint y: 212, endPoint x: 233, endPoint y: 262, distance: 68.2
click at [233, 262] on div "Hola, los movimientos que realice en el periodo que comentan son por apoyo a in…" at bounding box center [166, 202] width 199 height 145
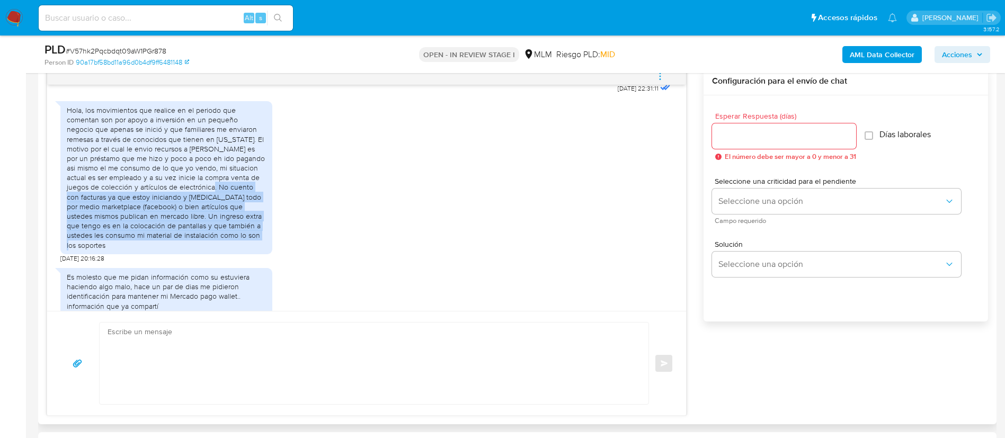
scroll to position [397, 0]
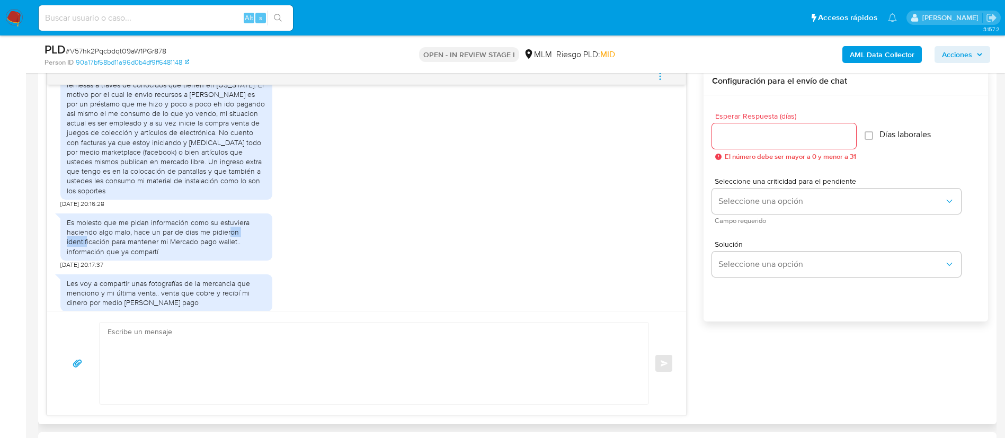
drag, startPoint x: 230, startPoint y: 227, endPoint x: 86, endPoint y: 233, distance: 144.3
click at [86, 233] on div "Es molesto que me pidan información como su estuviera haciendo algo malo, hace …" at bounding box center [166, 237] width 199 height 39
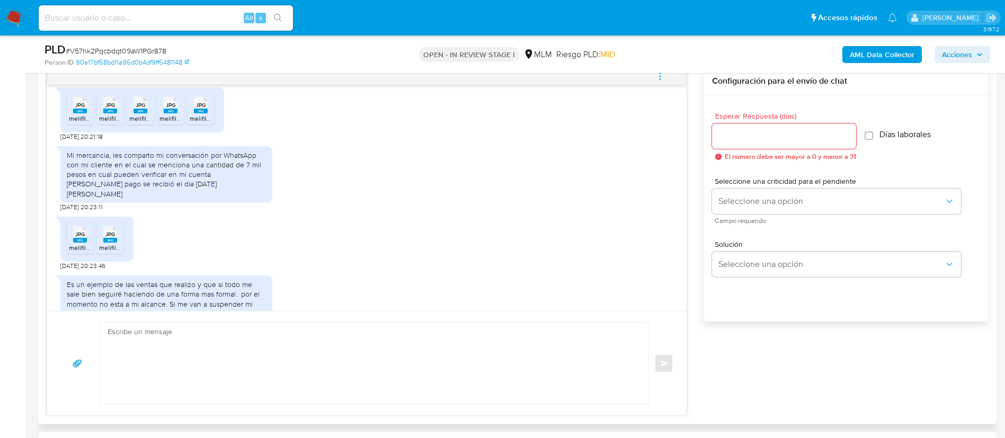
scroll to position [671, 0]
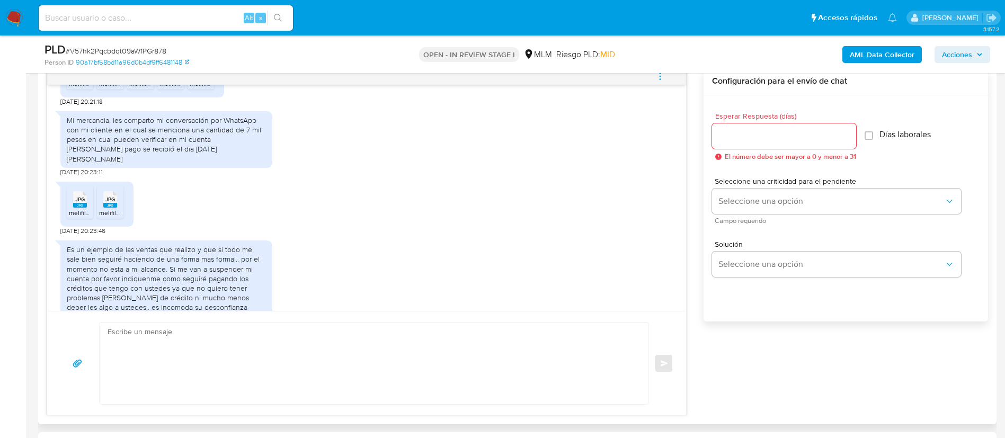
click at [163, 261] on div "Es un ejemplo de las ventas que realizo y que si todo me sale bien seguiré haci…" at bounding box center [166, 278] width 199 height 67
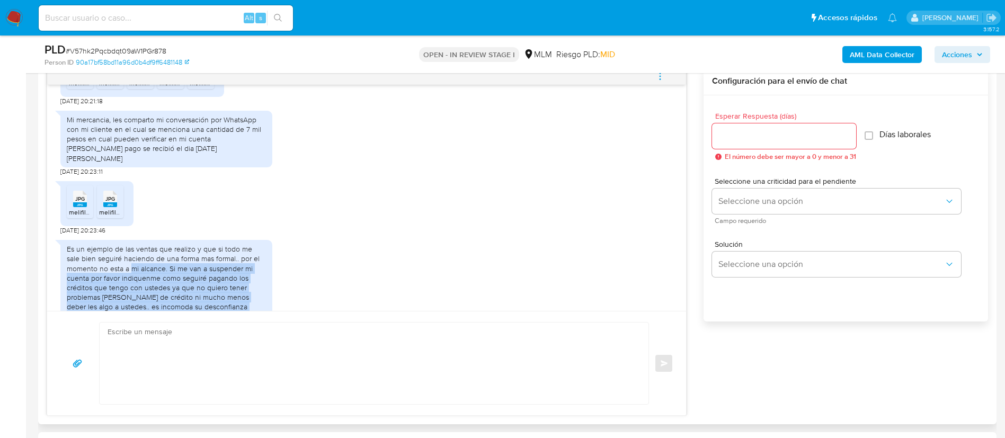
drag, startPoint x: 131, startPoint y: 248, endPoint x: 130, endPoint y: 348, distance: 100.7
click at [130, 348] on div "25/08/2025 22:31:11 Hola, los movimientos que realice en el periodo que comenta…" at bounding box center [367, 241] width 640 height 349
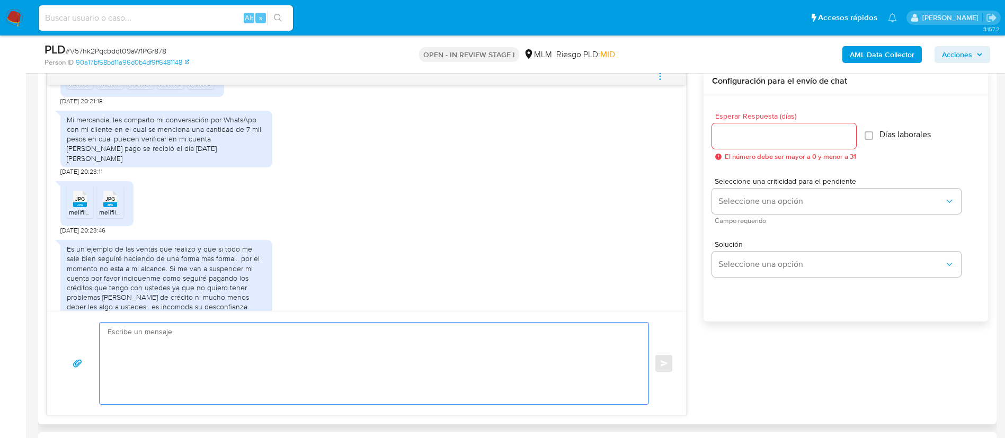
click at [152, 343] on textarea at bounding box center [372, 364] width 528 height 82
click at [184, 372] on textarea at bounding box center [372, 364] width 528 height 82
paste textarea "Muchas gracias por tus respuestas. Estamos revisando tu cuenta, si tenemos algu…"
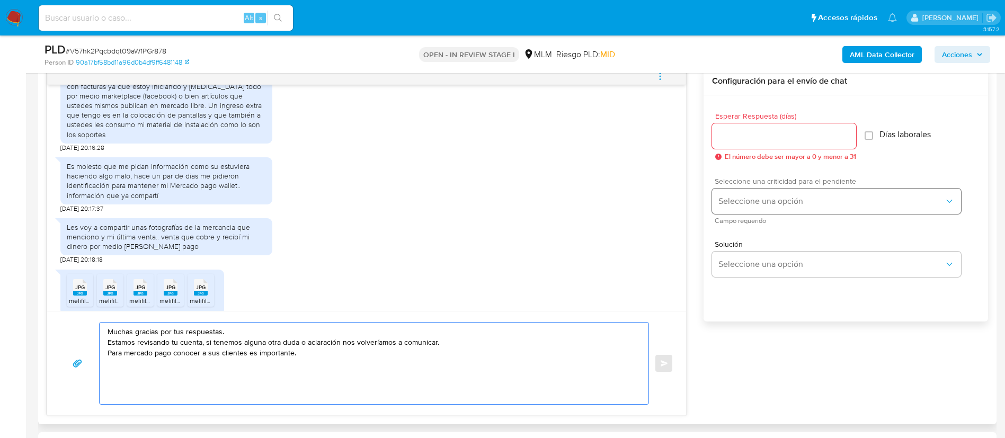
scroll to position [433, 0]
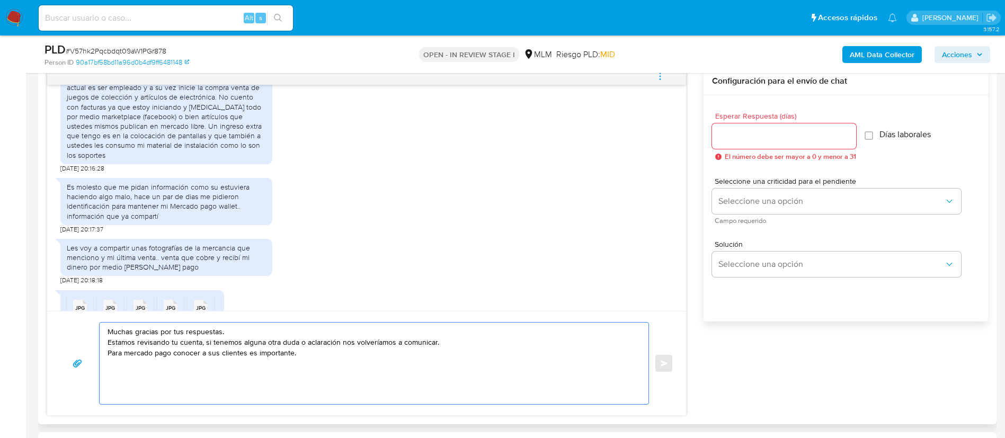
type textarea "Muchas gracias por tus respuestas. Estamos revisando tu cuenta, si tenemos algu…"
drag, startPoint x: 776, startPoint y: 117, endPoint x: 784, endPoint y: 132, distance: 17.1
click at [779, 121] on div "Esperar Respuesta (días) El número debe ser mayor a 0 y menor a 31" at bounding box center [784, 136] width 144 height 48
click at [784, 132] on input "Esperar Respuesta (días)" at bounding box center [784, 136] width 144 height 14
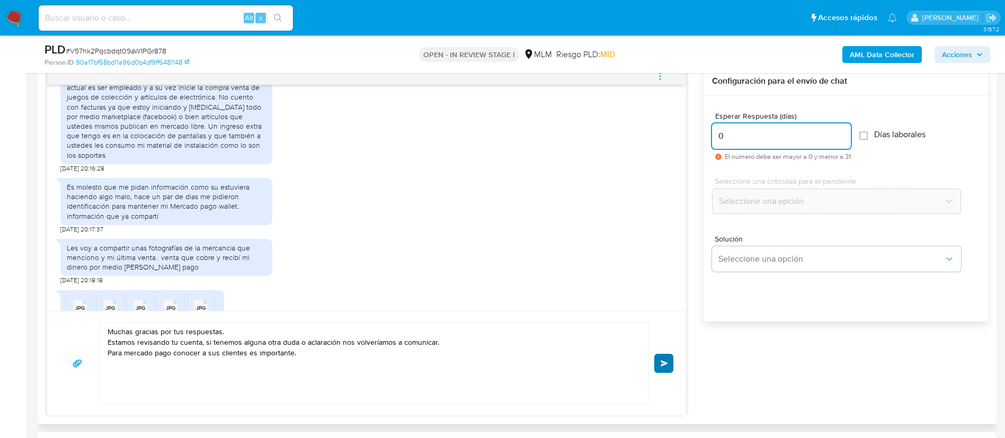
type input "0"
click at [668, 368] on button "Enviar" at bounding box center [664, 363] width 19 height 19
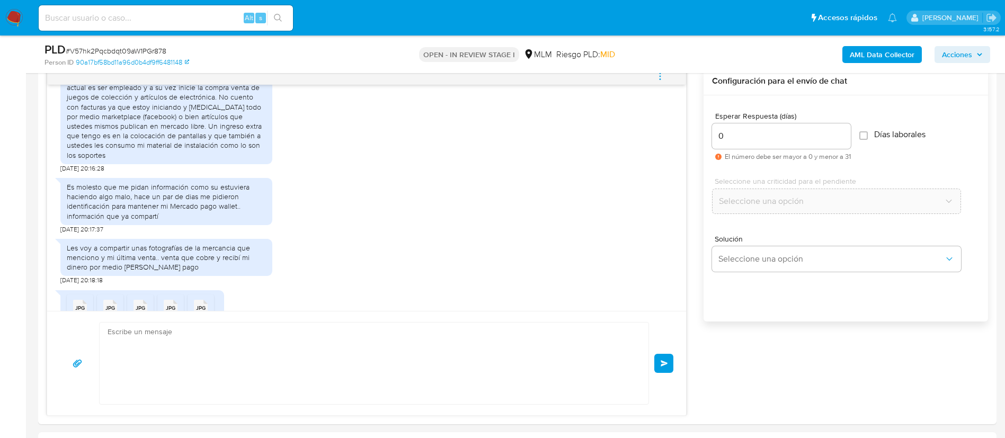
scroll to position [741, 0]
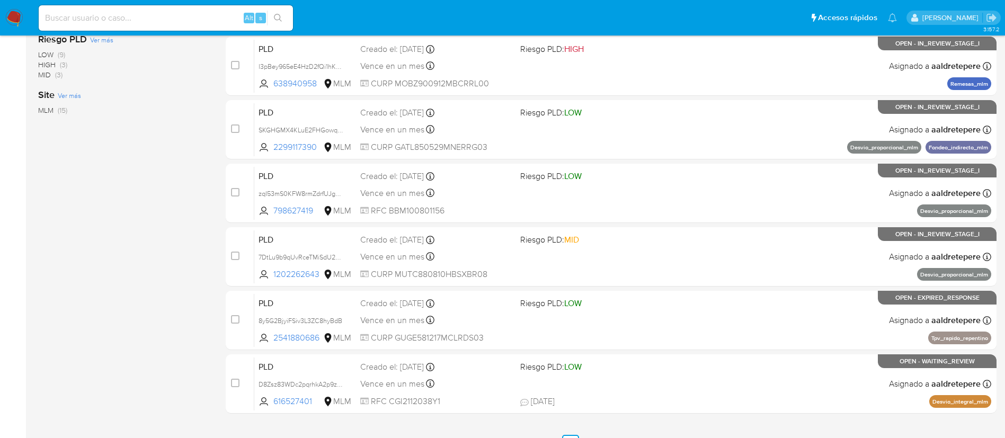
scroll to position [397, 0]
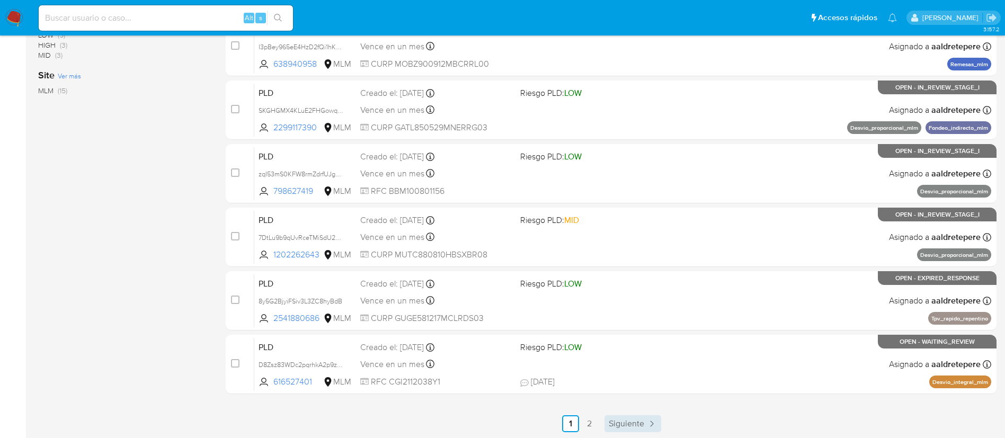
click at [641, 420] on span "Siguiente" at bounding box center [627, 424] width 36 height 8
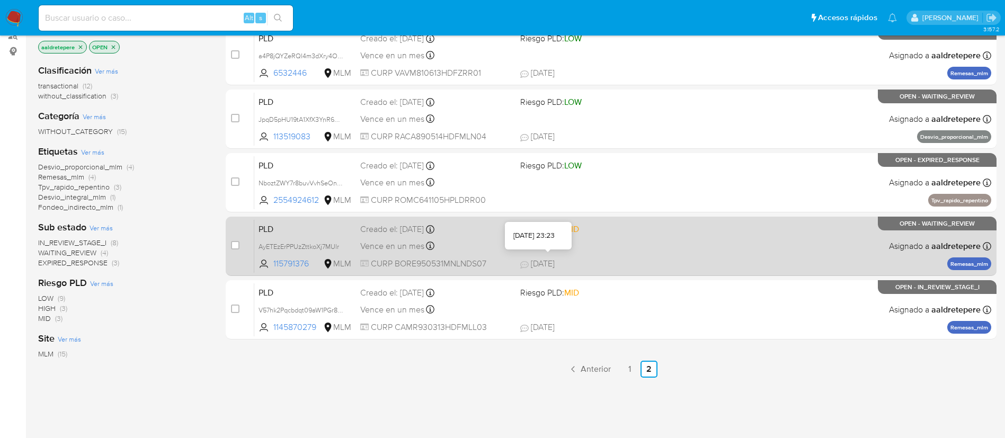
scroll to position [169, 0]
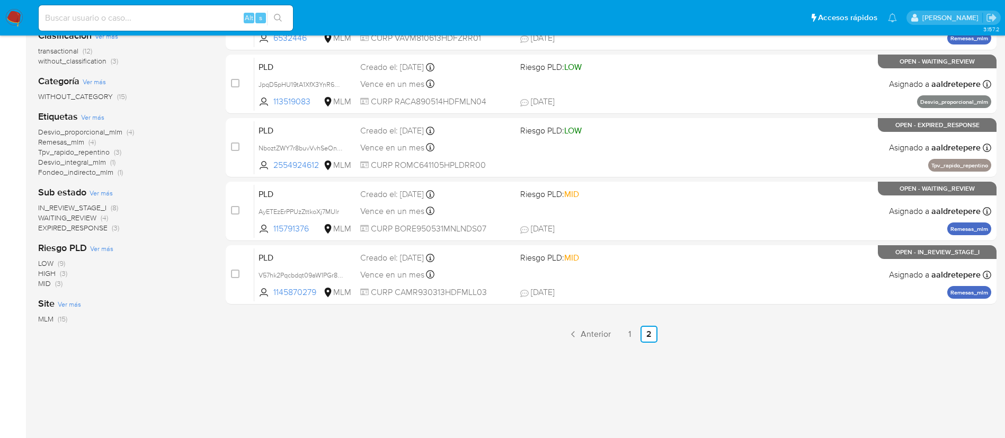
click at [17, 20] on img at bounding box center [14, 18] width 18 height 18
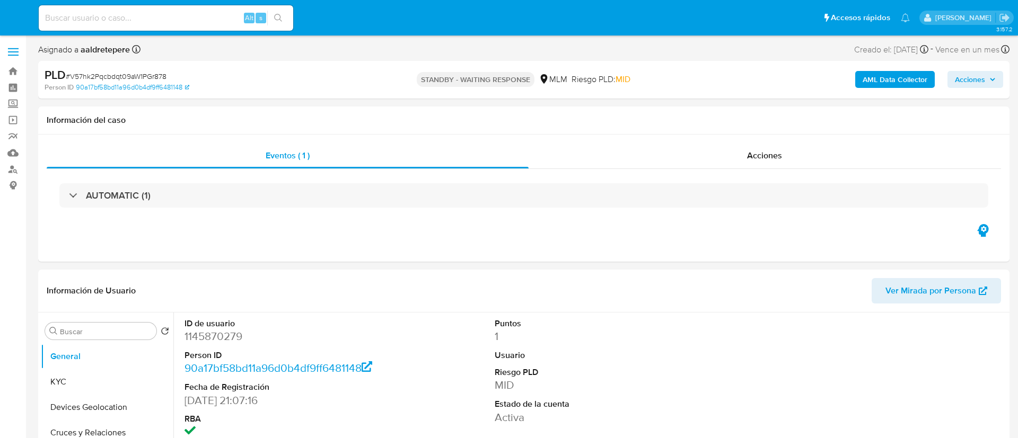
select select "10"
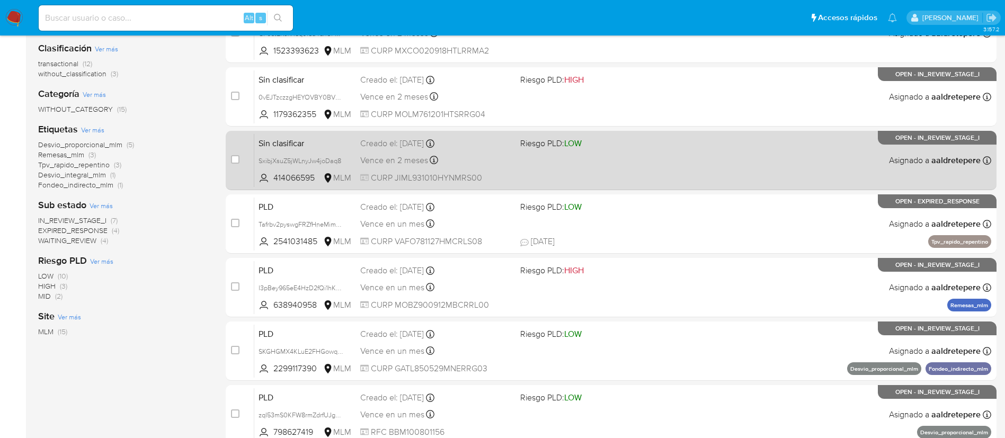
scroll to position [238, 0]
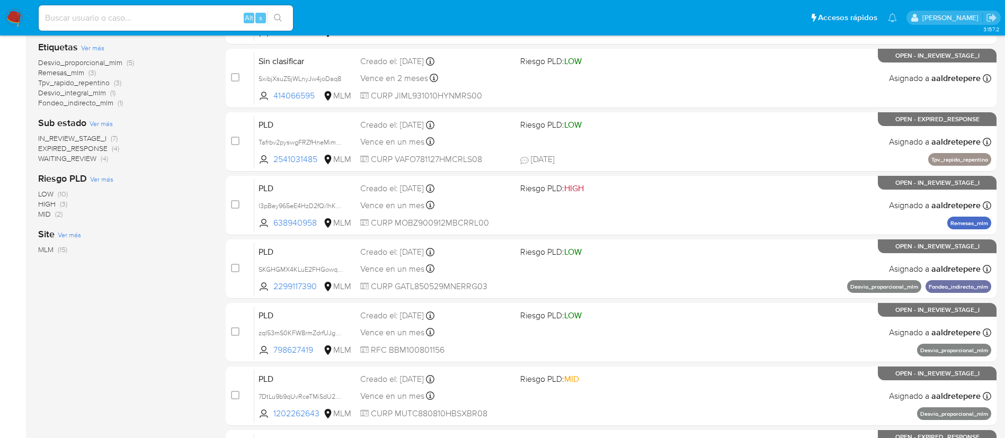
click at [19, 18] on img at bounding box center [14, 18] width 18 height 18
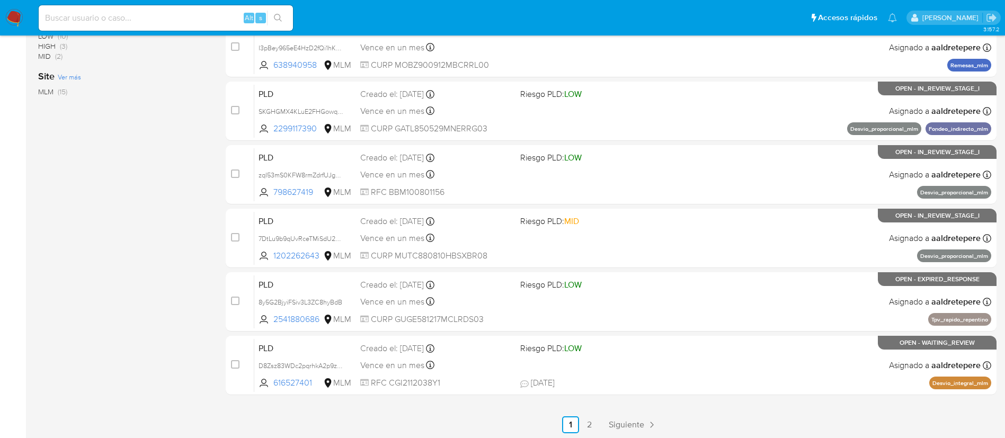
scroll to position [399, 0]
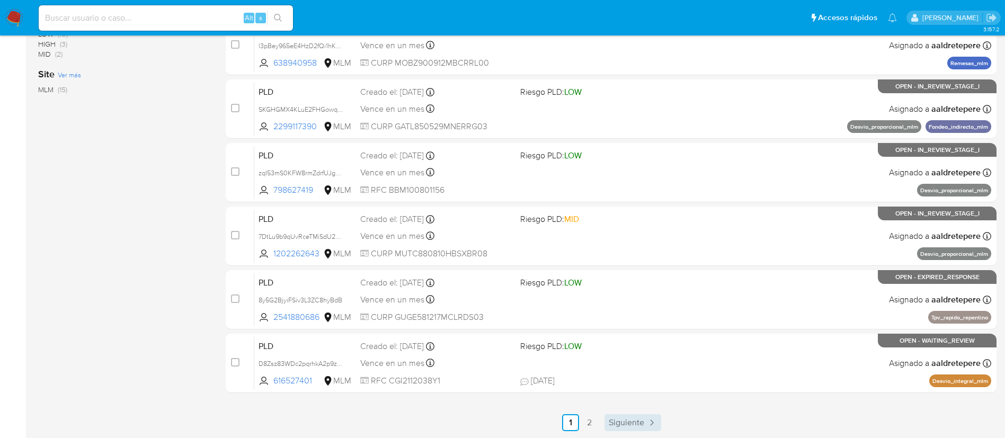
click at [628, 425] on span "Siguiente" at bounding box center [627, 423] width 36 height 8
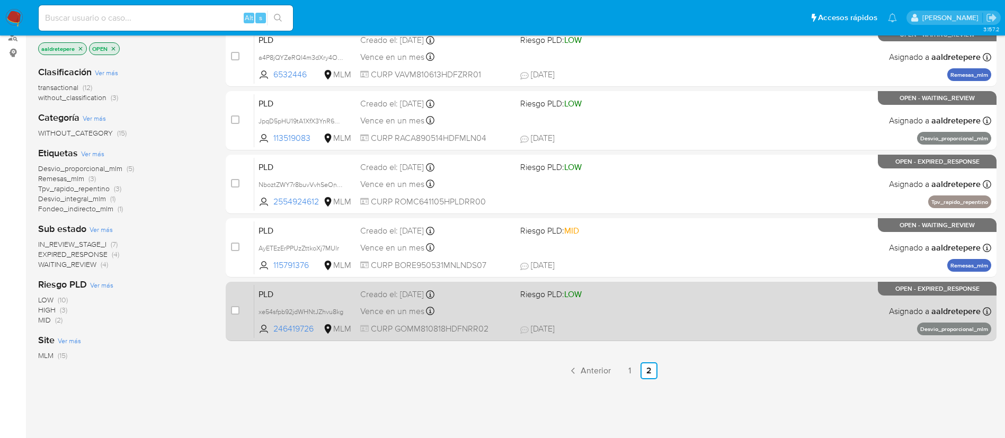
scroll to position [169, 0]
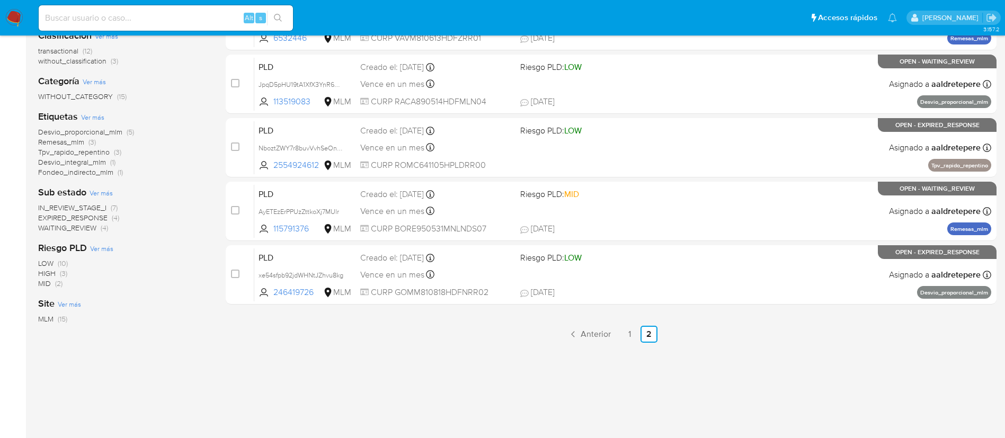
click at [168, 18] on input at bounding box center [166, 18] width 254 height 14
paste input "798627419"
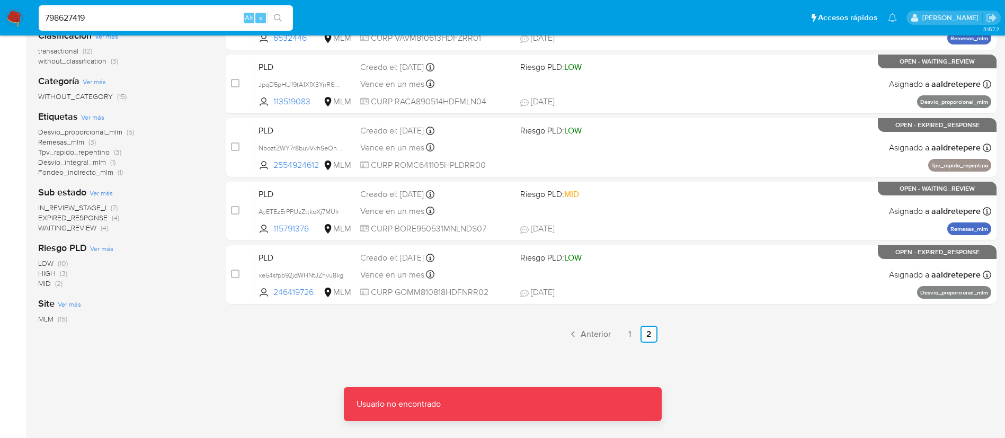
click at [174, 28] on div "798627419 Alt s" at bounding box center [166, 17] width 254 height 25
click at [172, 22] on input "798627419" at bounding box center [166, 18] width 254 height 14
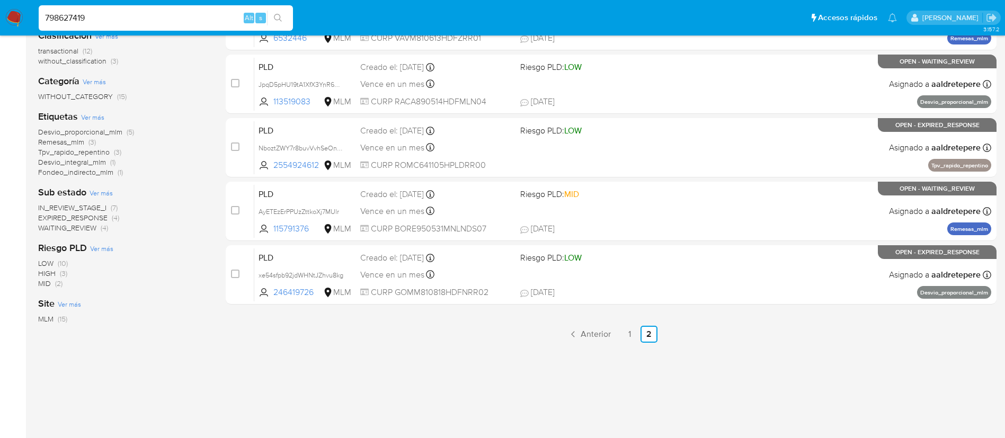
type input "798627419"
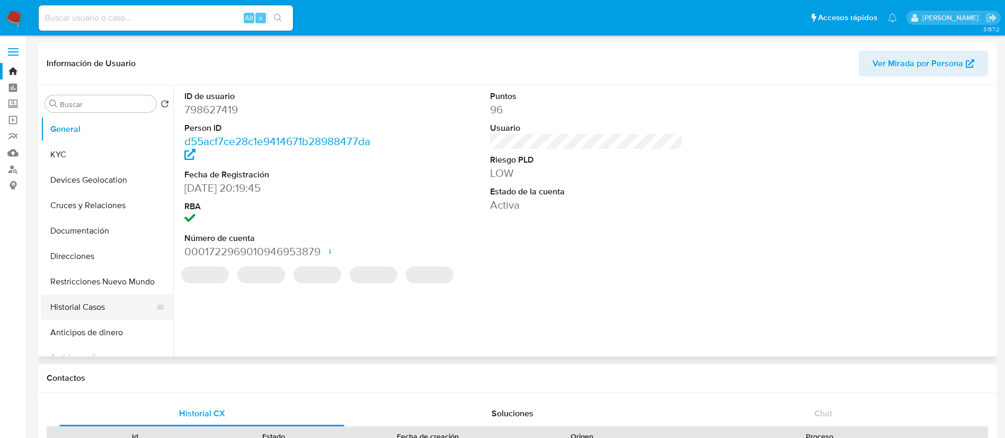
select select "10"
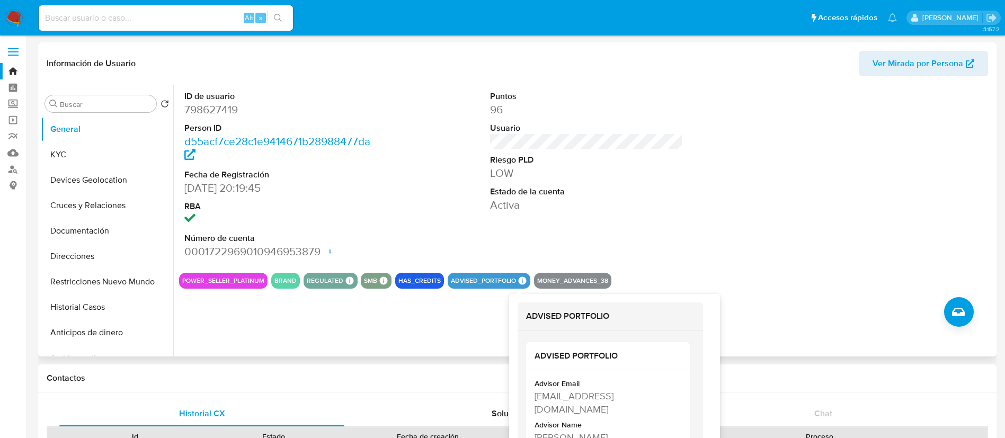
drag, startPoint x: 518, startPoint y: 280, endPoint x: 502, endPoint y: 288, distance: 17.8
click at [519, 282] on icon at bounding box center [523, 281] width 10 height 10
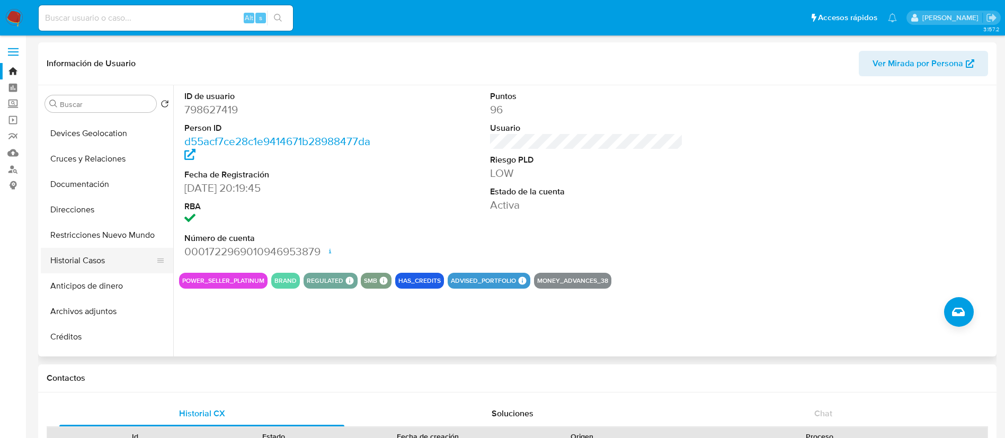
scroll to position [79, 0]
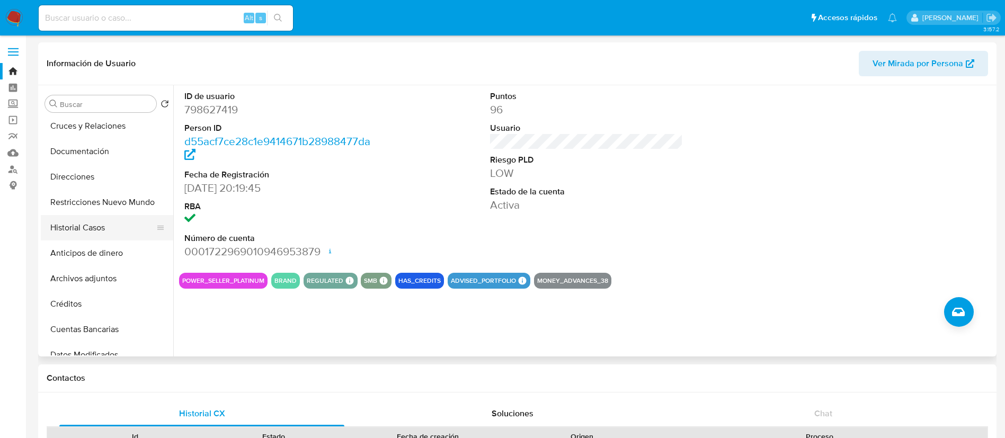
click at [105, 231] on button "Historial Casos" at bounding box center [103, 227] width 124 height 25
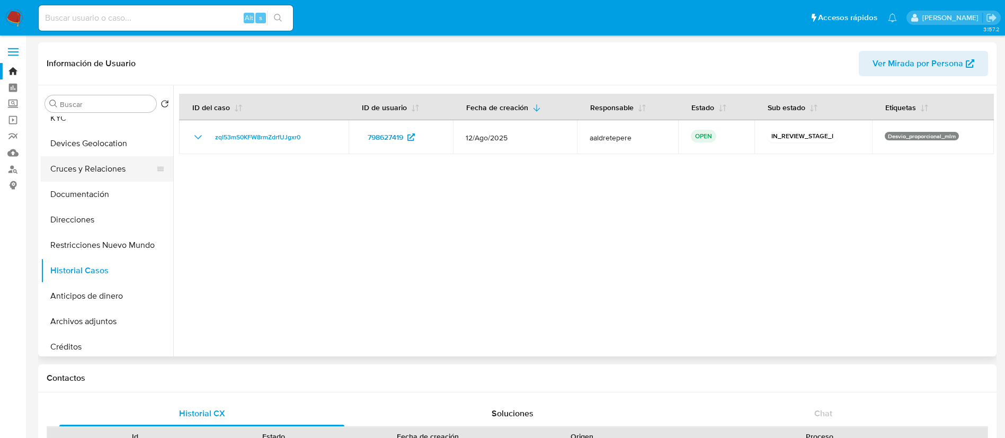
scroll to position [0, 0]
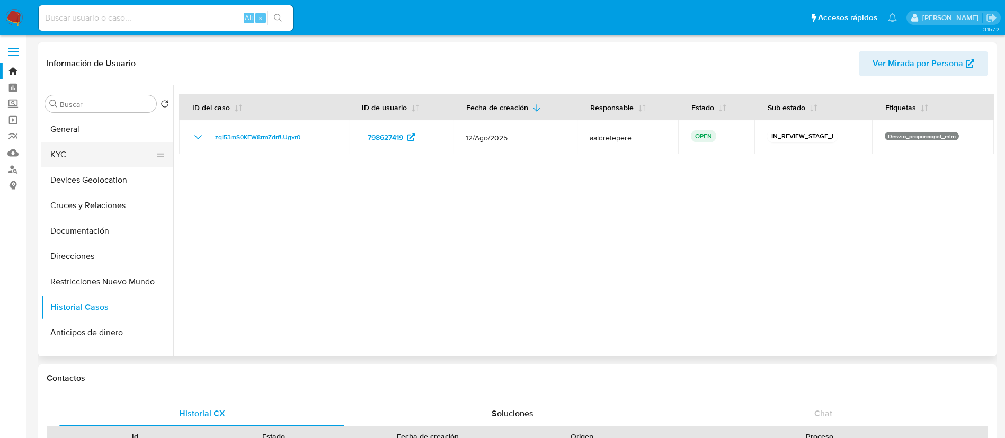
click at [61, 157] on button "KYC" at bounding box center [103, 154] width 124 height 25
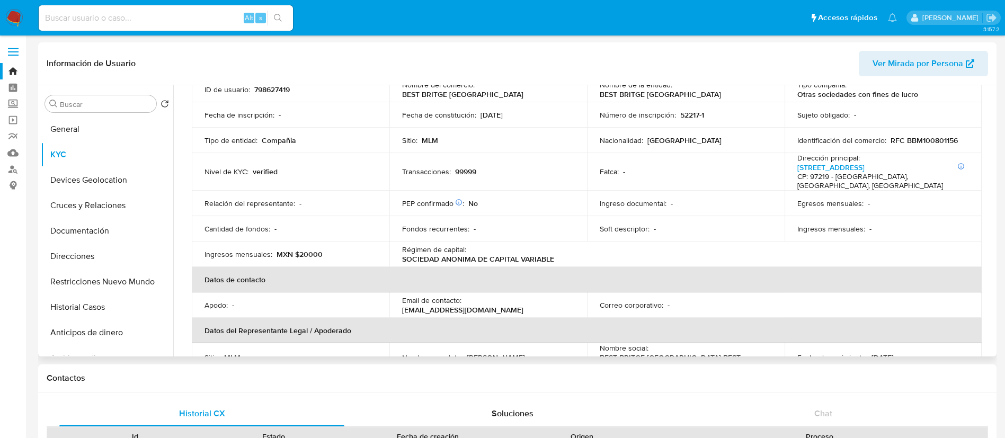
scroll to position [117, 0]
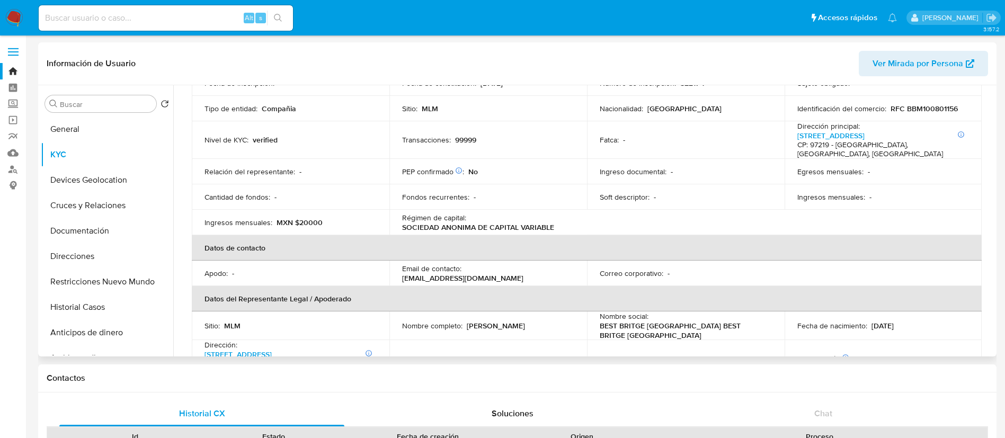
drag, startPoint x: 570, startPoint y: 316, endPoint x: 464, endPoint y: 315, distance: 106.5
click at [464, 321] on div "Nombre completo : Ana Paulina Mendez Ballote" at bounding box center [488, 326] width 172 height 10
copy div "[PERSON_NAME]"
click at [99, 244] on button "Direcciones" at bounding box center [103, 256] width 124 height 25
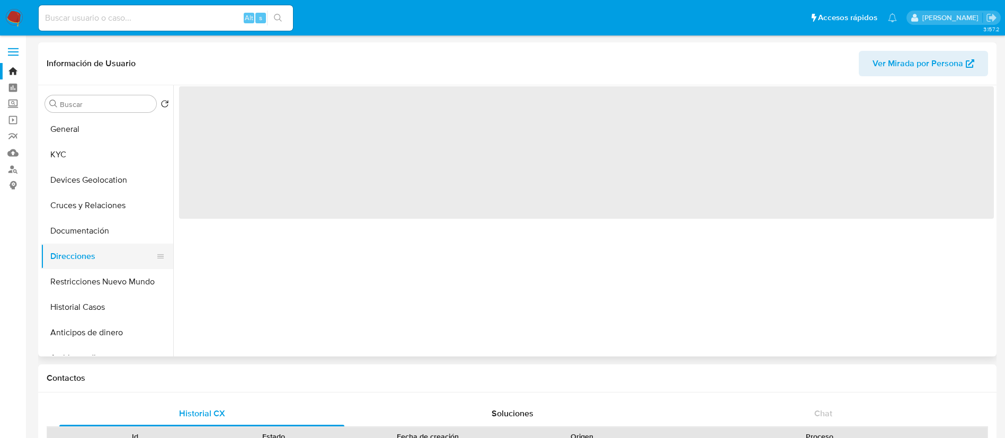
scroll to position [0, 0]
click at [103, 232] on button "Documentación" at bounding box center [103, 230] width 124 height 25
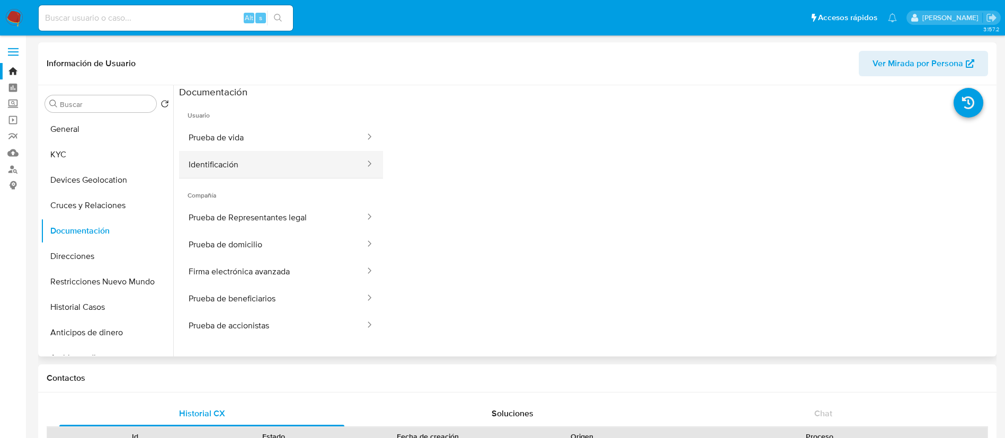
click at [307, 166] on button "Identificación" at bounding box center [272, 164] width 187 height 27
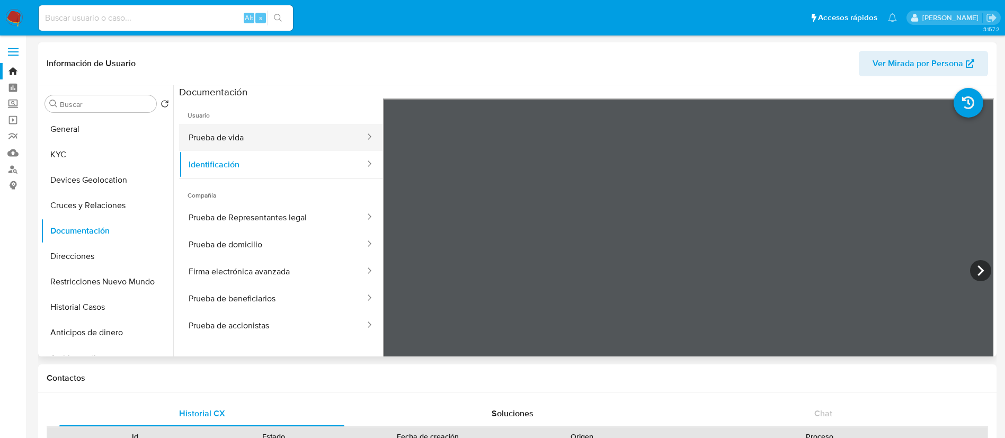
click at [291, 131] on button "Prueba de vida" at bounding box center [272, 137] width 187 height 27
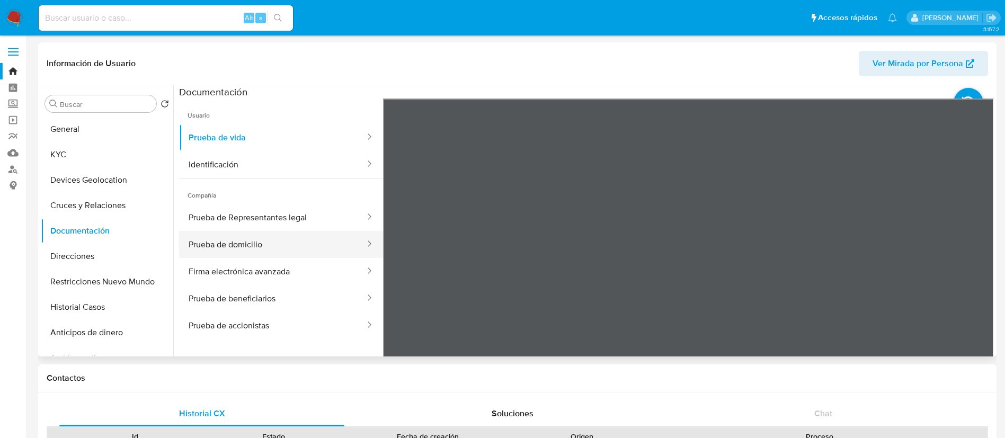
click at [220, 235] on button "Prueba de domicilio" at bounding box center [272, 244] width 187 height 27
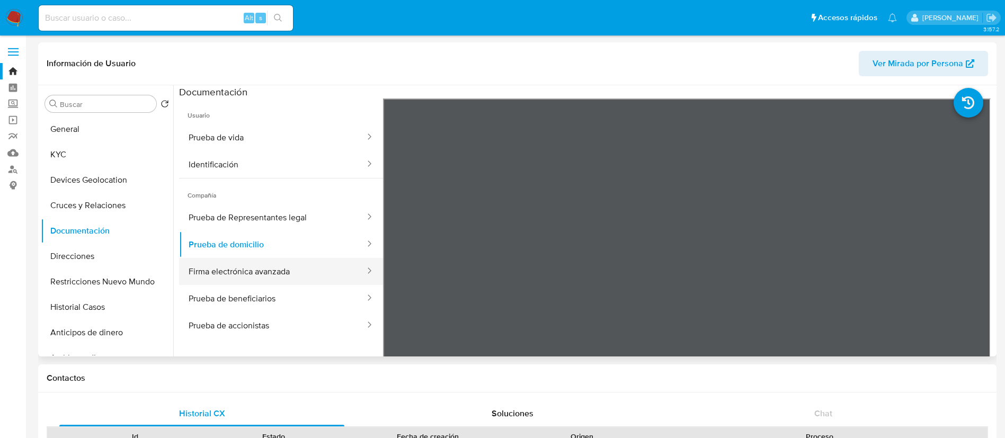
click at [236, 275] on button "Firma electrónica avanzada" at bounding box center [272, 271] width 187 height 27
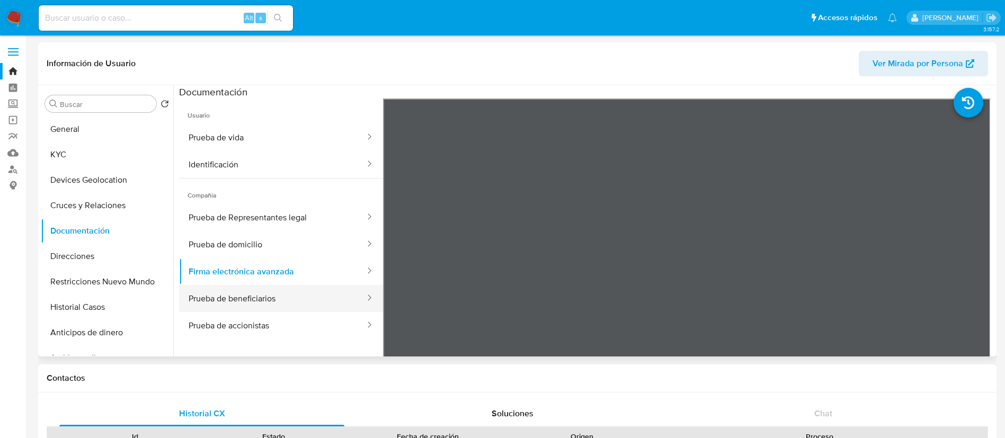
click at [293, 295] on button "Prueba de beneficiarios" at bounding box center [272, 298] width 187 height 27
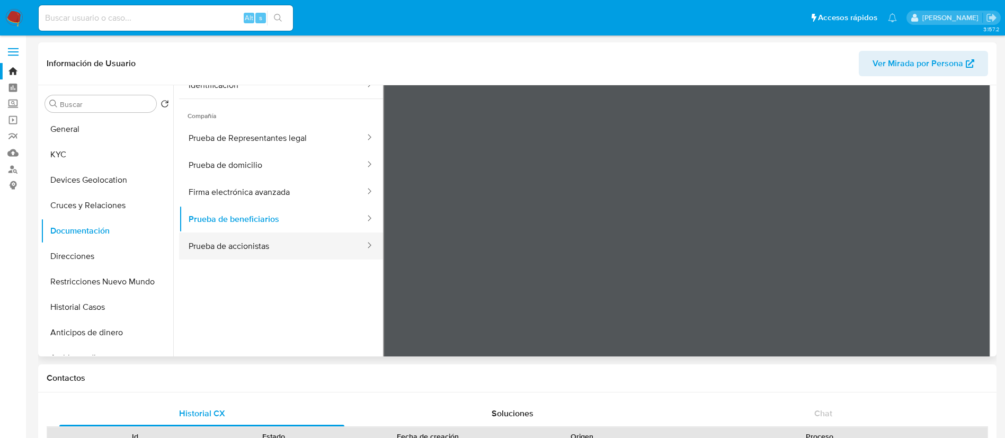
click at [275, 253] on button "Prueba de accionistas" at bounding box center [272, 246] width 187 height 27
click at [325, 250] on button "Prueba de accionistas" at bounding box center [272, 246] width 187 height 27
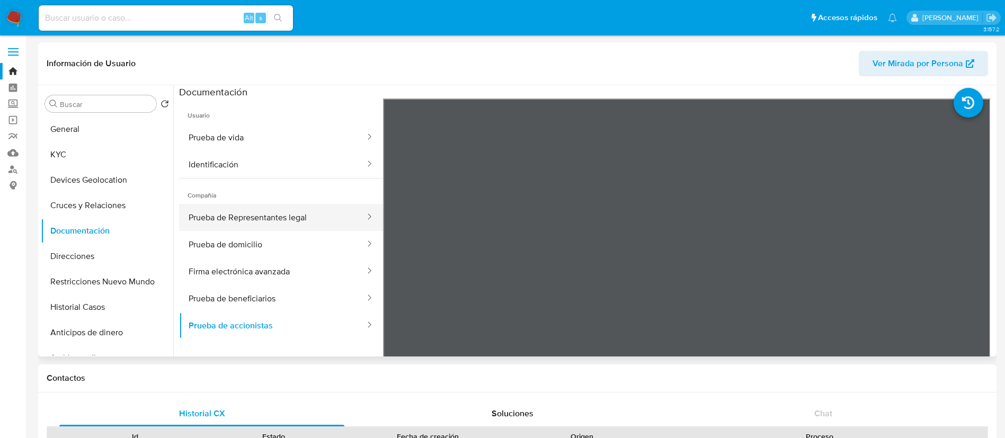
click at [293, 215] on button "Prueba de Representantes legal" at bounding box center [272, 217] width 187 height 27
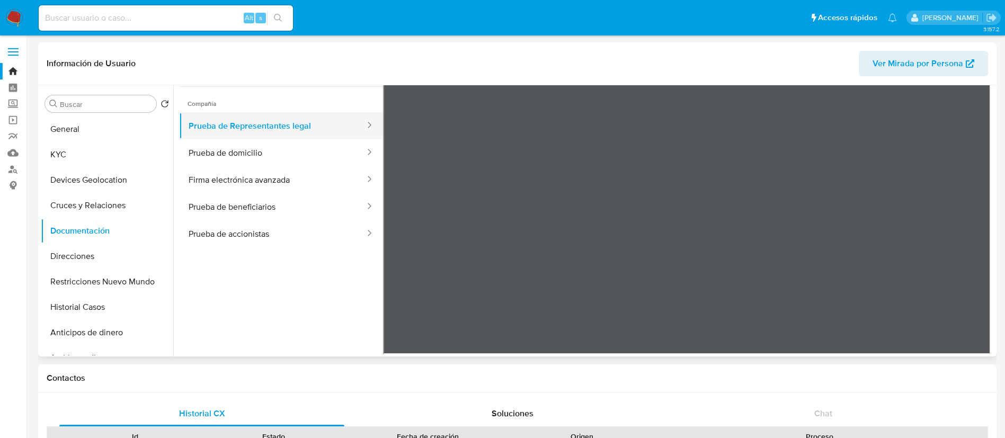
scroll to position [93, 0]
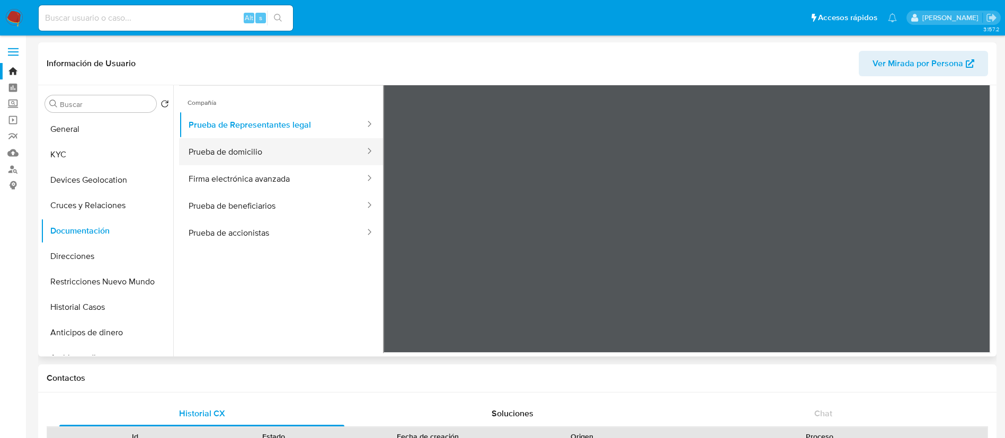
click at [274, 154] on button "Prueba de domicilio" at bounding box center [272, 151] width 187 height 27
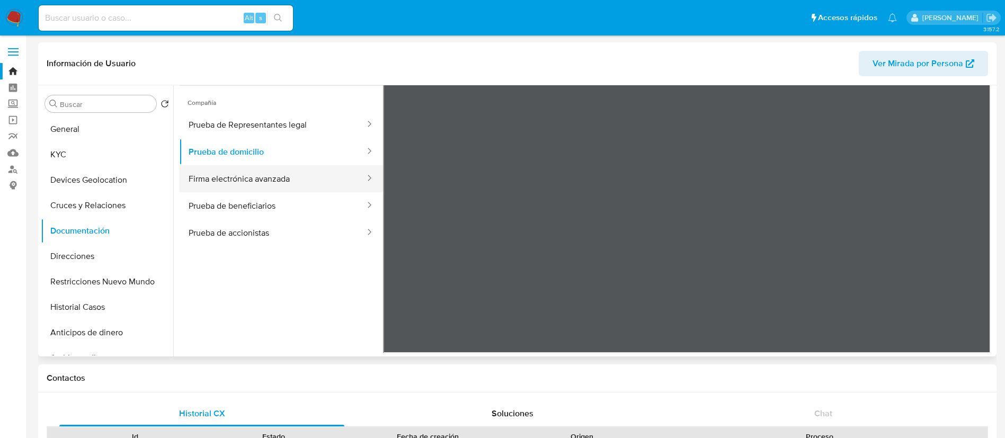
click at [263, 176] on button "Firma electrónica avanzada" at bounding box center [272, 178] width 187 height 27
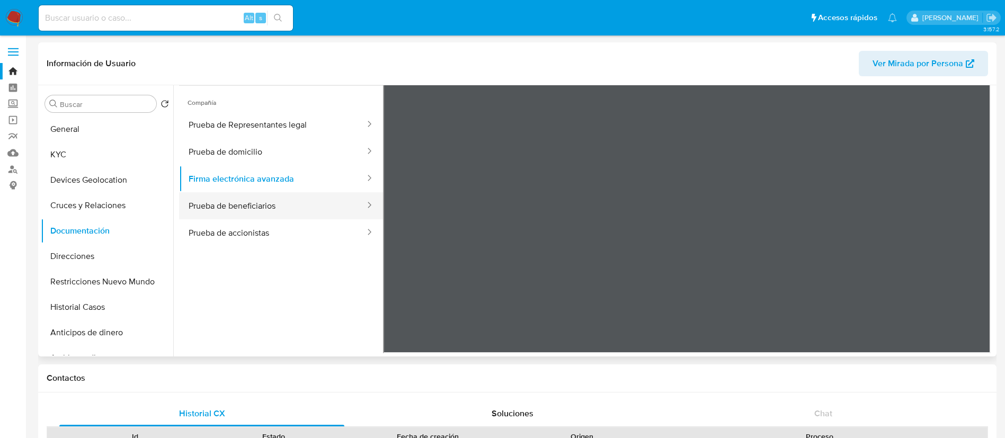
click at [262, 195] on button "Prueba de beneficiarios" at bounding box center [272, 205] width 187 height 27
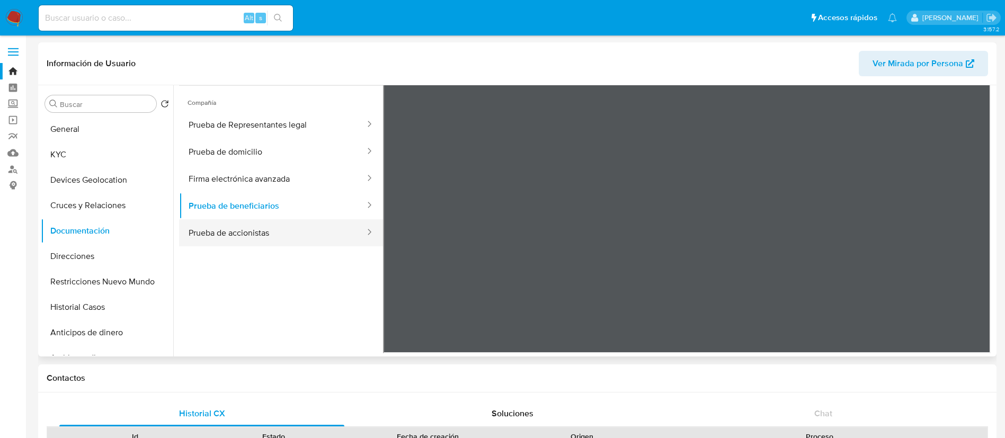
click at [277, 231] on button "Prueba de accionistas" at bounding box center [272, 232] width 187 height 27
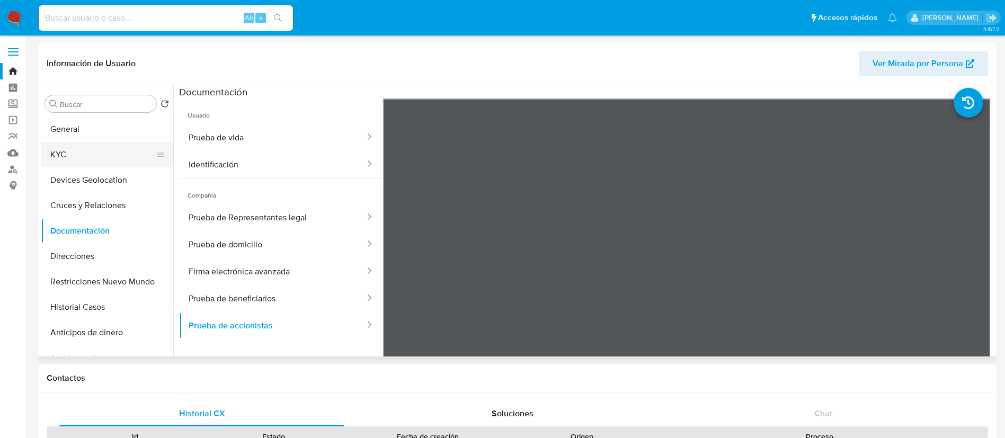
click at [70, 148] on button "KYC" at bounding box center [103, 154] width 124 height 25
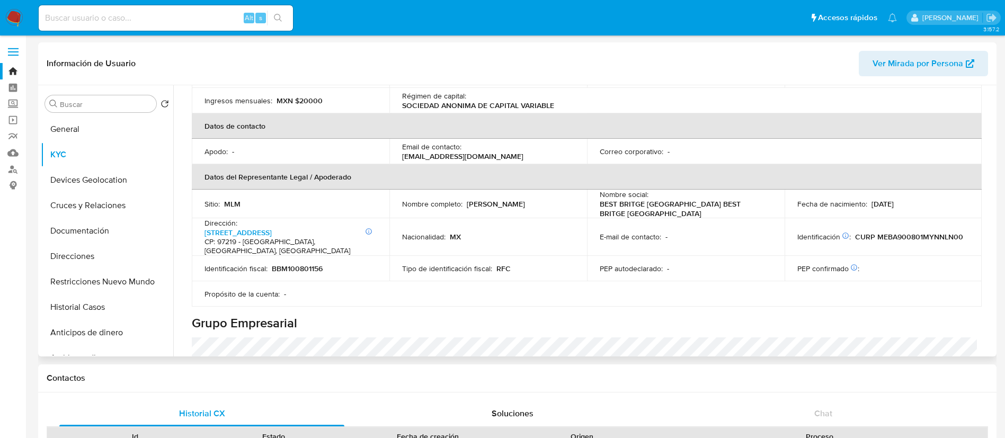
scroll to position [753, 0]
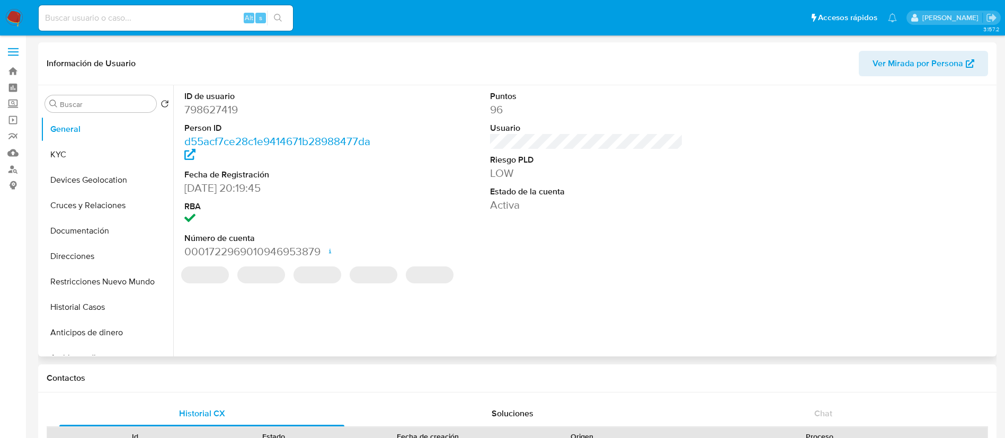
select select "10"
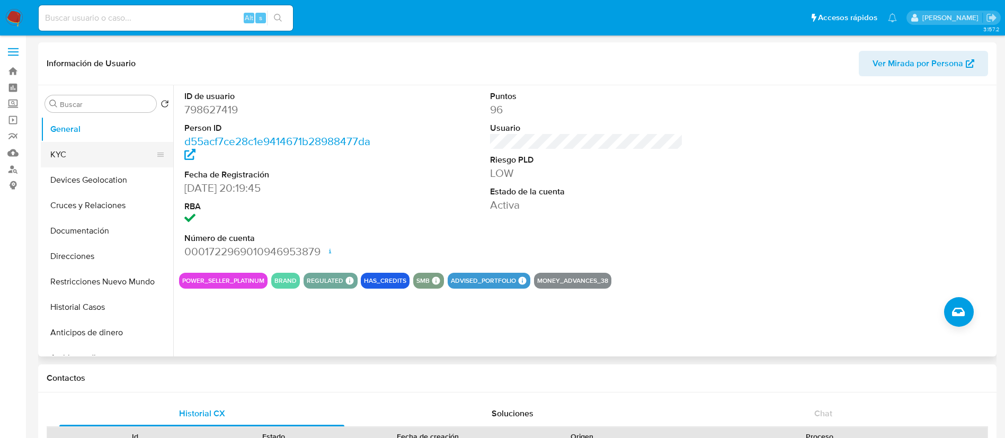
click at [120, 144] on button "KYC" at bounding box center [103, 154] width 124 height 25
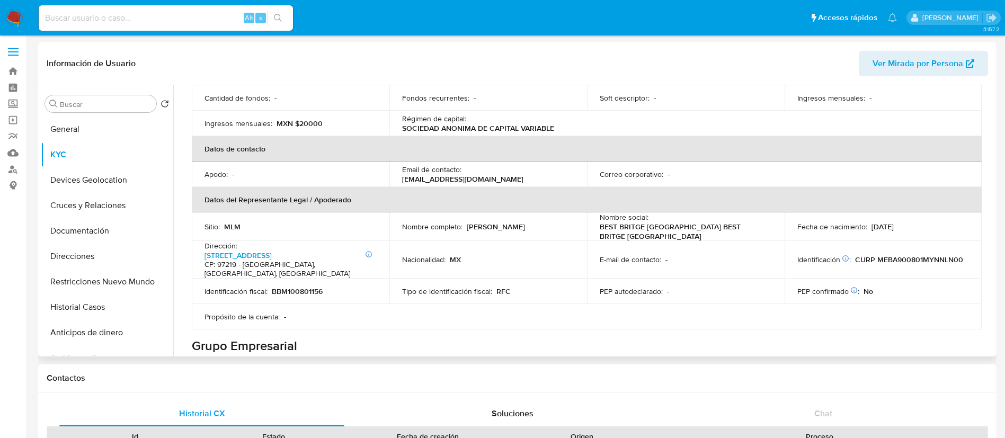
scroll to position [318, 0]
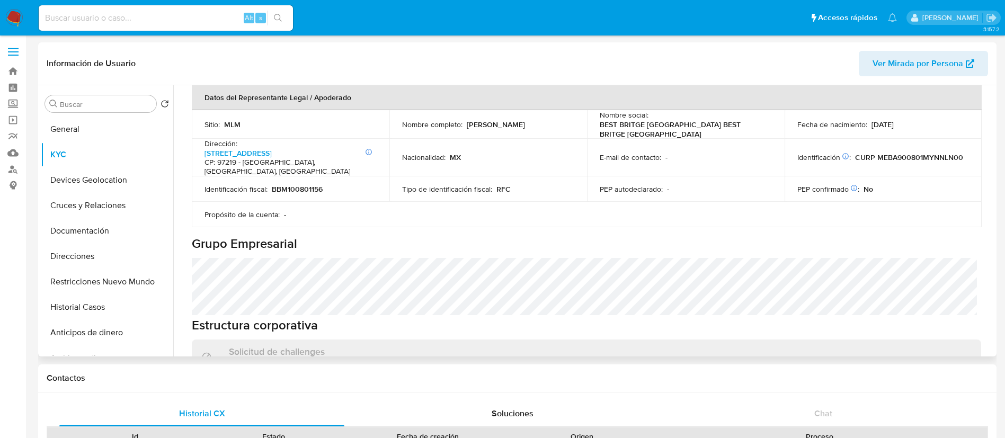
click at [314, 184] on p "BBM100801156" at bounding box center [297, 189] width 51 height 10
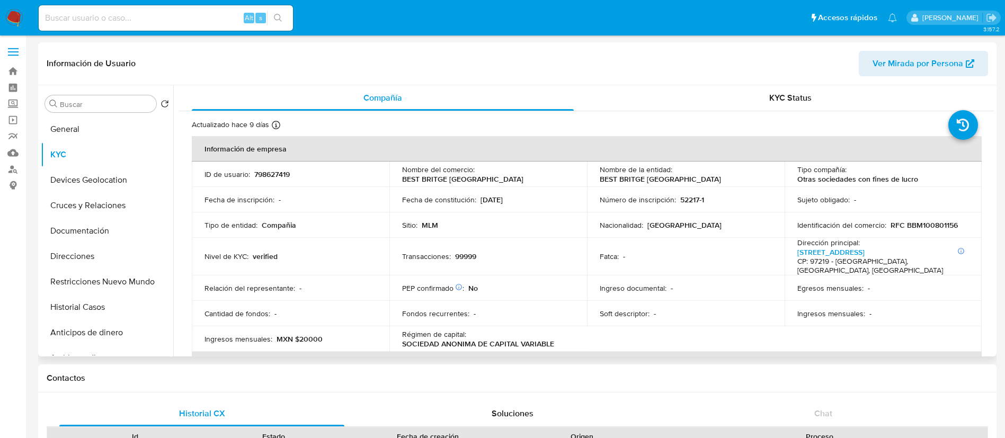
scroll to position [79, 0]
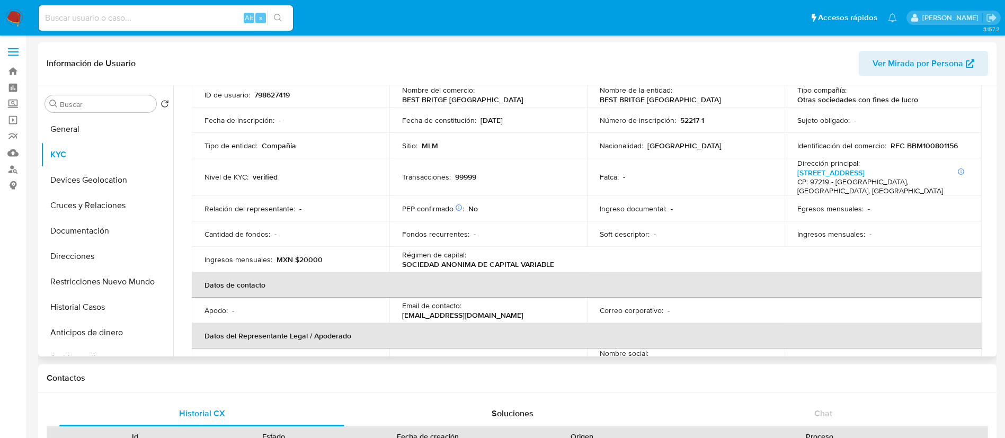
drag, startPoint x: 525, startPoint y: 307, endPoint x: 393, endPoint y: 308, distance: 131.4
click at [393, 308] on td "Email de contacto : [EMAIL_ADDRESS][DOMAIN_NAME]" at bounding box center [489, 310] width 198 height 25
copy p "[EMAIL_ADDRESS][DOMAIN_NAME]"
click at [259, 298] on td "Apodo : -" at bounding box center [291, 310] width 198 height 25
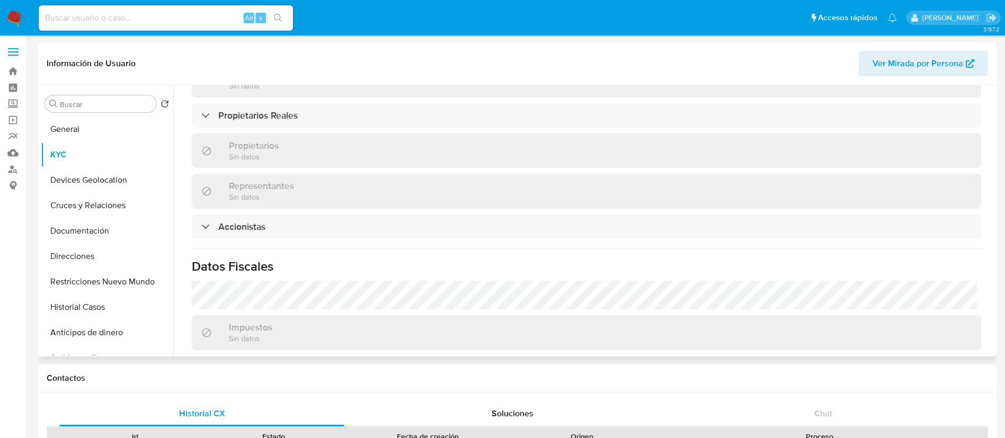
scroll to position [753, 0]
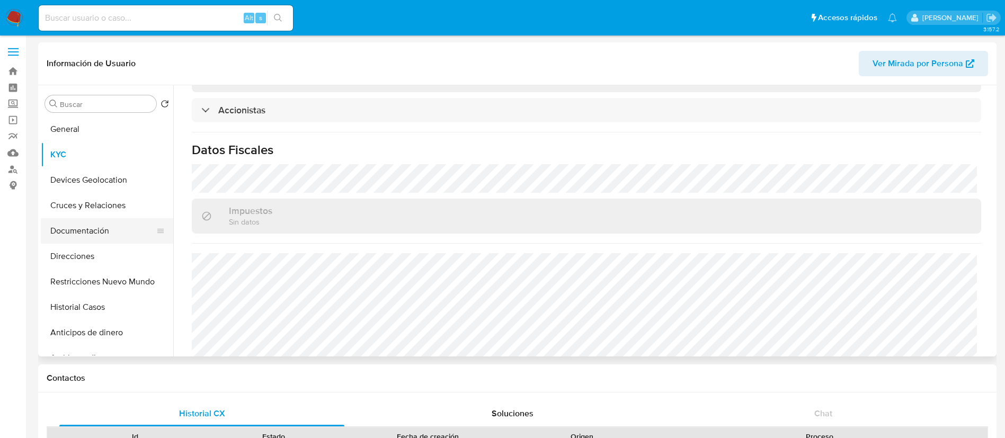
click at [96, 225] on button "Documentación" at bounding box center [103, 230] width 124 height 25
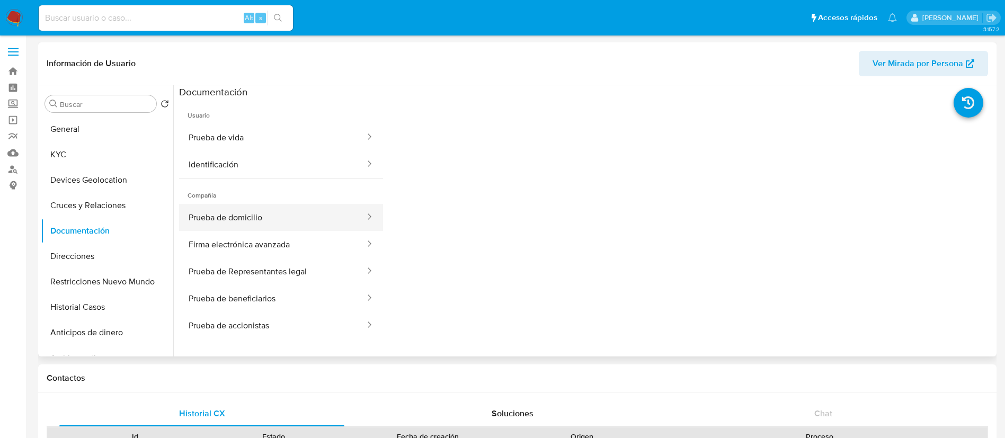
click at [257, 227] on button "Prueba de domicilio" at bounding box center [272, 217] width 187 height 27
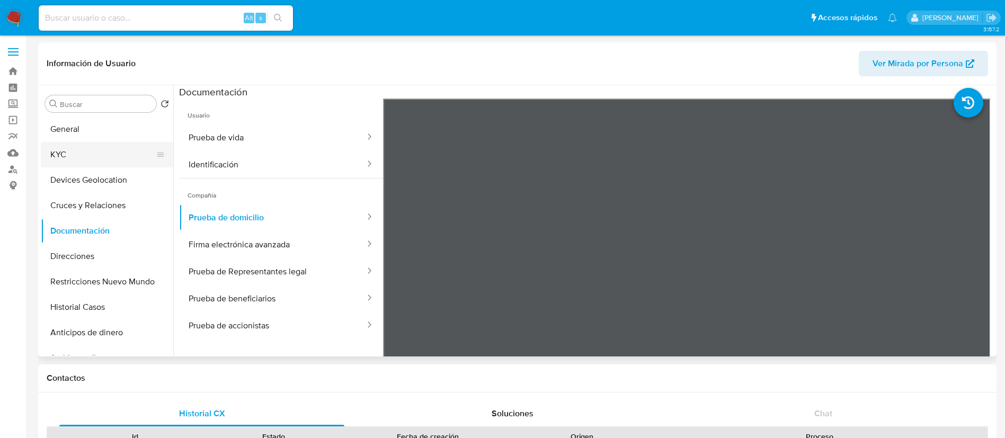
click at [92, 155] on button "KYC" at bounding box center [103, 154] width 124 height 25
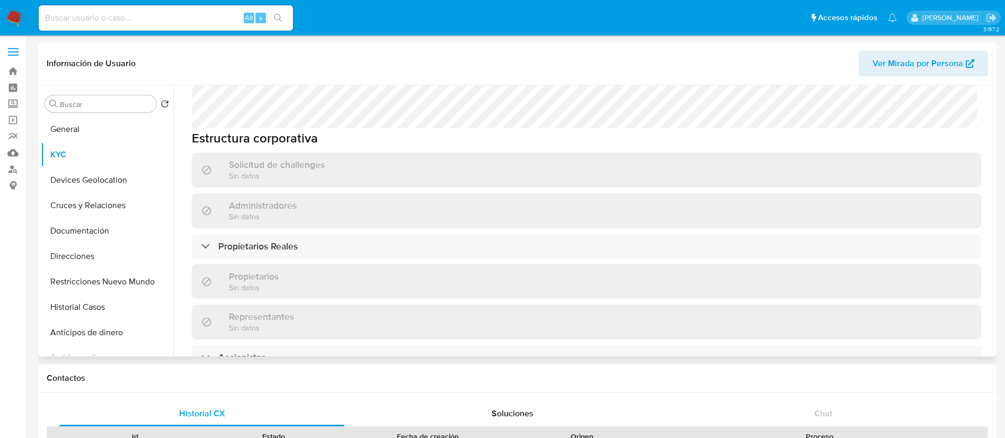
scroll to position [753, 0]
